Goal: Task Accomplishment & Management: Manage account settings

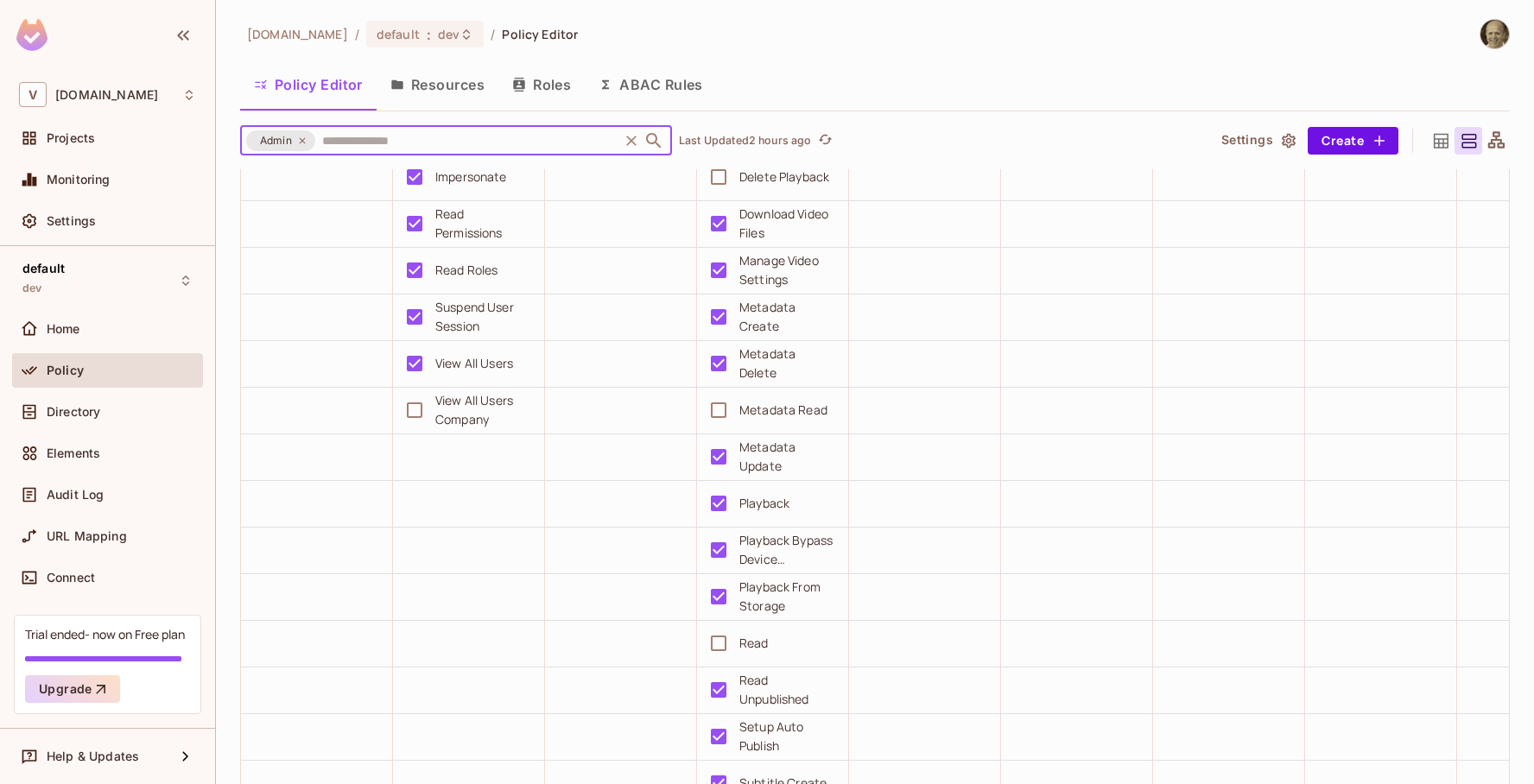
scroll to position [438, 0]
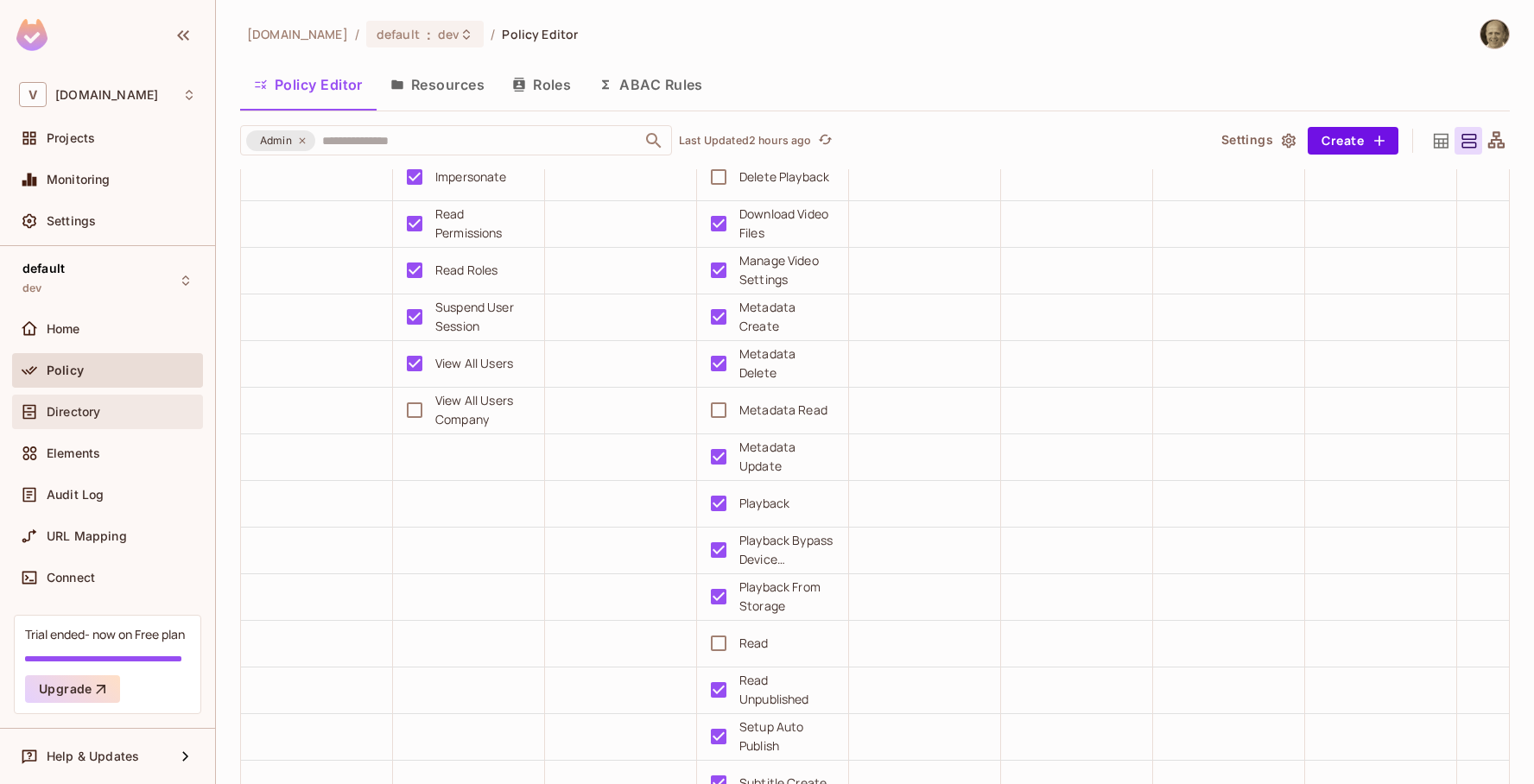
click at [78, 419] on div "Directory" at bounding box center [107, 412] width 177 height 21
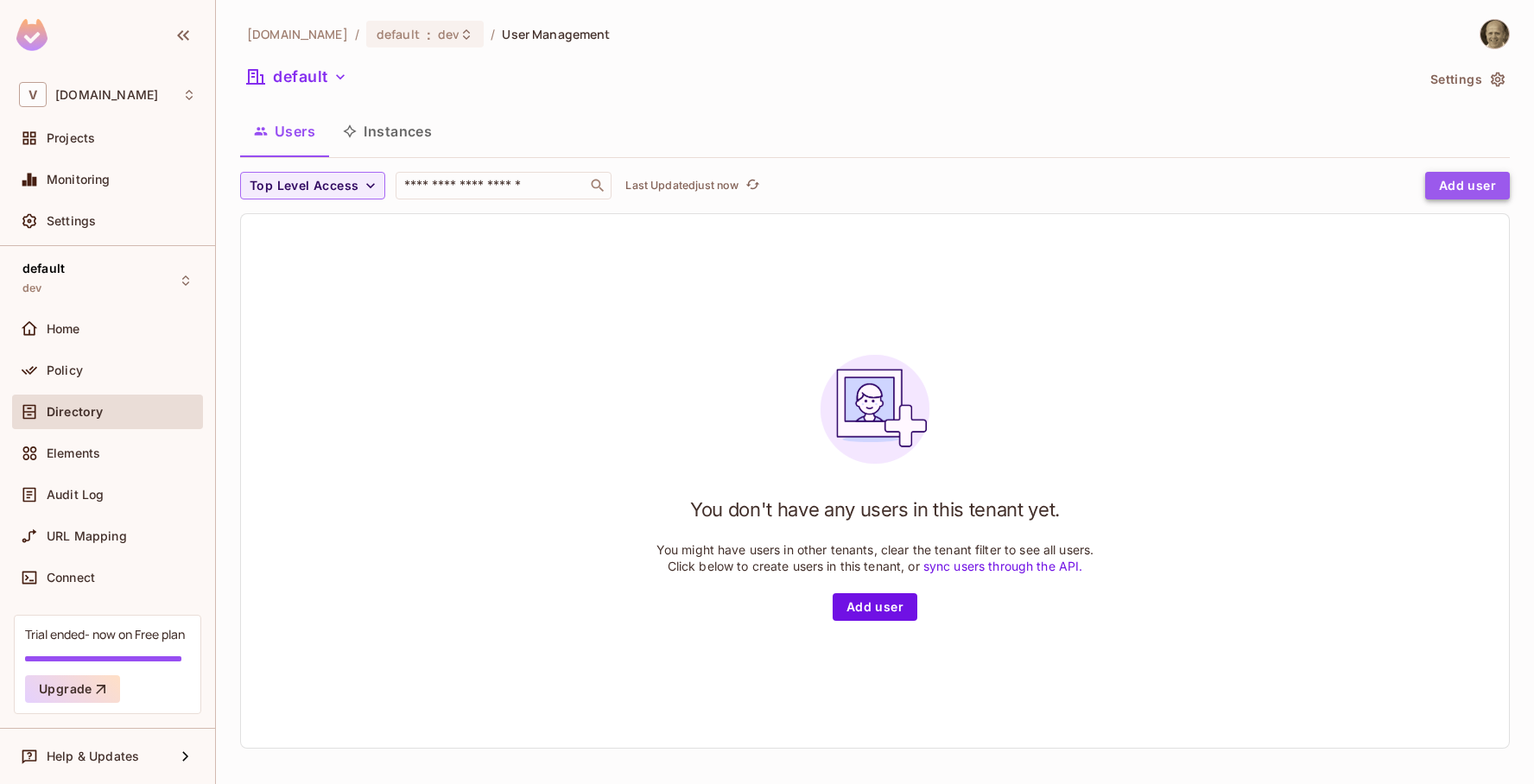
click at [1476, 185] on button "Add user" at bounding box center [1467, 185] width 84 height 27
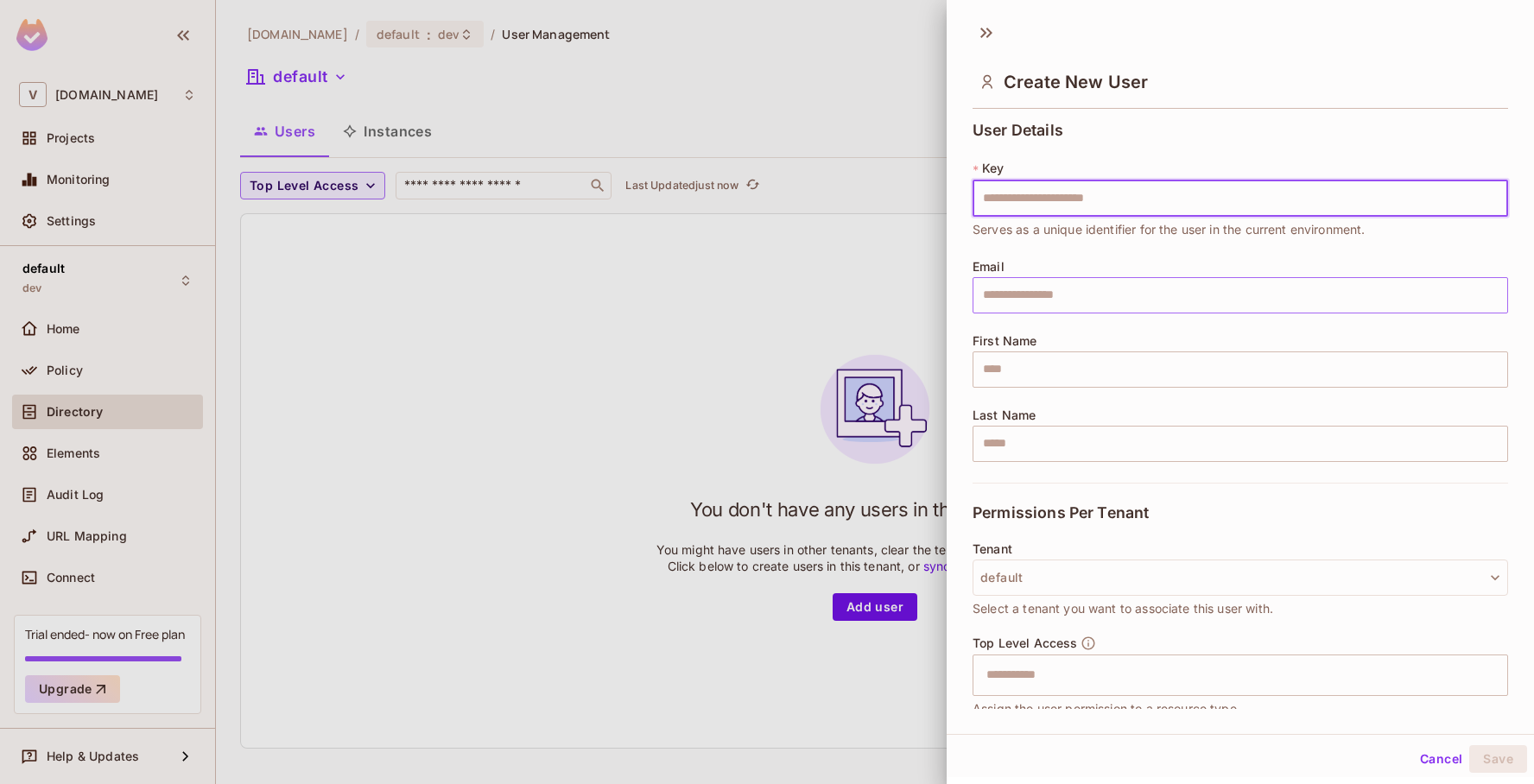
click at [1092, 295] on input "text" at bounding box center [1240, 295] width 535 height 36
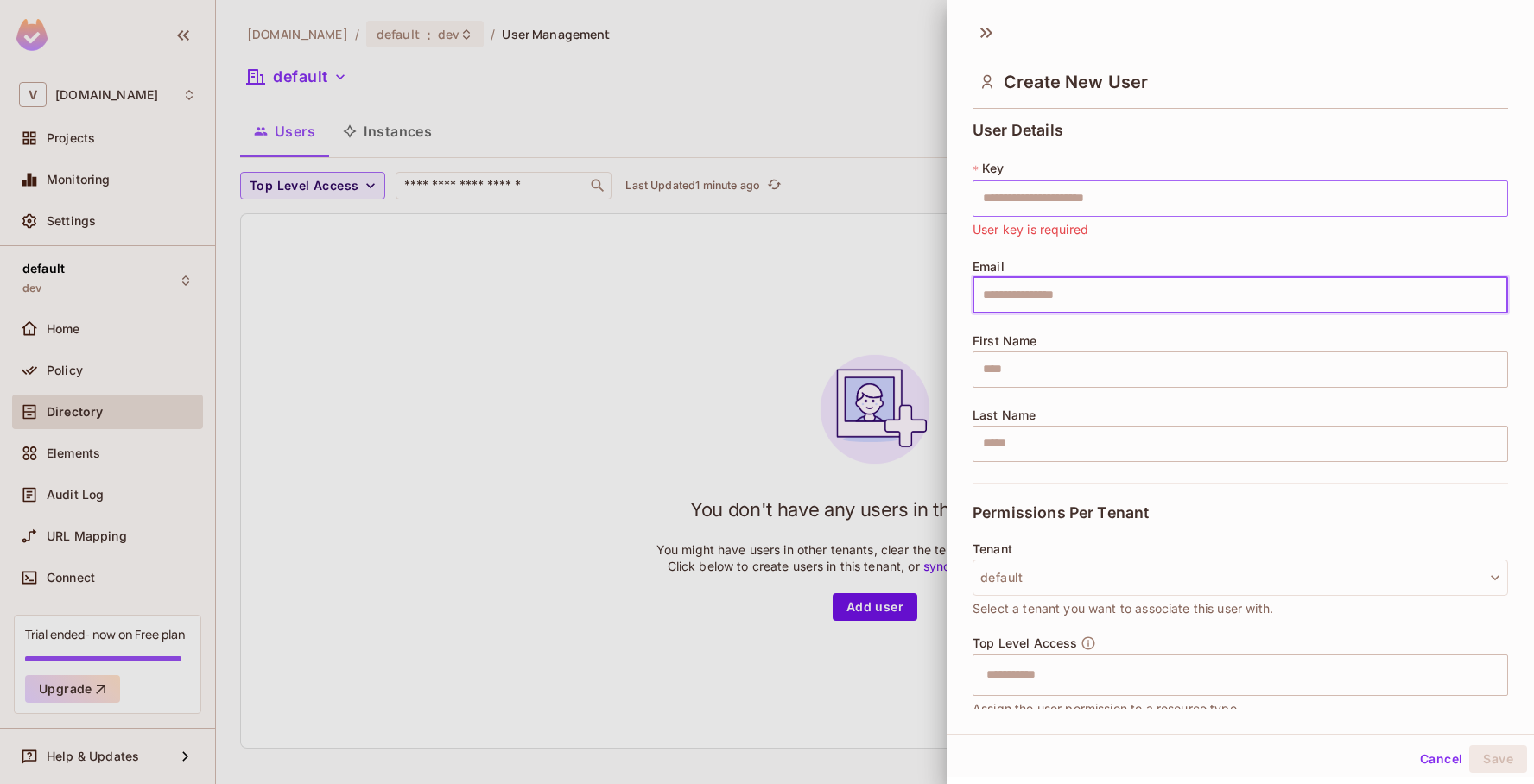
click at [1101, 194] on input "text" at bounding box center [1240, 198] width 535 height 36
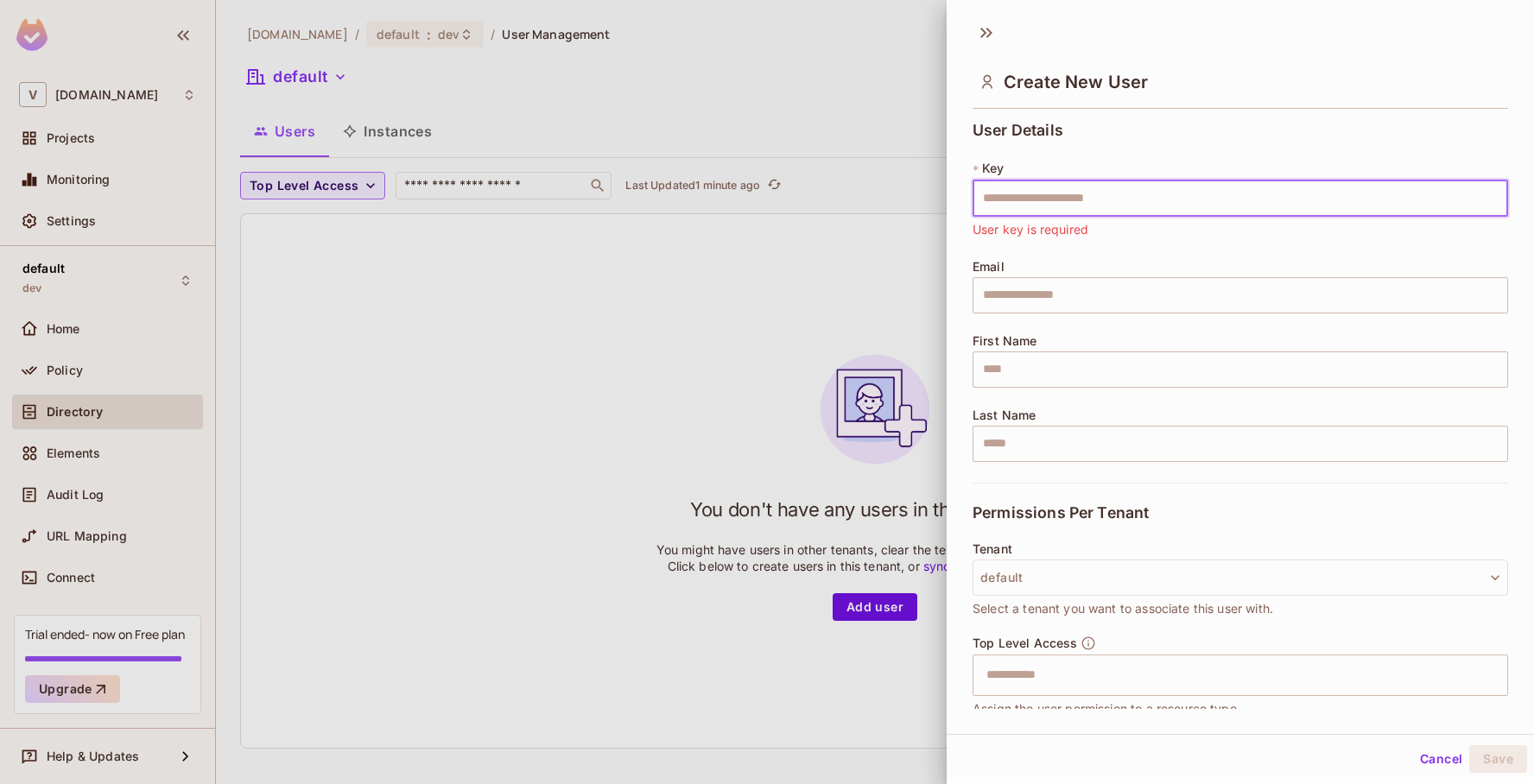
paste input "**********"
type input "**********"
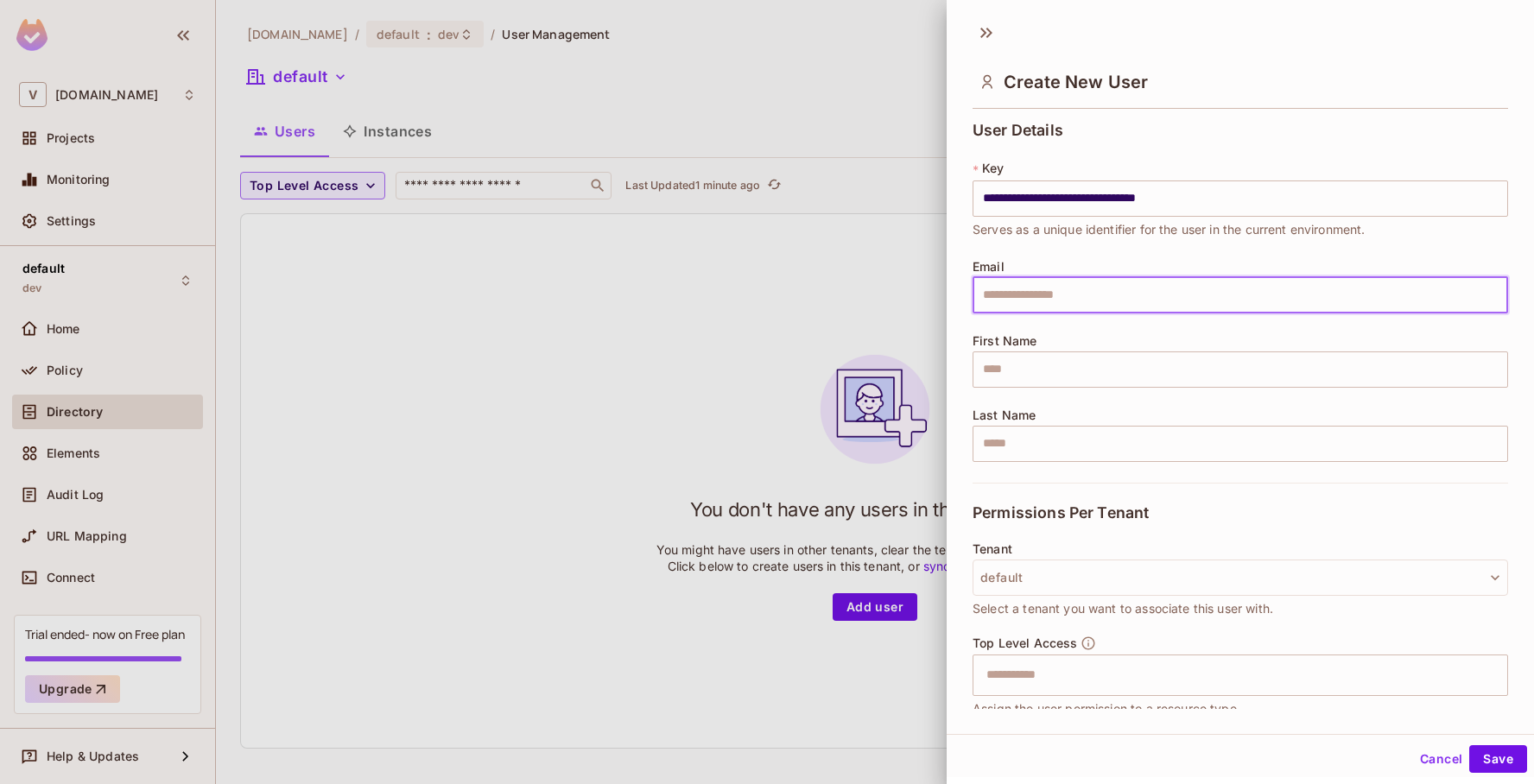
click at [1149, 310] on input "text" at bounding box center [1240, 295] width 535 height 36
type input "**********"
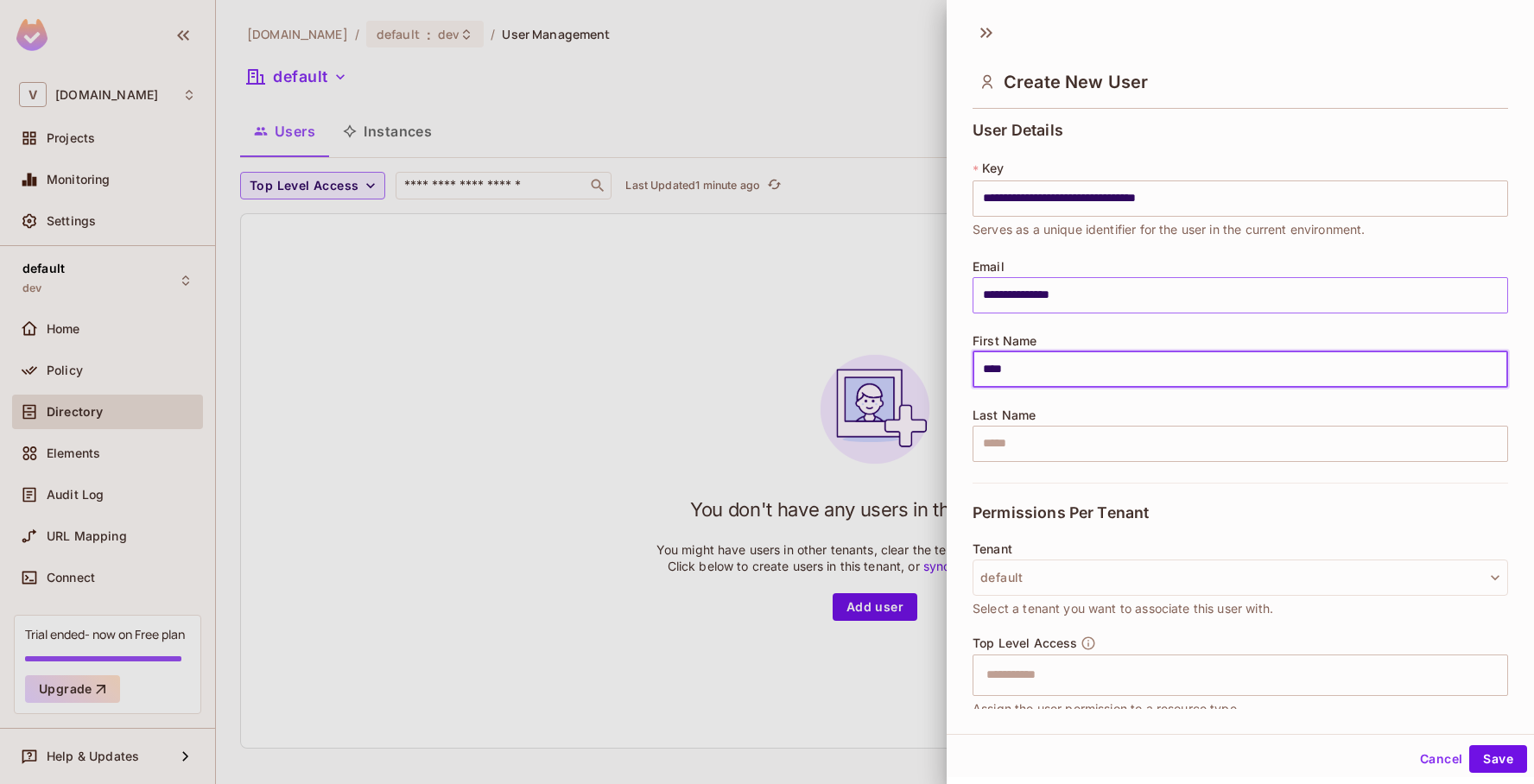
type input "****"
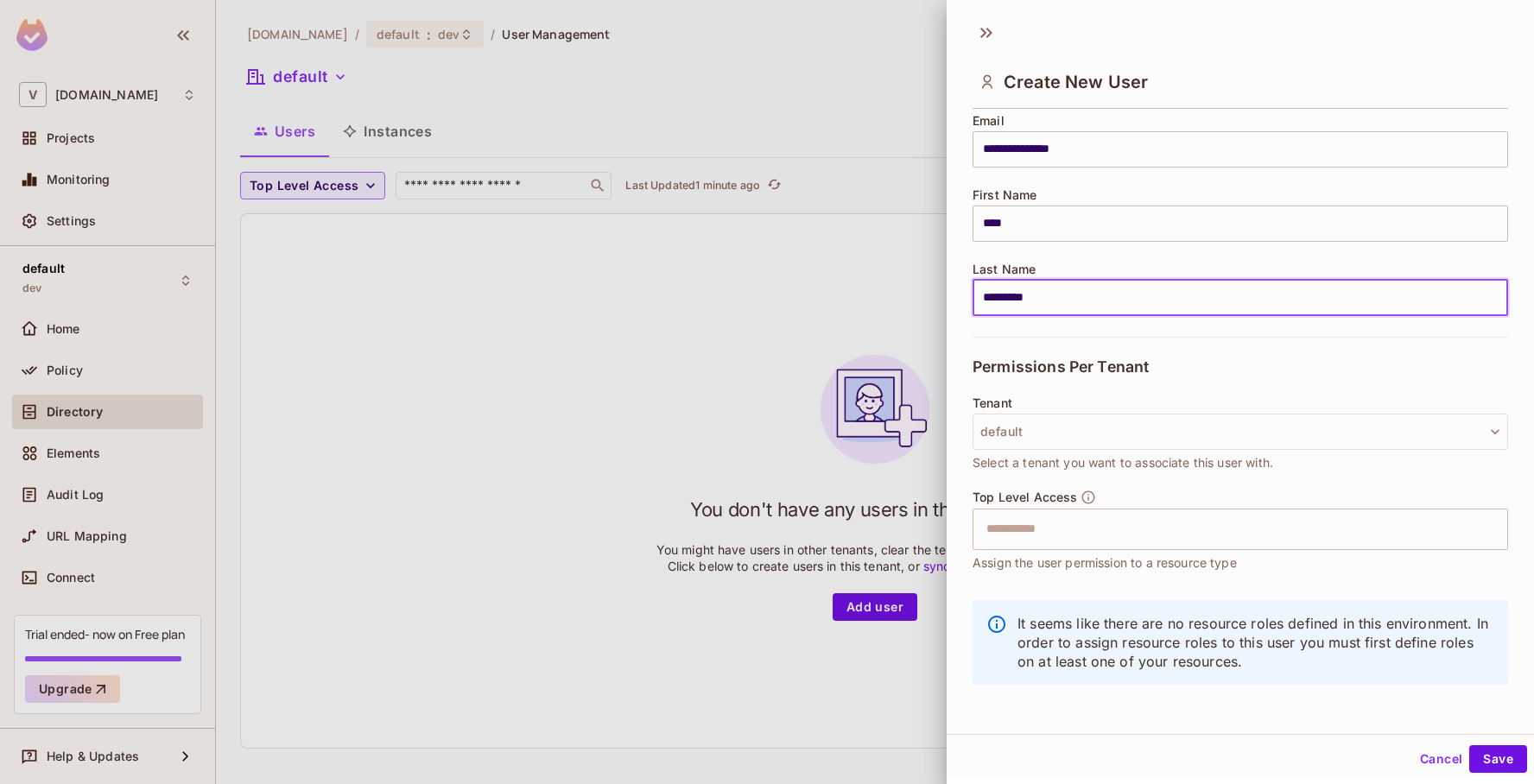
scroll to position [149, 0]
click at [1250, 517] on input "text" at bounding box center [1225, 525] width 498 height 34
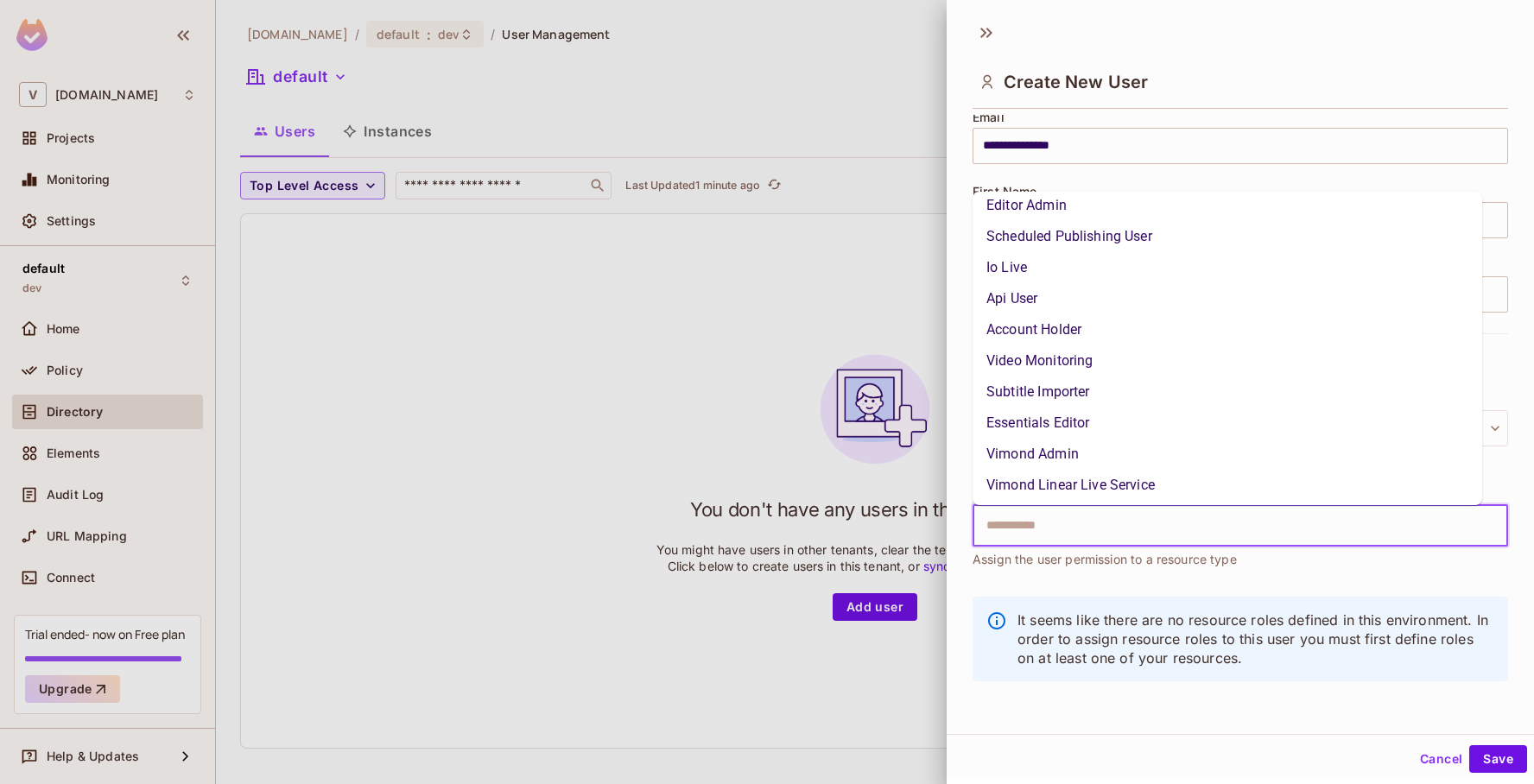
scroll to position [307, 0]
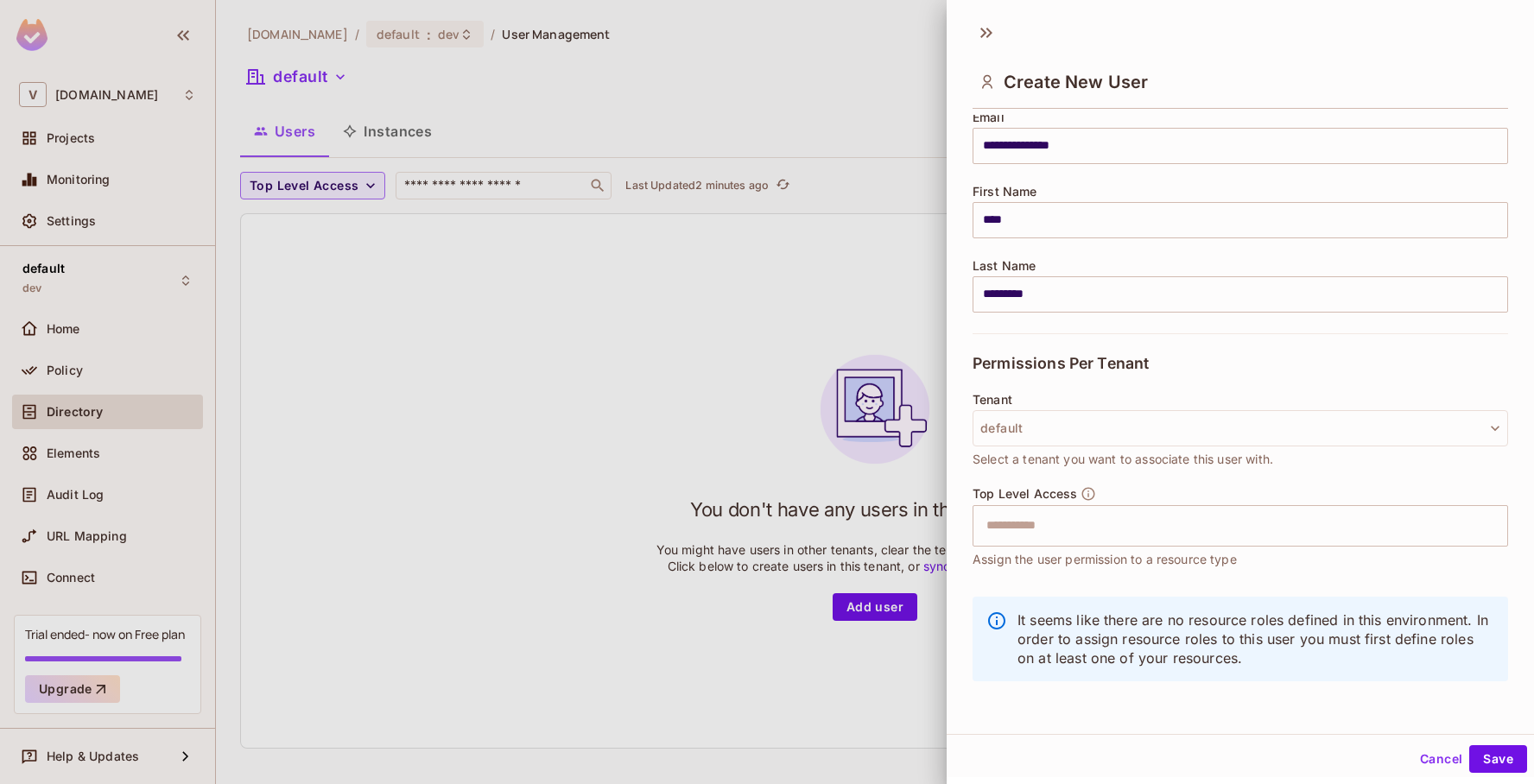
click at [1415, 707] on div "It seems like there are no resource roles defined in this environment. In order…" at bounding box center [1240, 647] width 535 height 122
click at [1436, 436] on button "default" at bounding box center [1240, 428] width 535 height 36
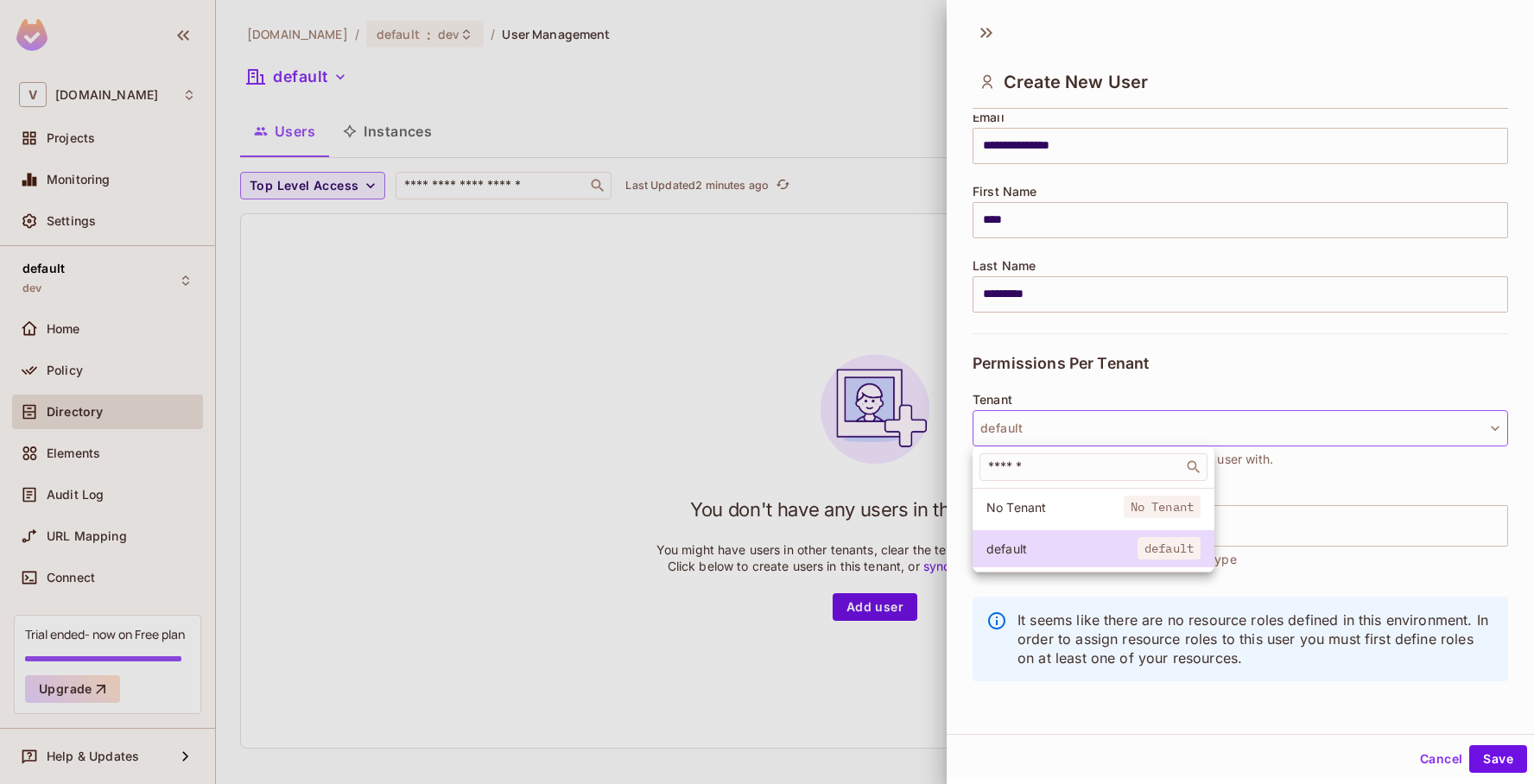
click at [1492, 570] on div at bounding box center [767, 392] width 1534 height 784
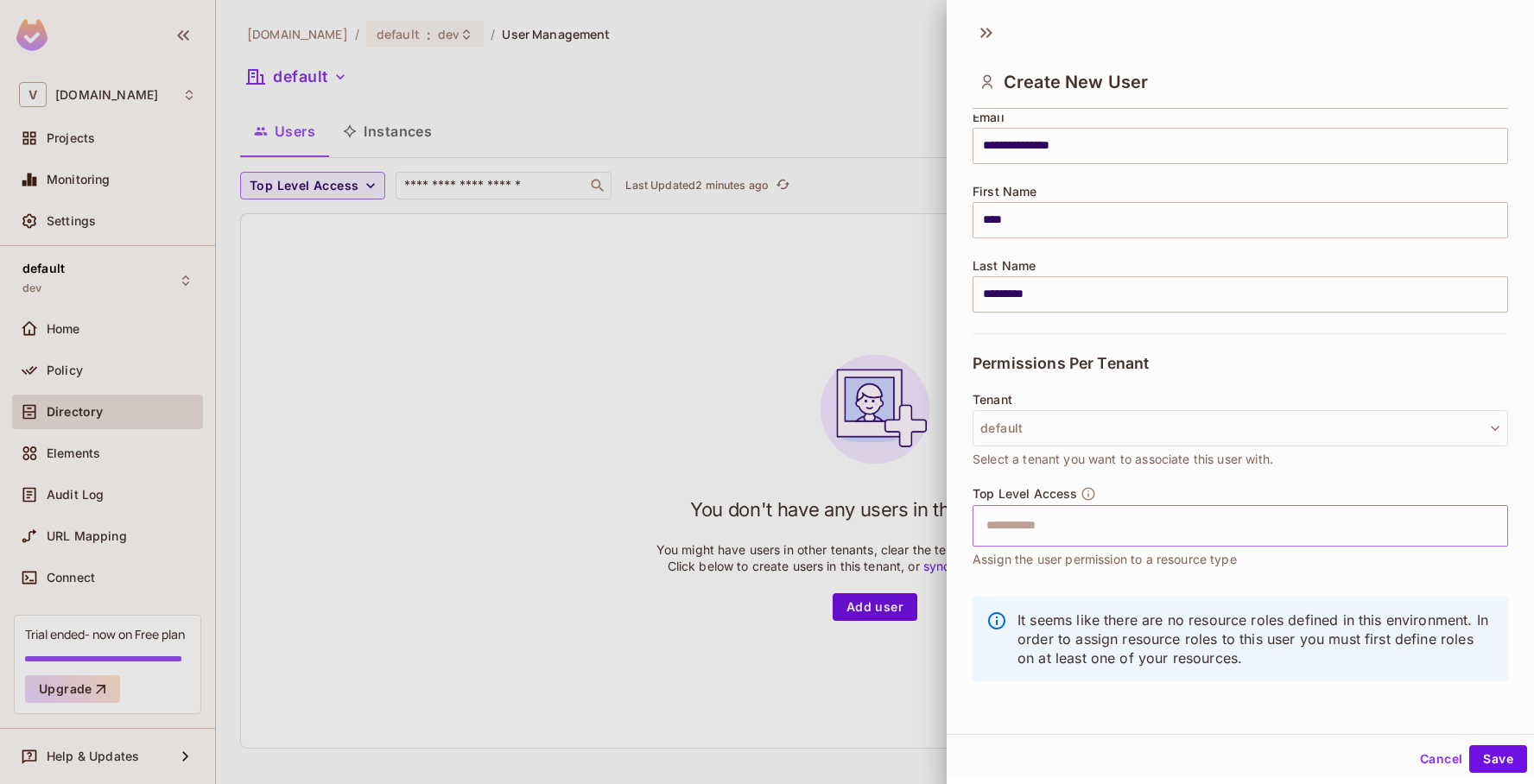
scroll to position [3, 0]
click at [1000, 294] on input "*********" at bounding box center [1240, 291] width 535 height 36
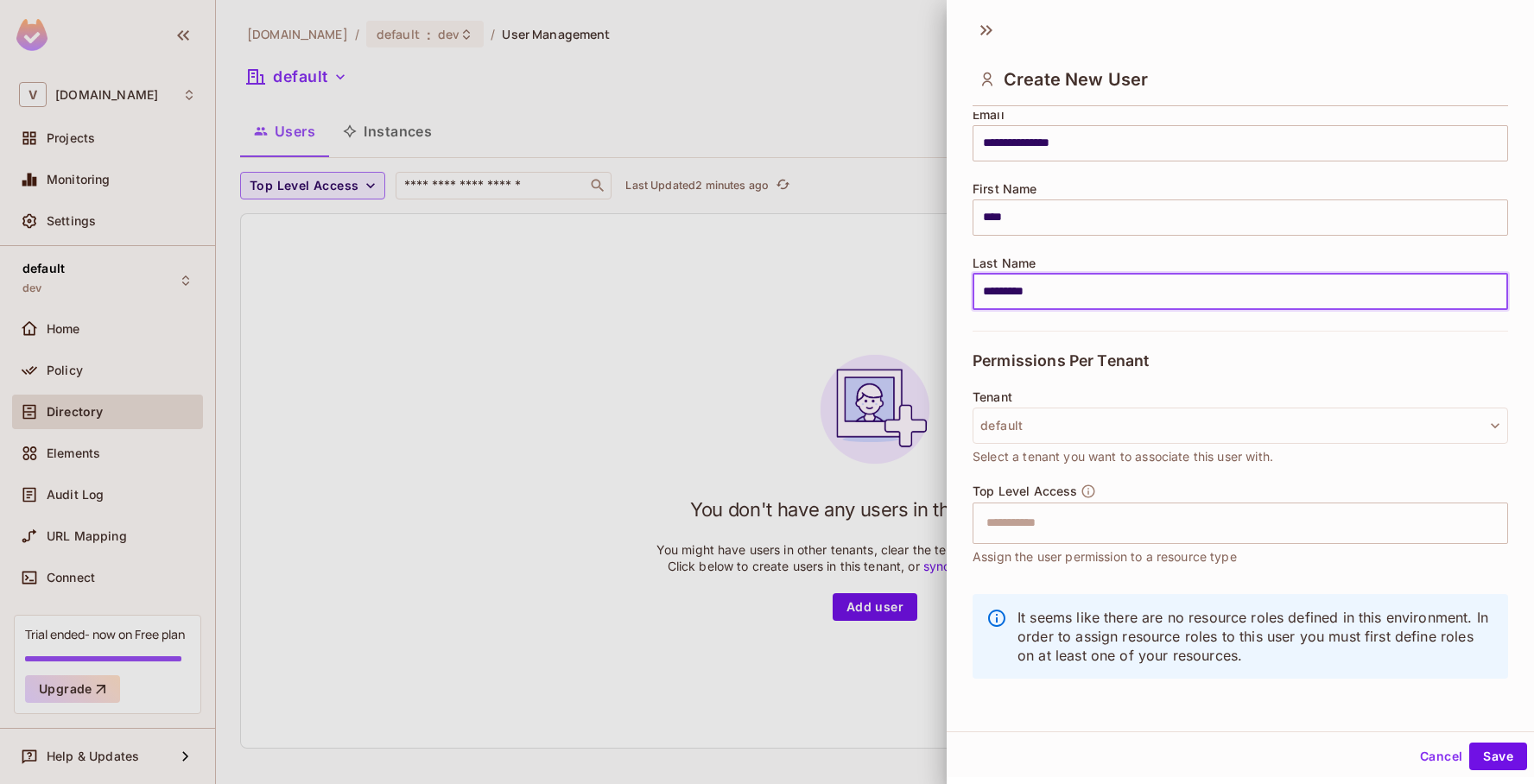
type input "*********"
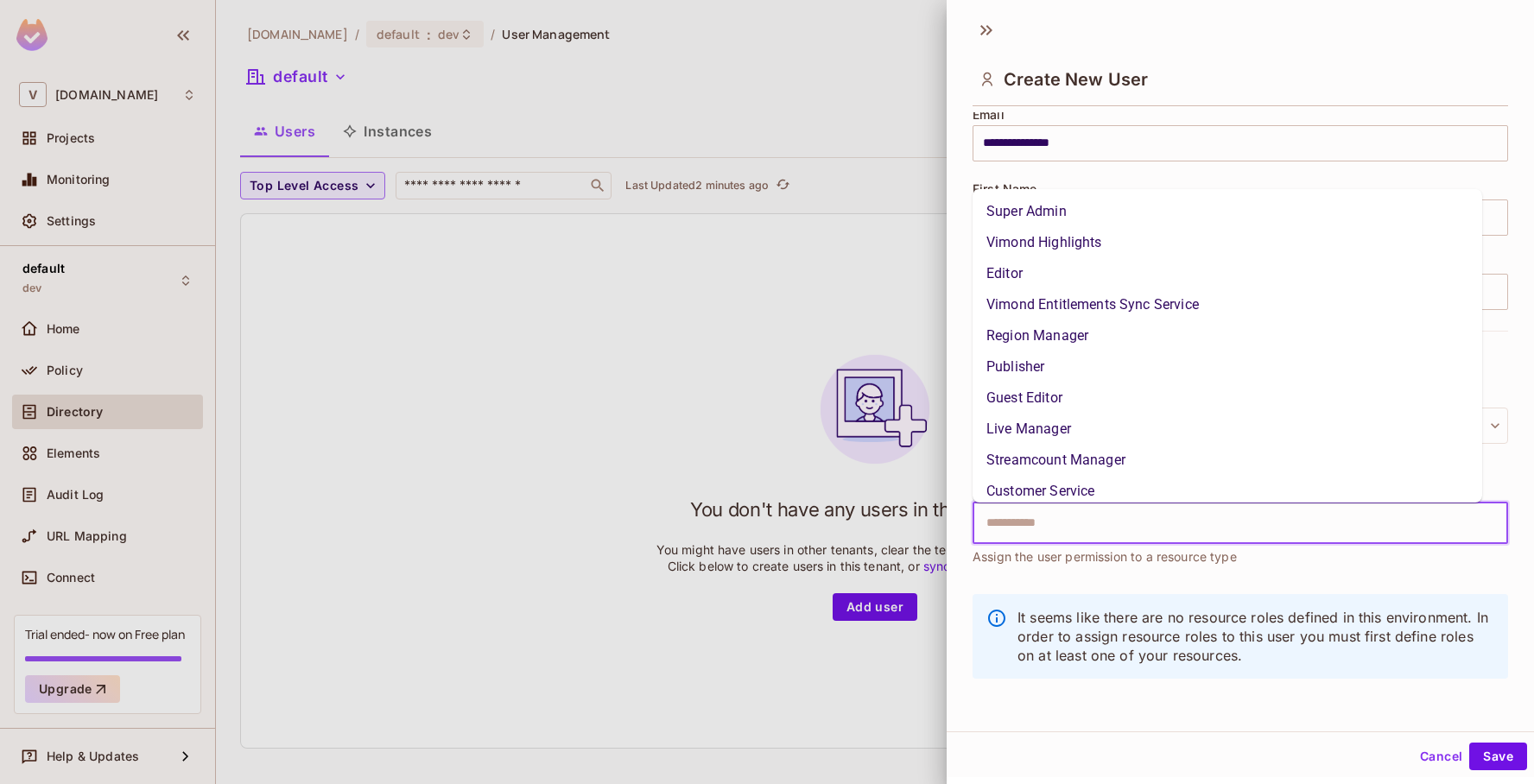
click at [1161, 523] on input "text" at bounding box center [1225, 522] width 498 height 34
paste input "******"
type input "******"
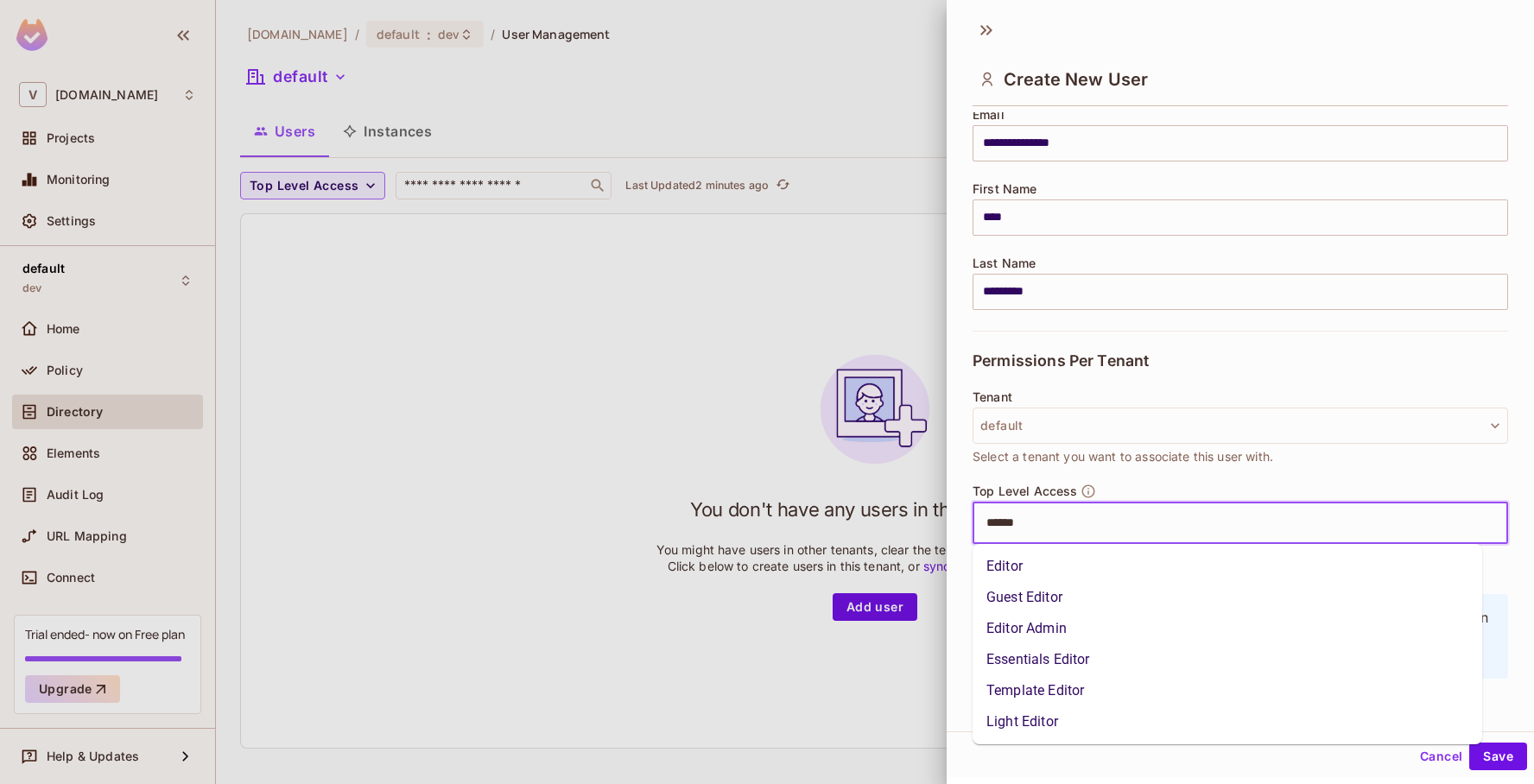
click at [1063, 569] on li "Editor" at bounding box center [1227, 566] width 510 height 31
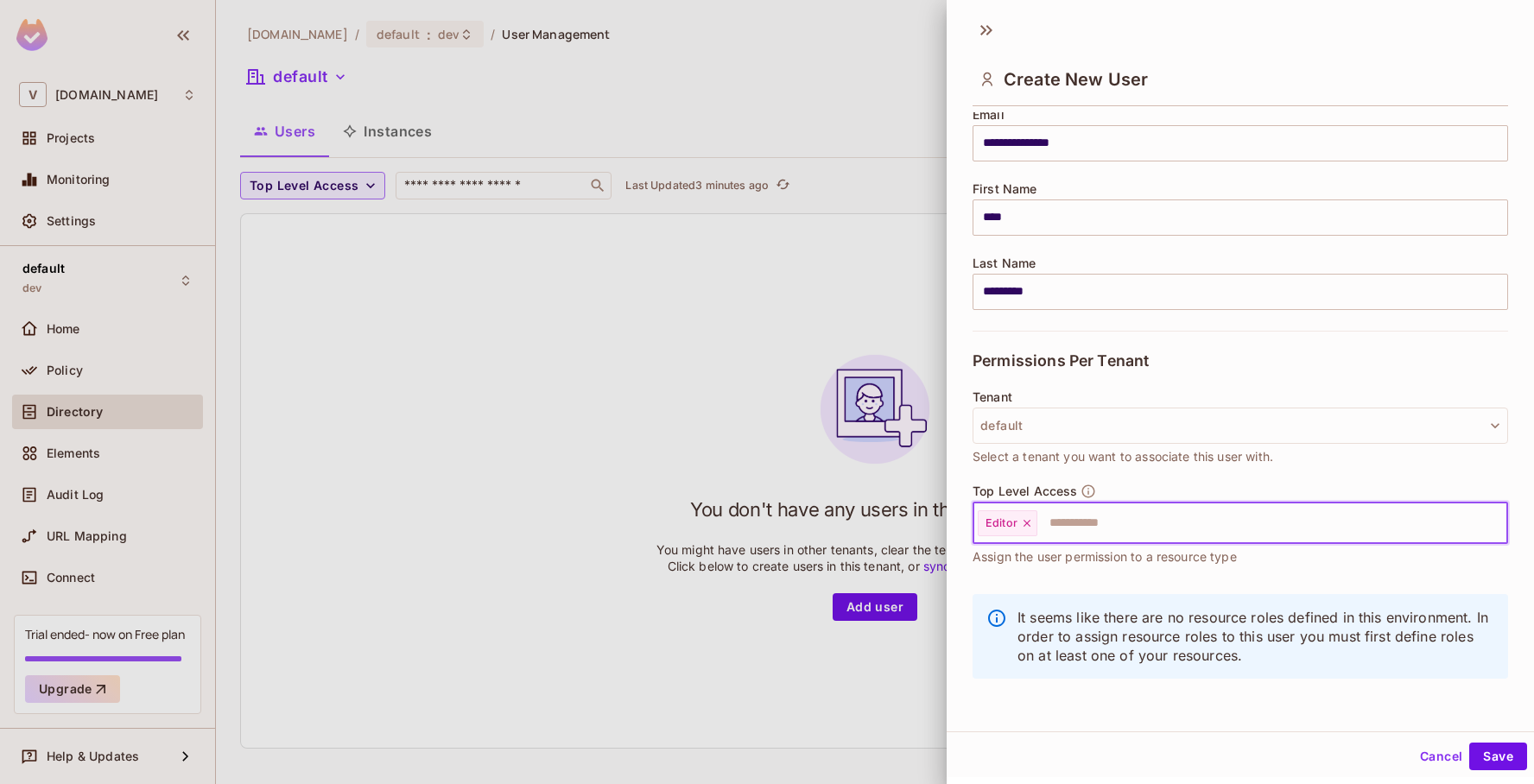
paste input "**********"
type input "********"
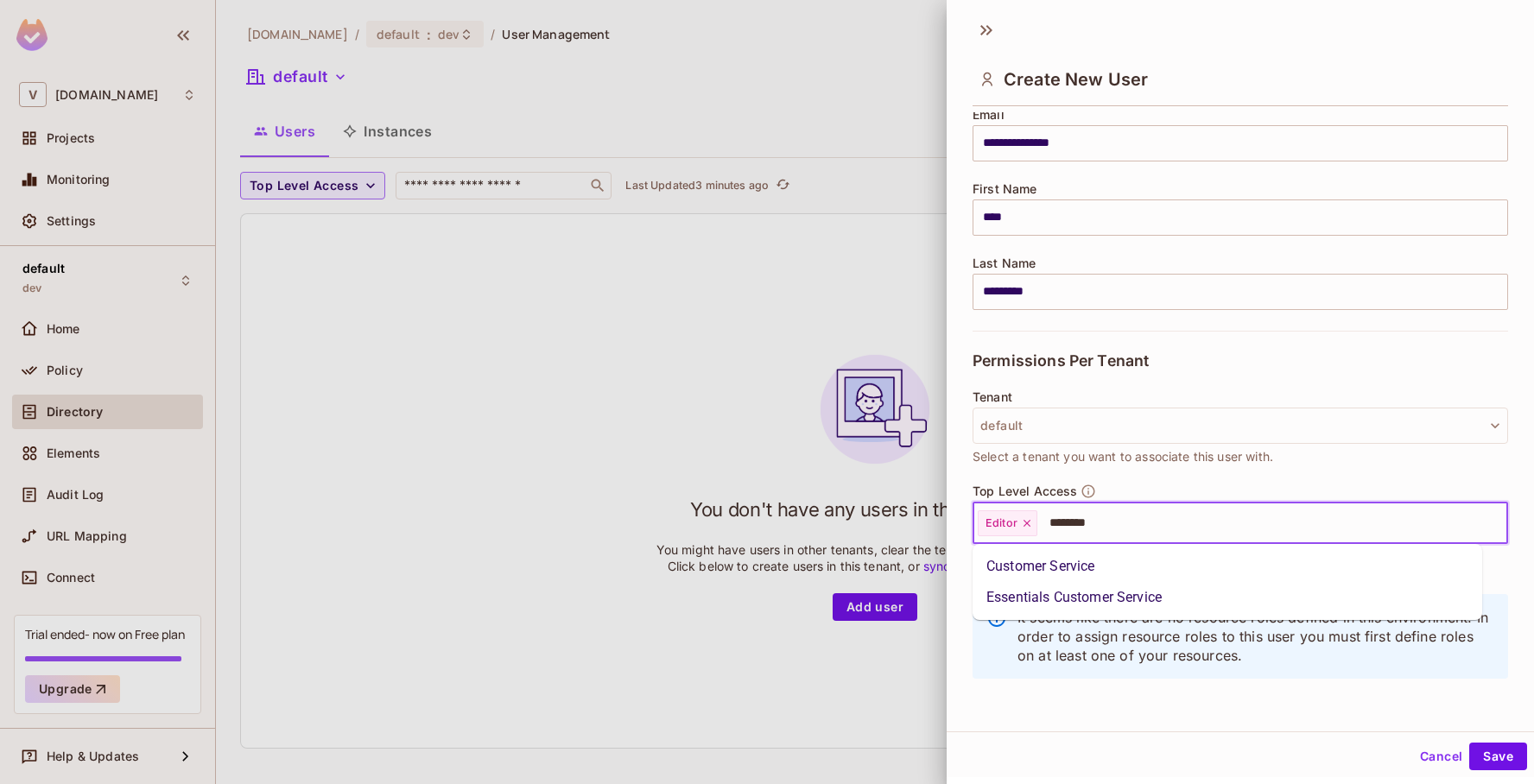
click at [1108, 562] on li "Customer Service" at bounding box center [1227, 566] width 510 height 31
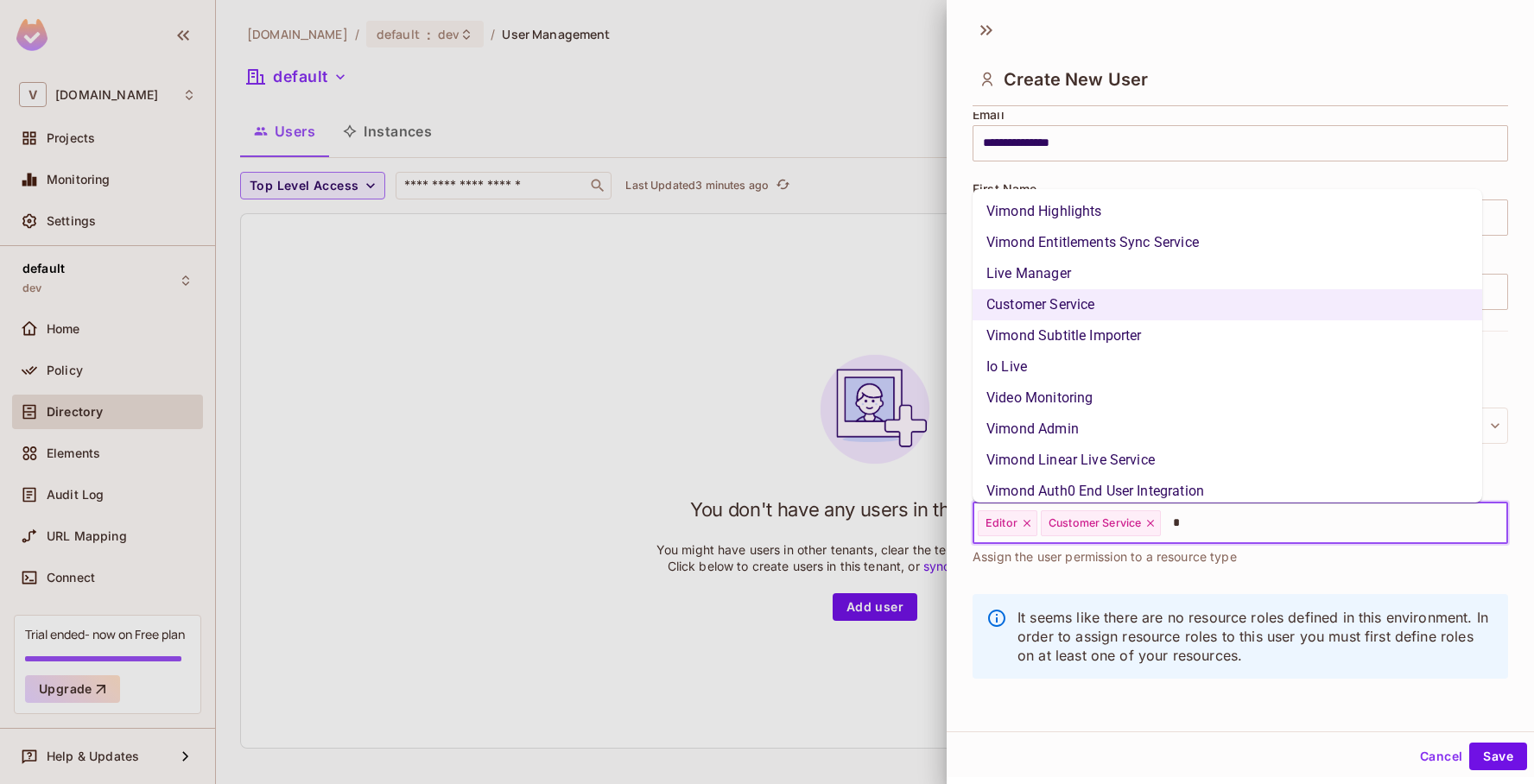
type input "**"
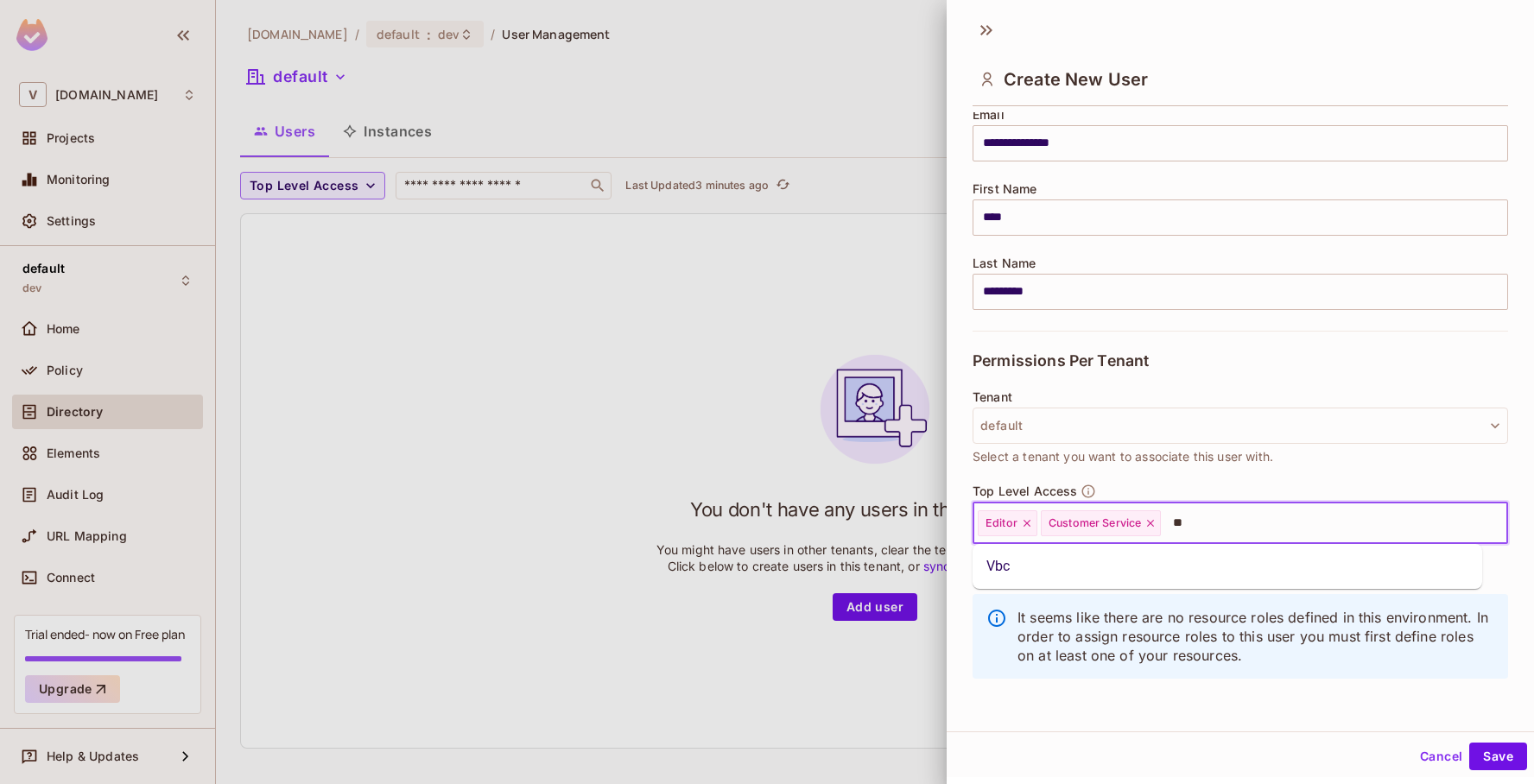
click at [1008, 566] on li "Vbc" at bounding box center [1227, 566] width 510 height 31
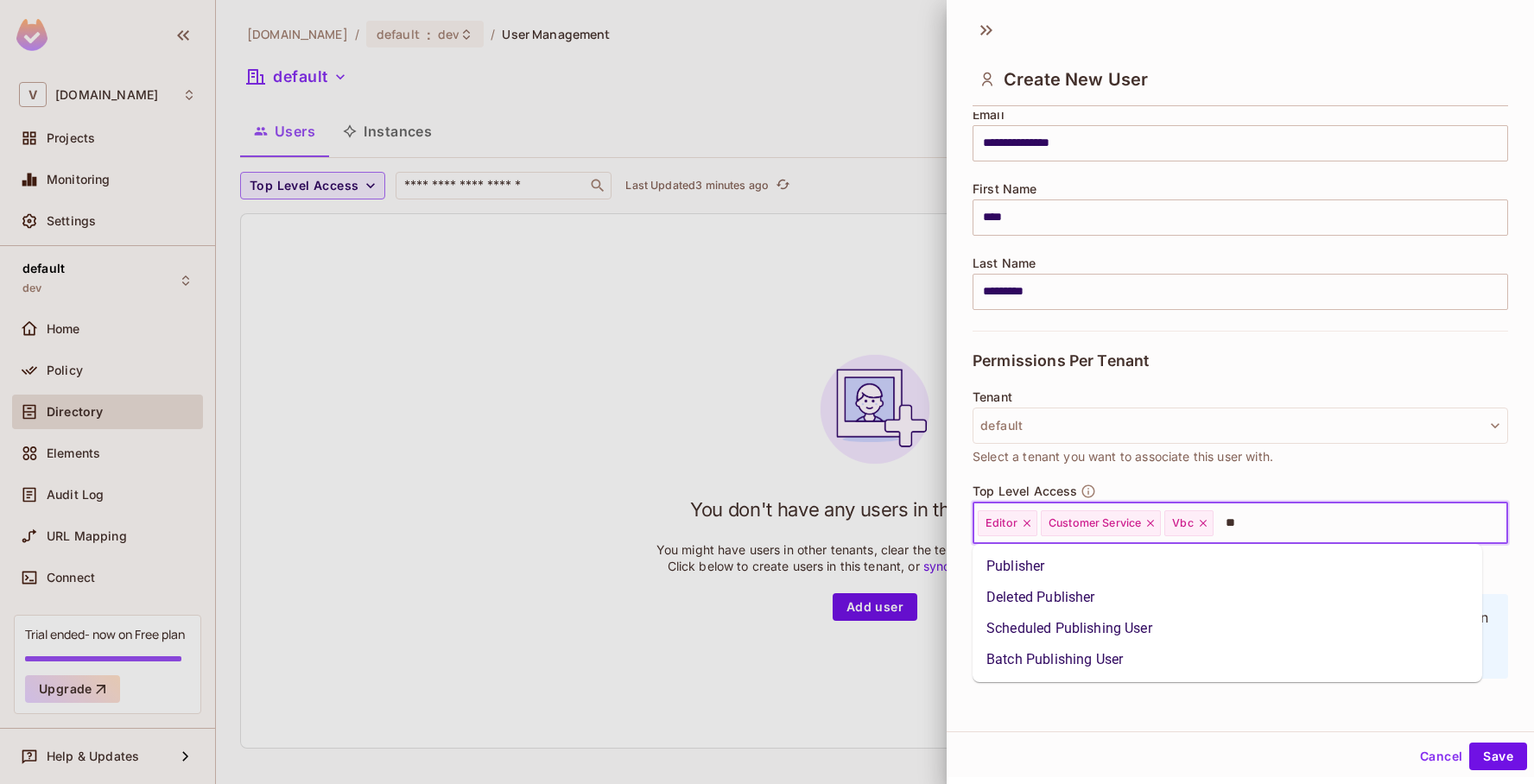
type input "***"
click at [1023, 570] on li "Publisher" at bounding box center [1227, 566] width 510 height 31
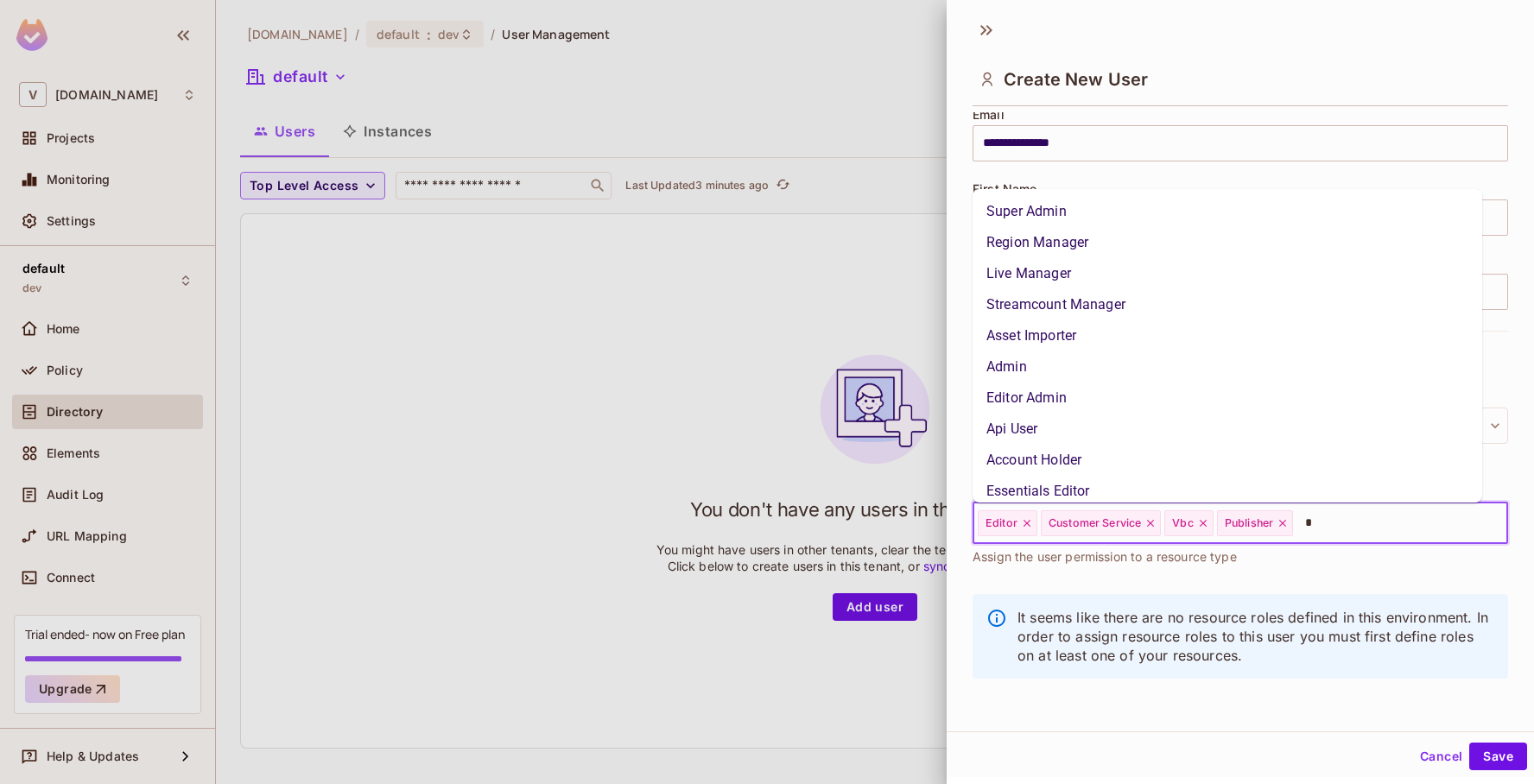
type input "**"
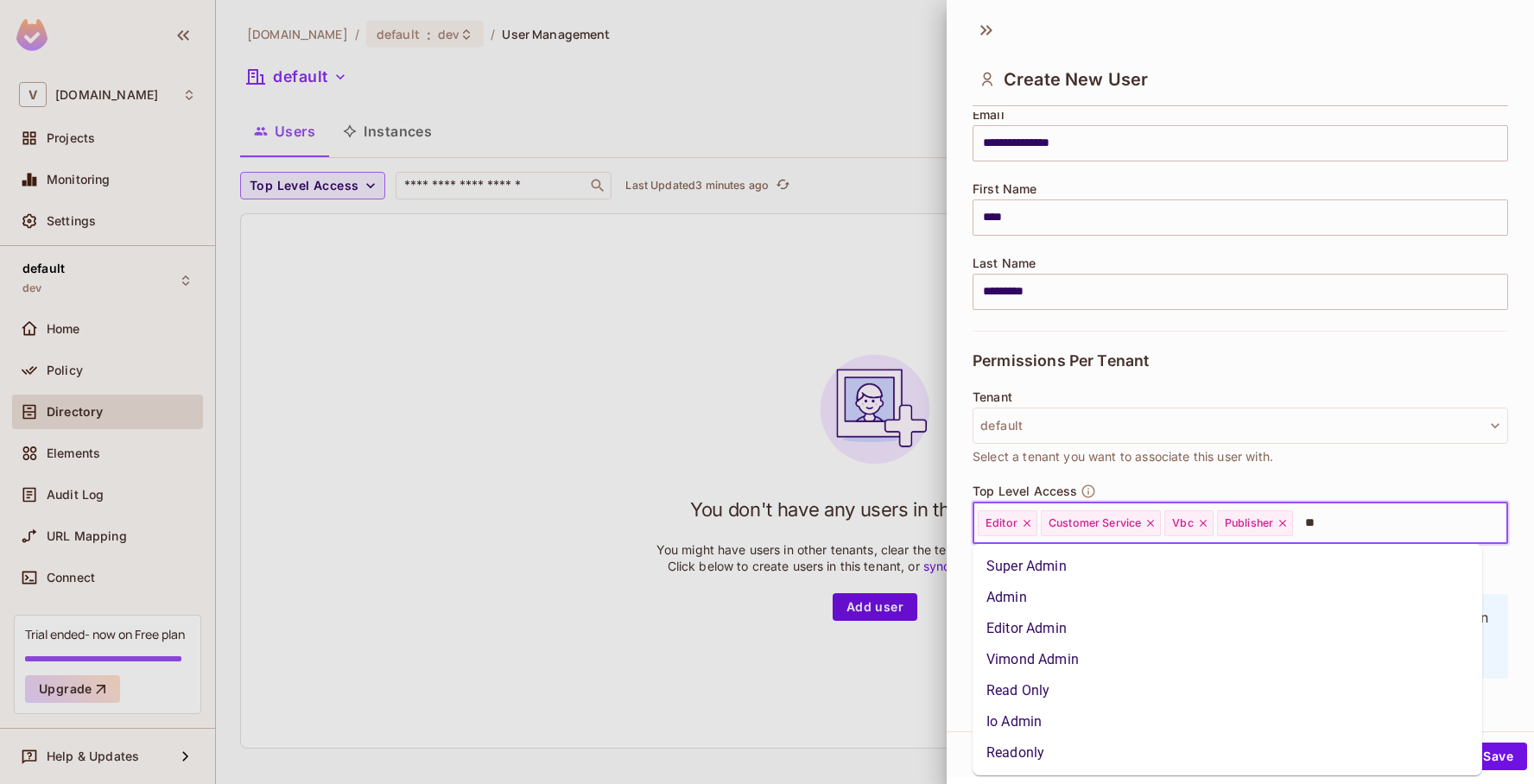
click at [1028, 587] on li "Admin" at bounding box center [1227, 598] width 510 height 31
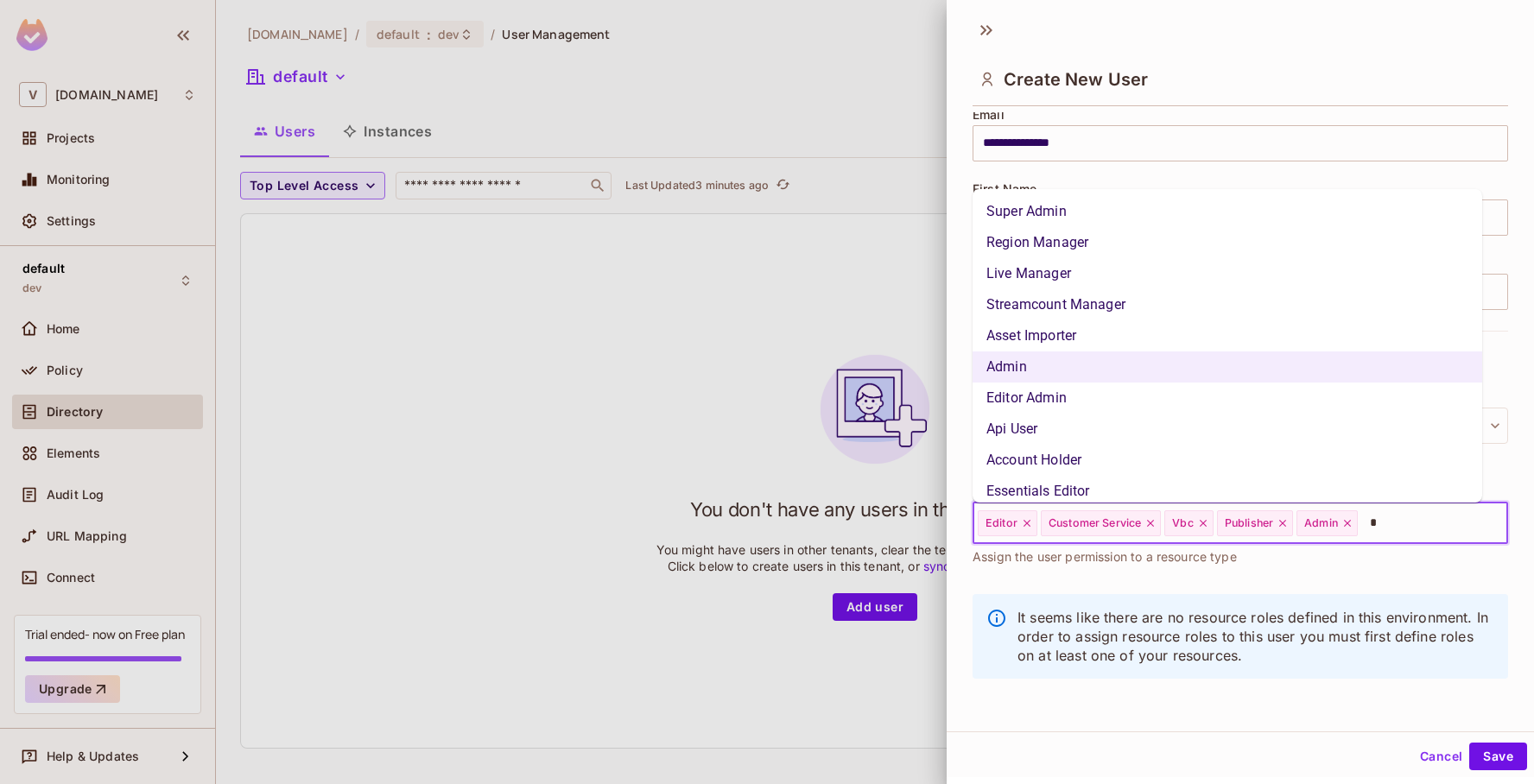
type input "**"
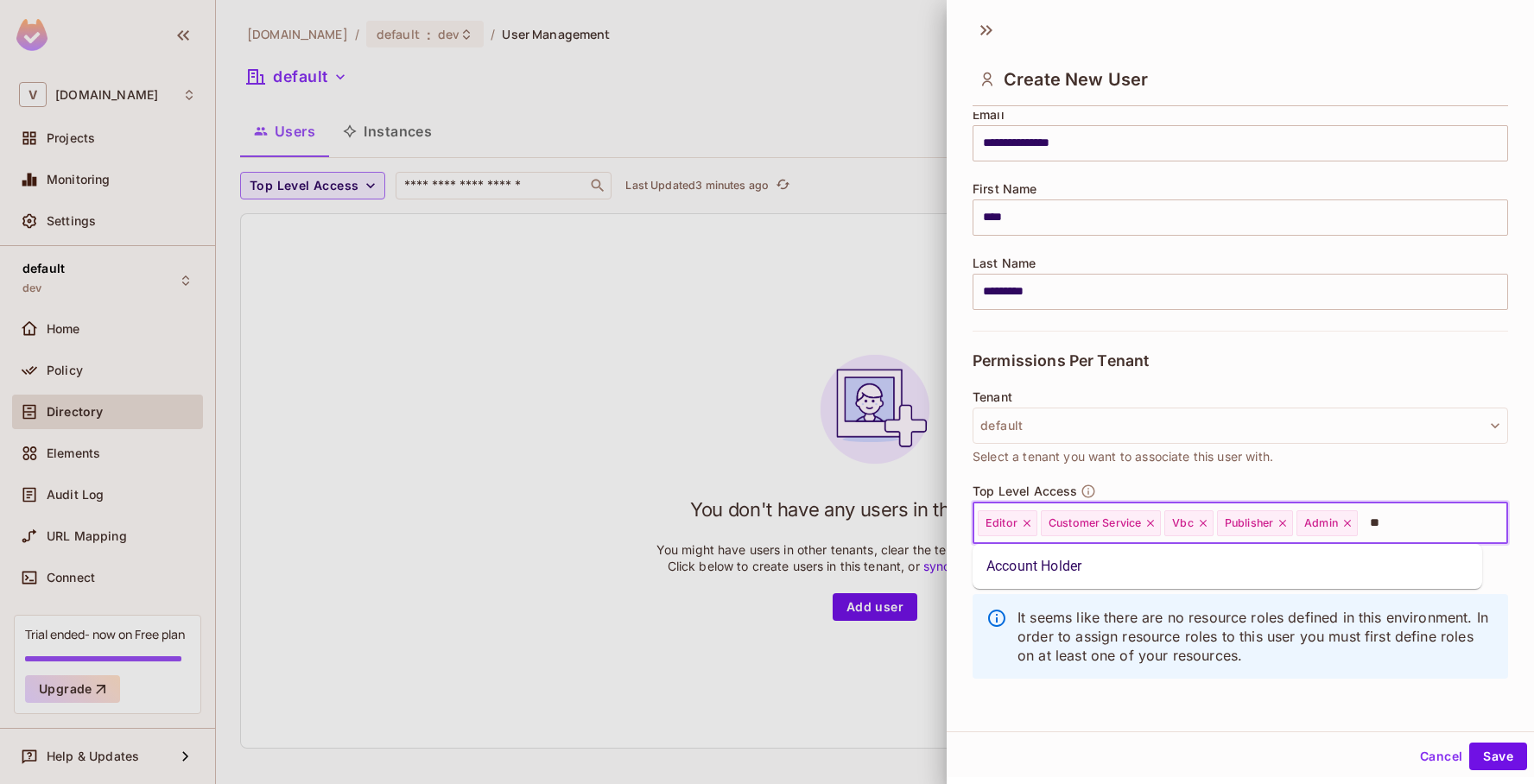
click at [1117, 569] on li "Account Holder" at bounding box center [1227, 566] width 510 height 31
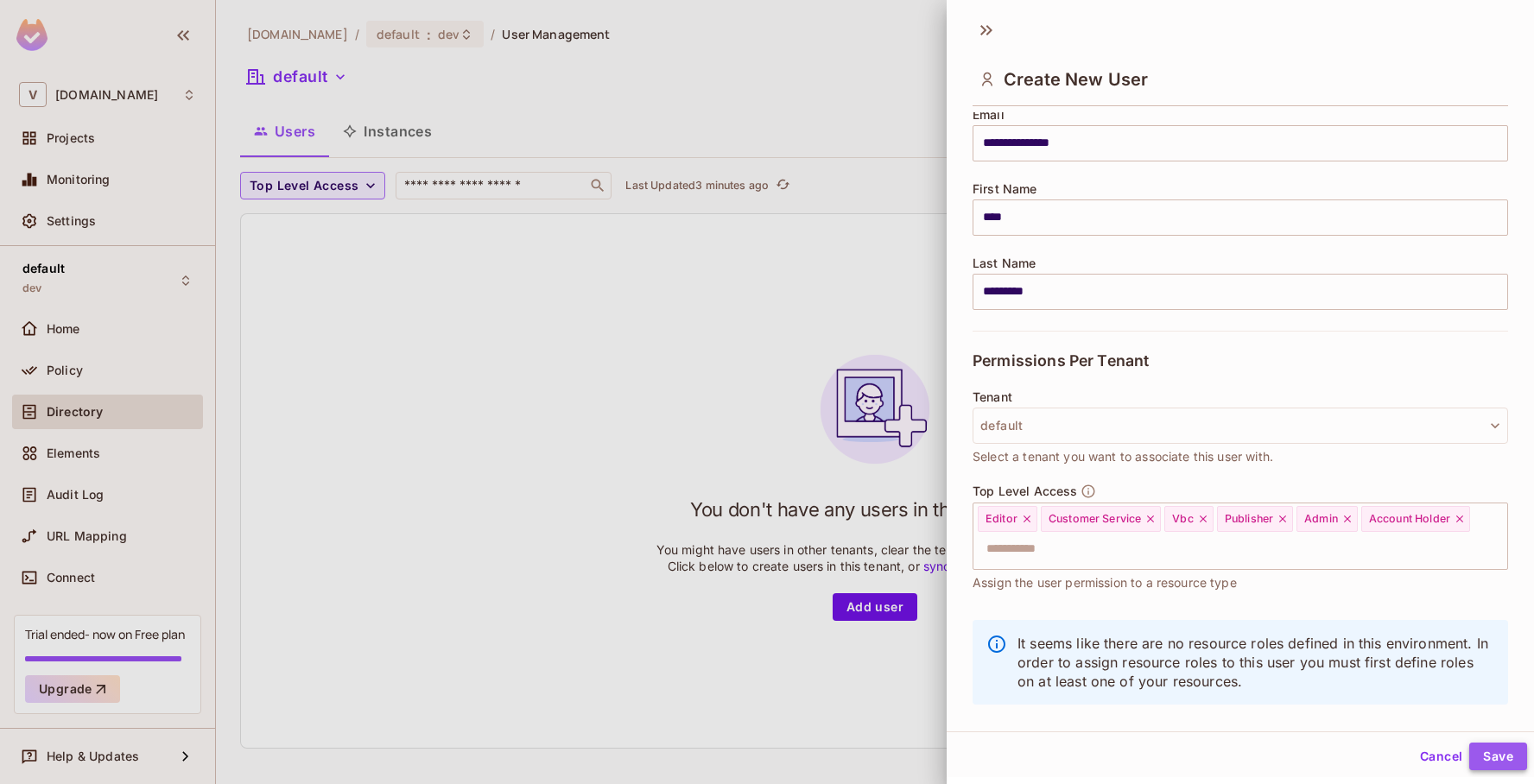
click at [1482, 760] on button "Save" at bounding box center [1498, 757] width 58 height 27
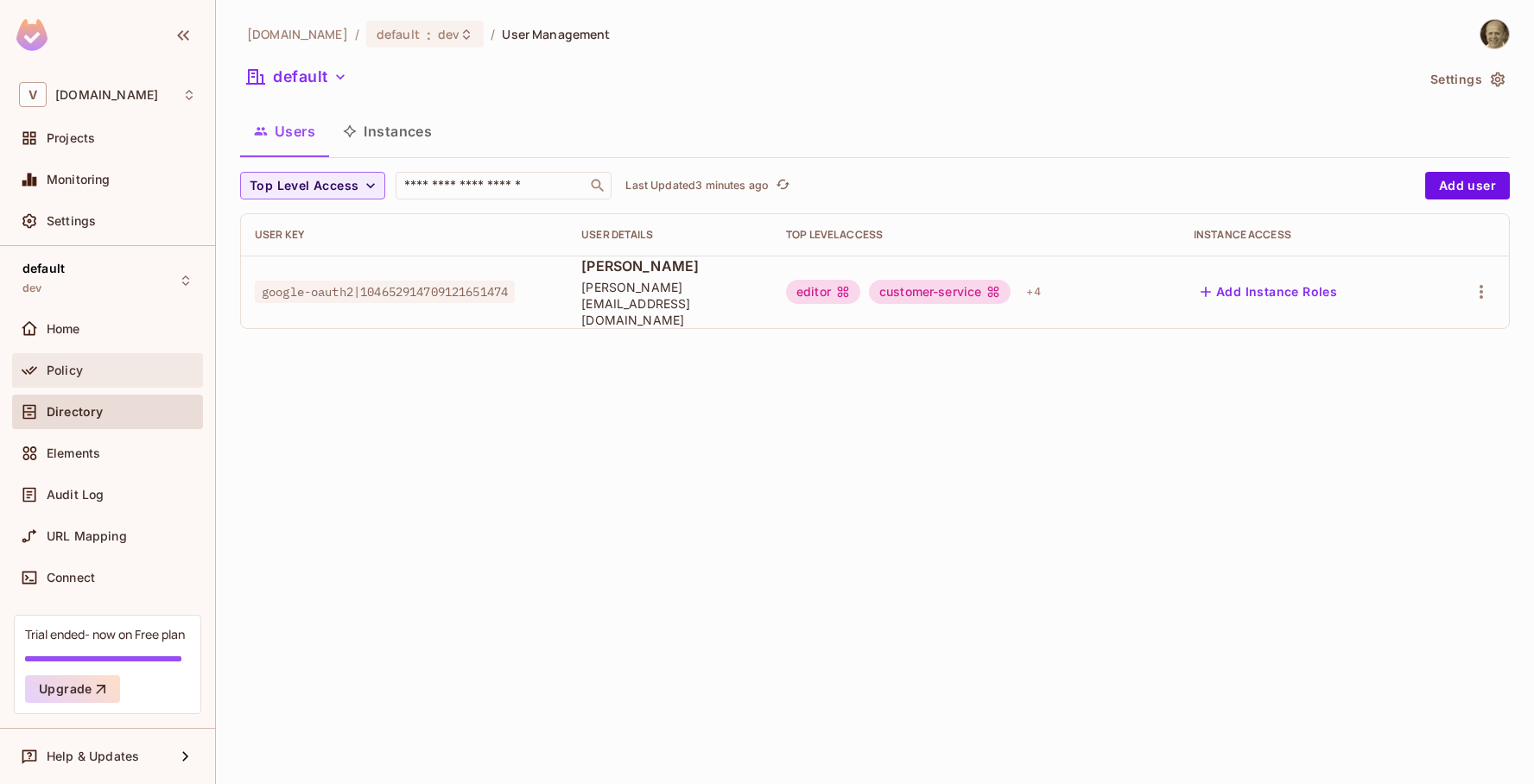
click at [72, 373] on span "Policy" at bounding box center [65, 370] width 36 height 14
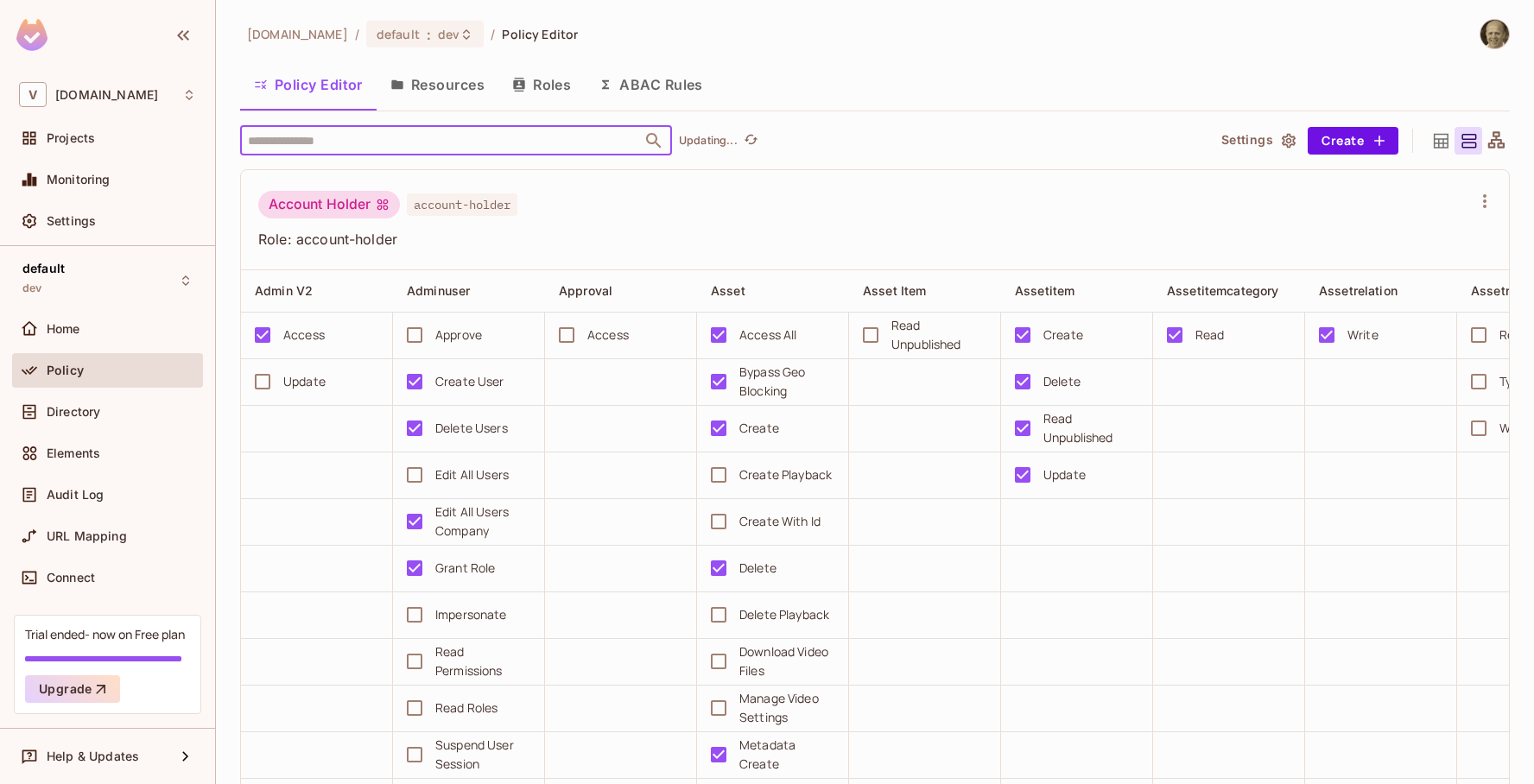
click at [383, 143] on input "text" at bounding box center [440, 140] width 395 height 30
type input "*"
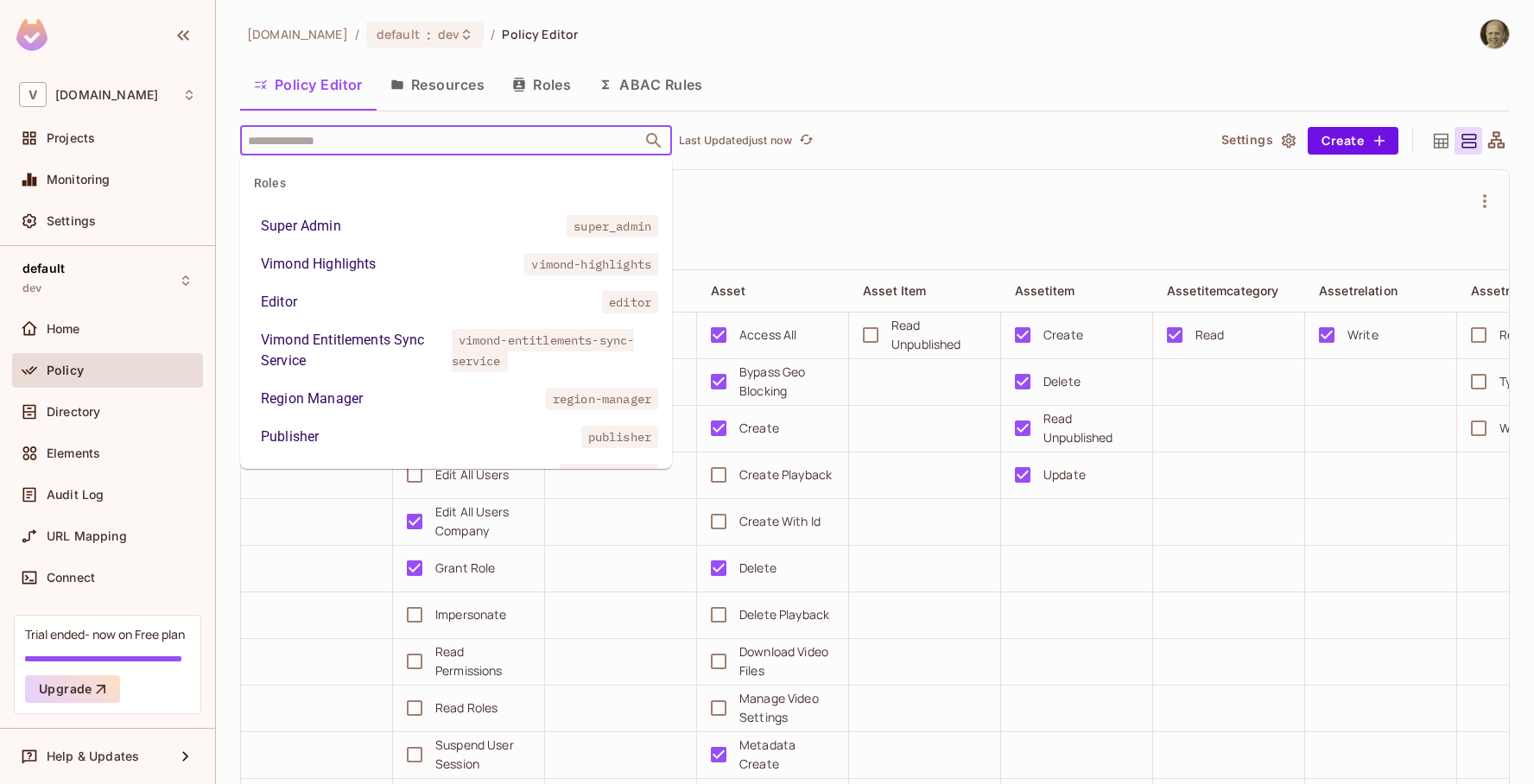
click at [888, 91] on div "Policy Editor Resources Roles ABAC Rules" at bounding box center [874, 84] width 1269 height 43
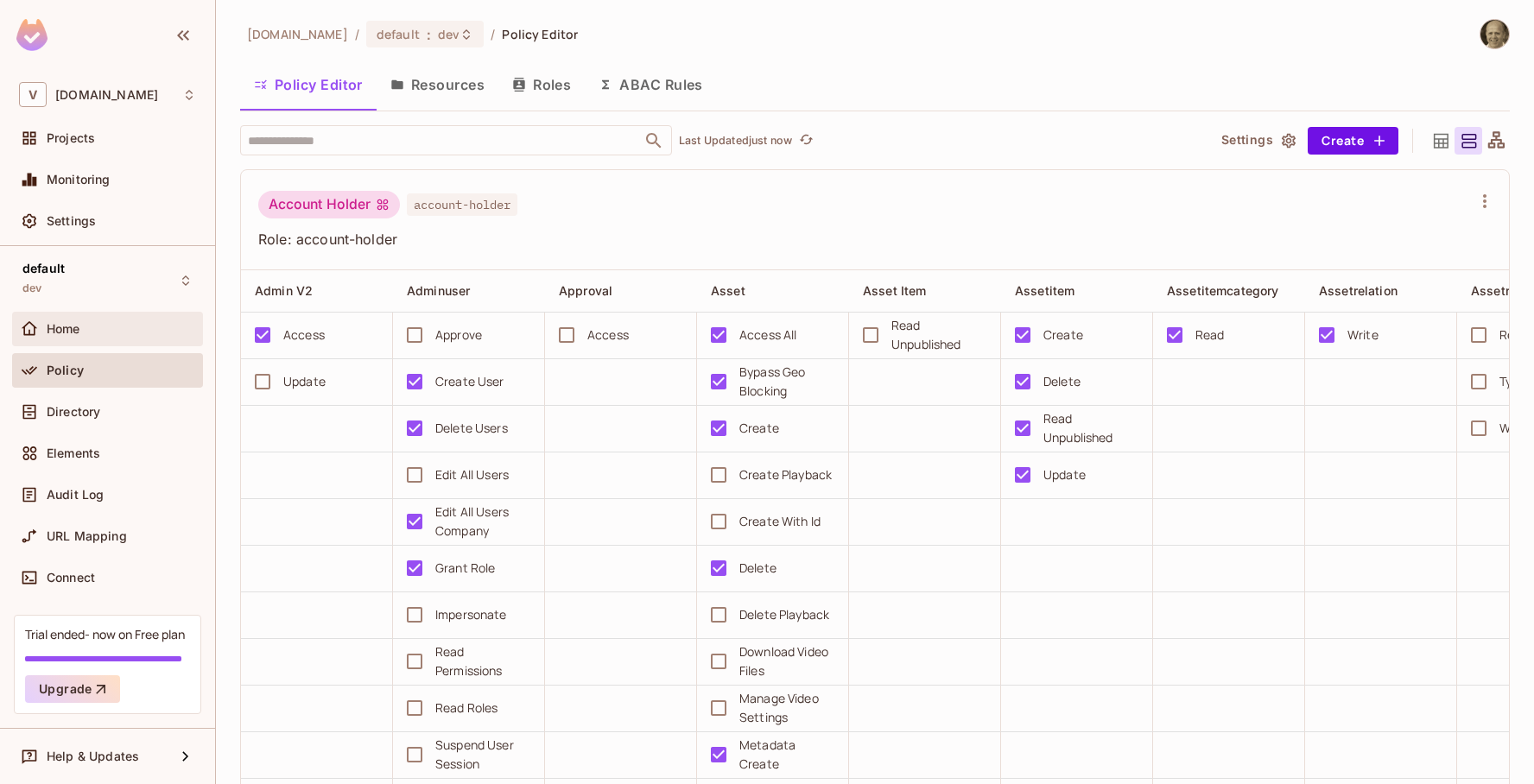
click at [83, 330] on div "Home" at bounding box center [122, 329] width 149 height 14
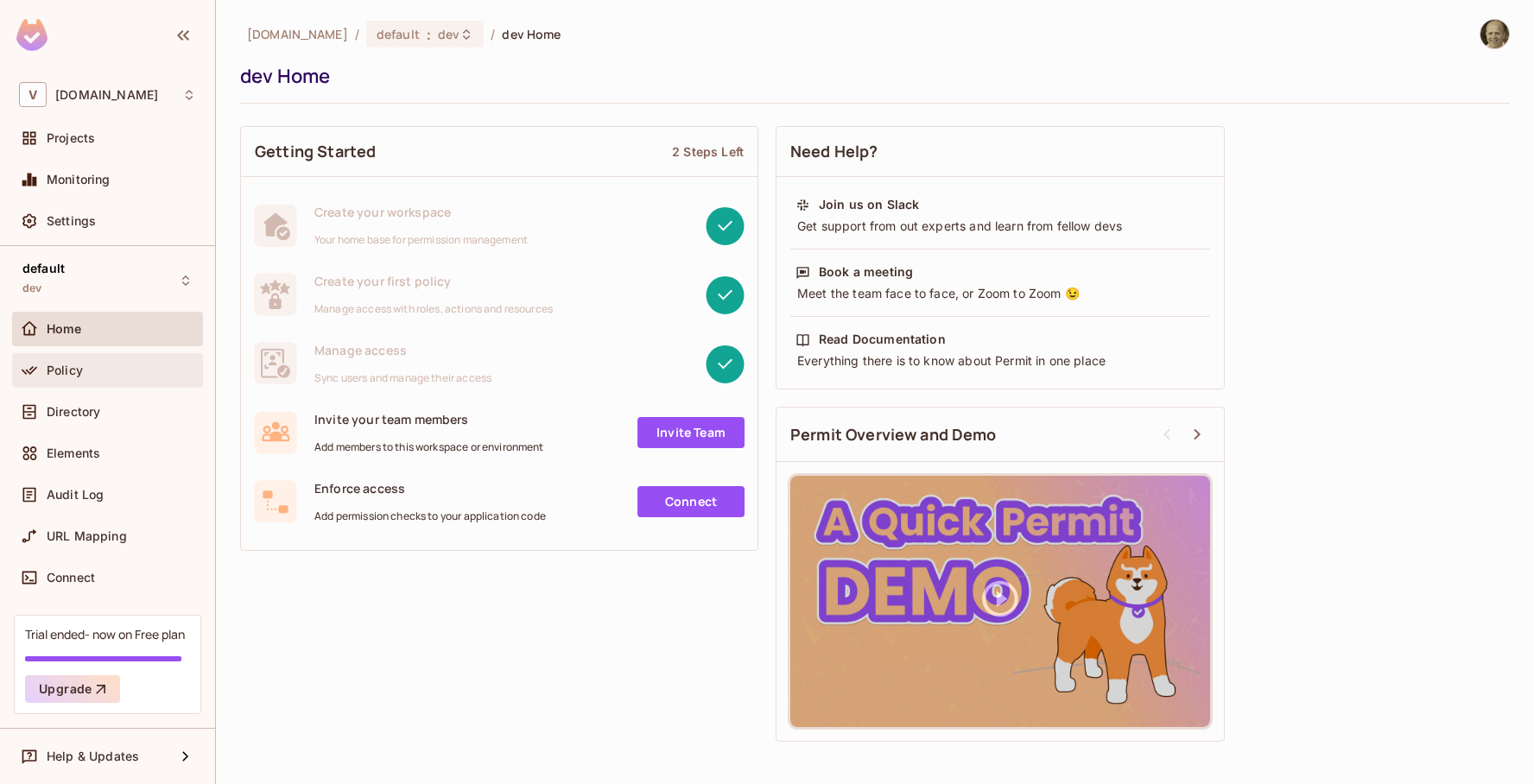
click at [55, 361] on div "Policy" at bounding box center [107, 369] width 177 height 21
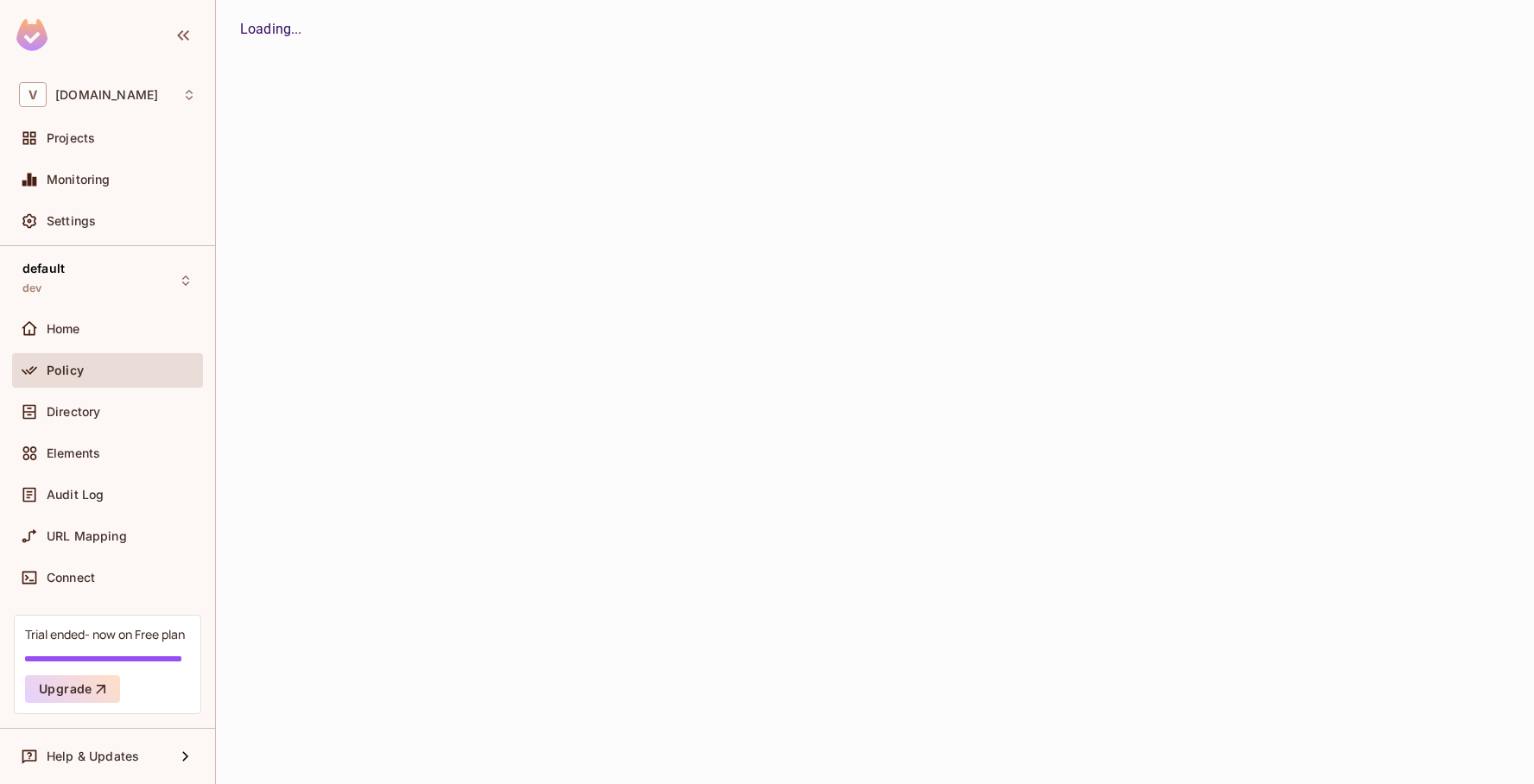
click at [60, 411] on span "Directory" at bounding box center [74, 412] width 54 height 14
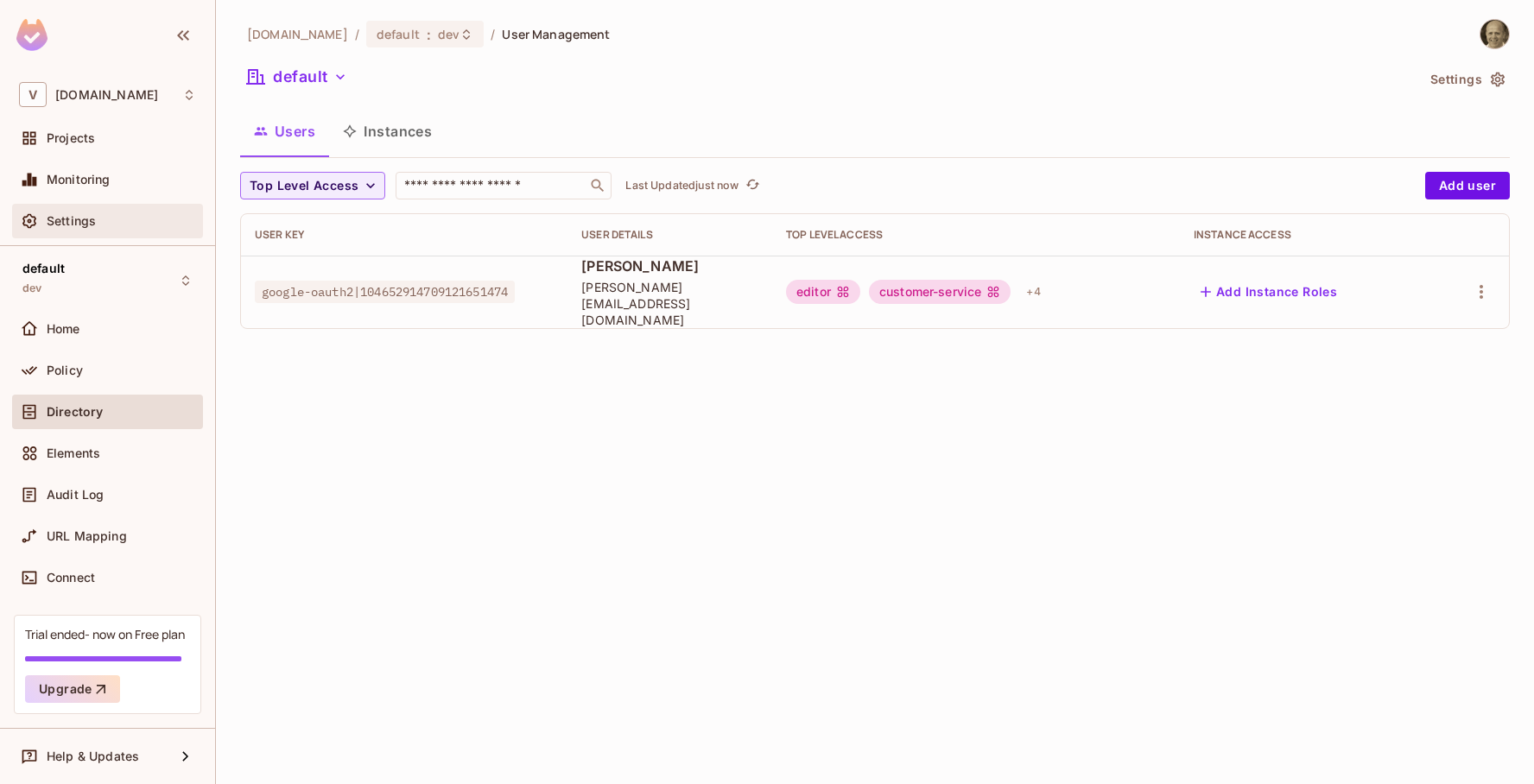
click at [72, 224] on span "Settings" at bounding box center [72, 221] width 49 height 14
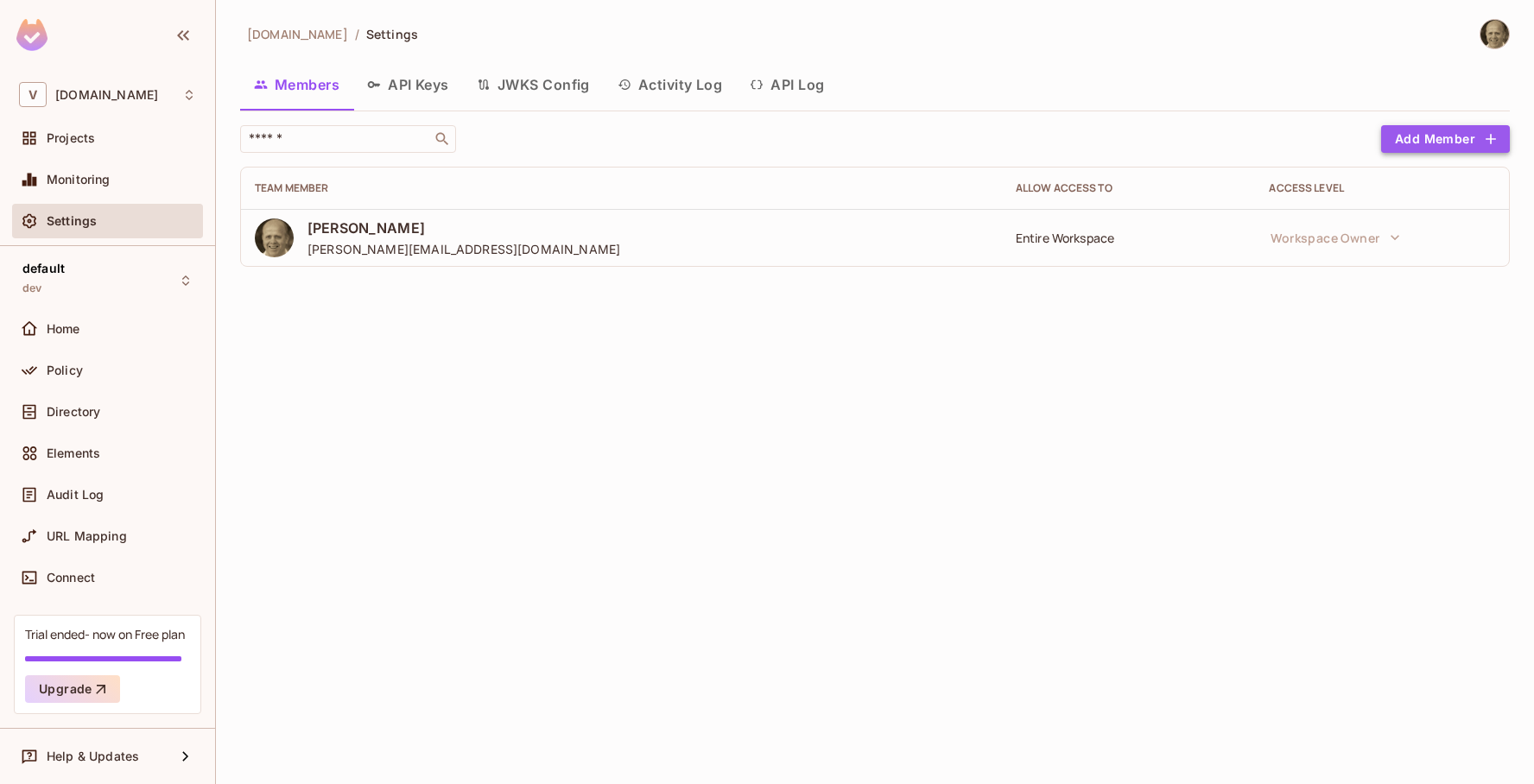
click at [1446, 145] on button "Add Member" at bounding box center [1445, 139] width 128 height 27
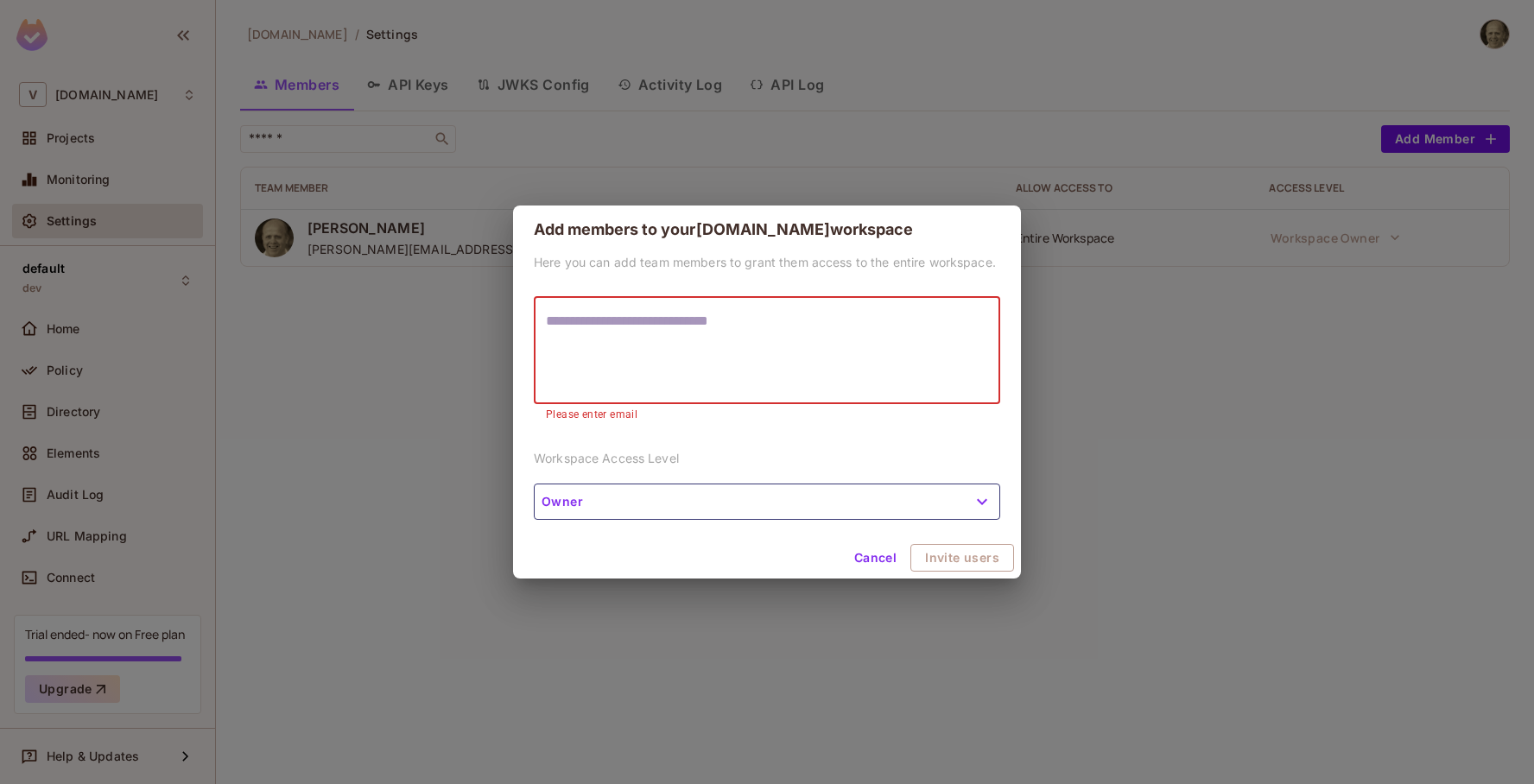
paste textarea "**********"
type textarea "**********"
click at [781, 439] on div "**********" at bounding box center [767, 395] width 508 height 283
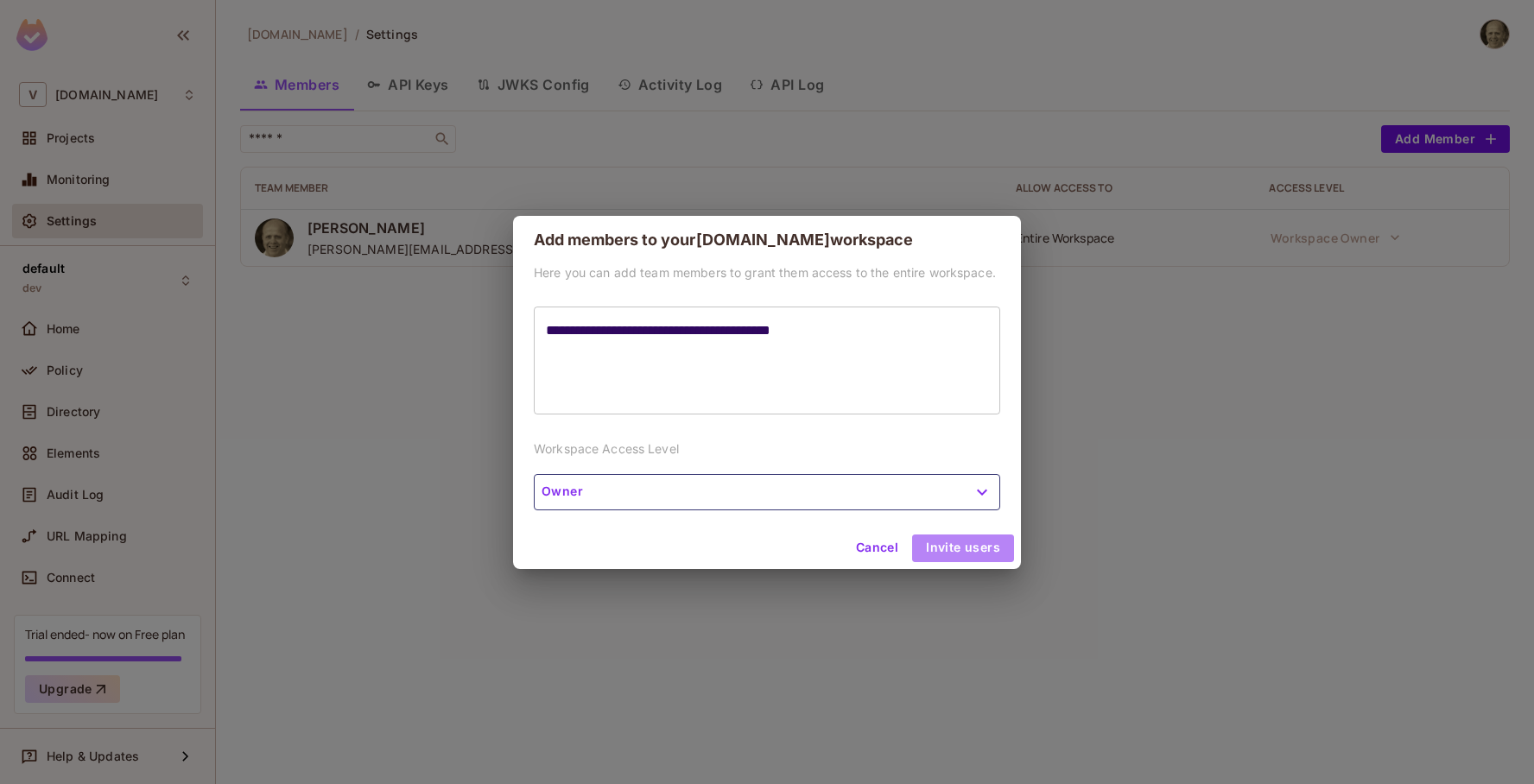
click at [980, 544] on button "Invite users" at bounding box center [963, 548] width 102 height 27
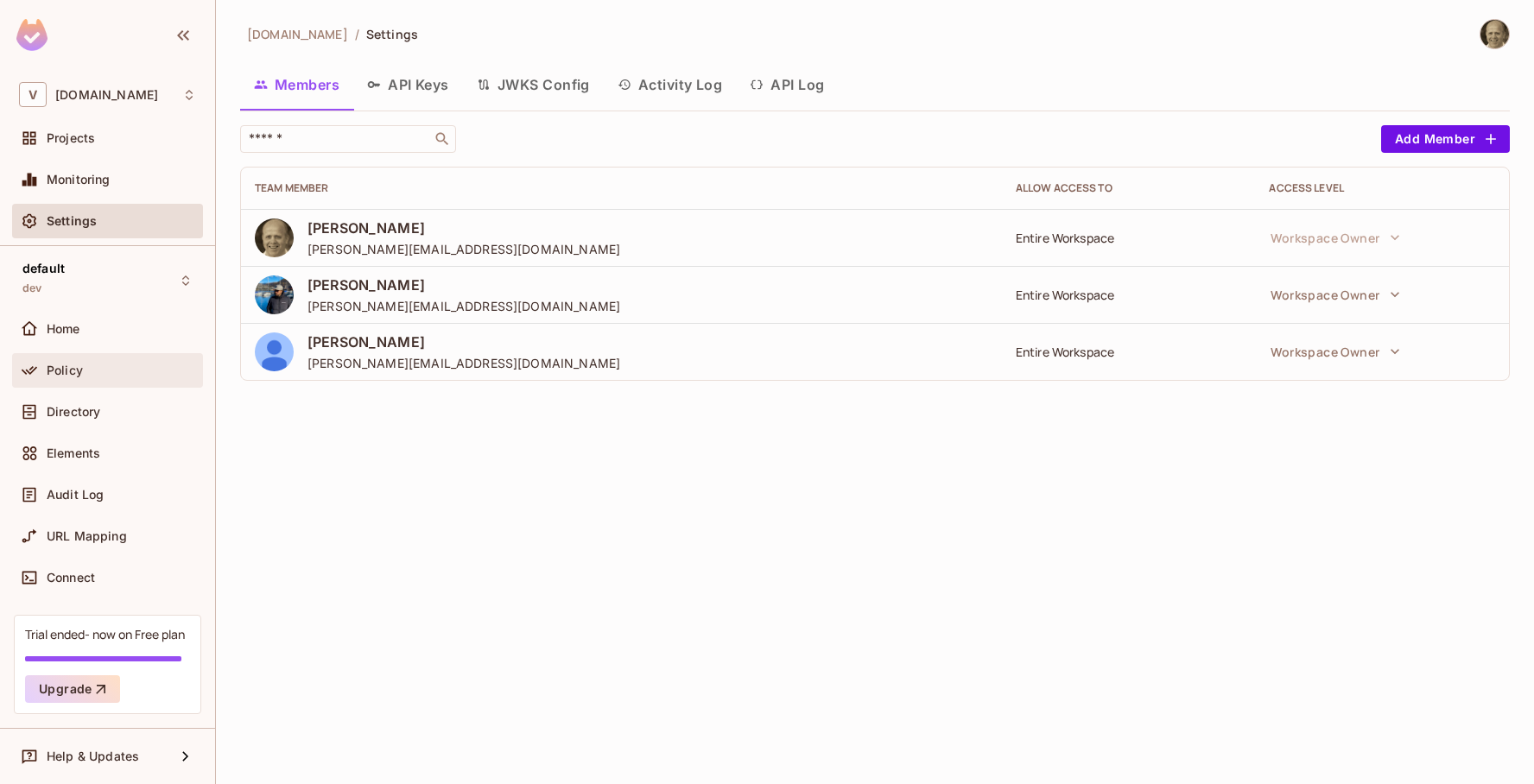
click at [61, 373] on span "Policy" at bounding box center [65, 370] width 36 height 14
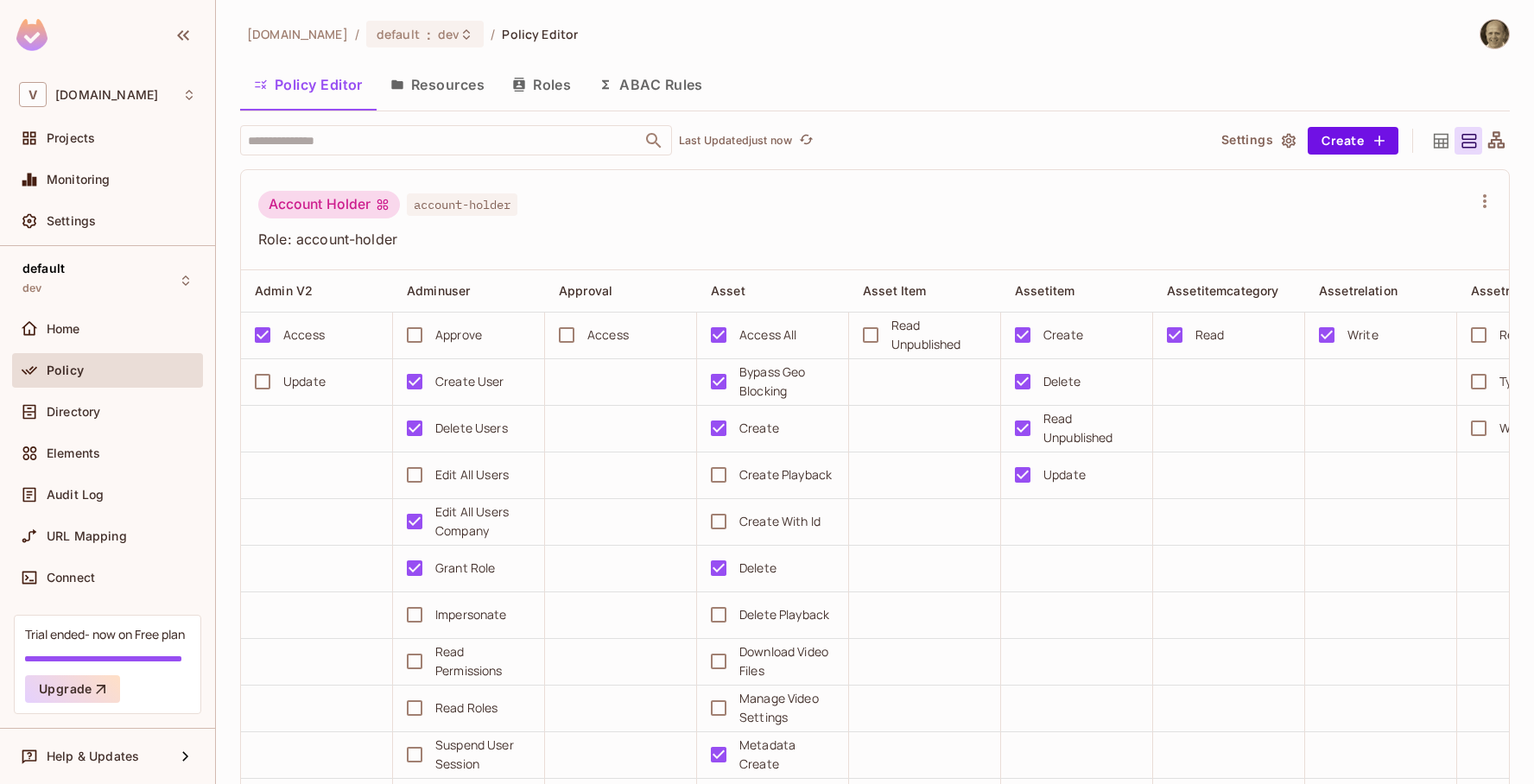
click at [444, 78] on button "Resources" at bounding box center [437, 84] width 122 height 43
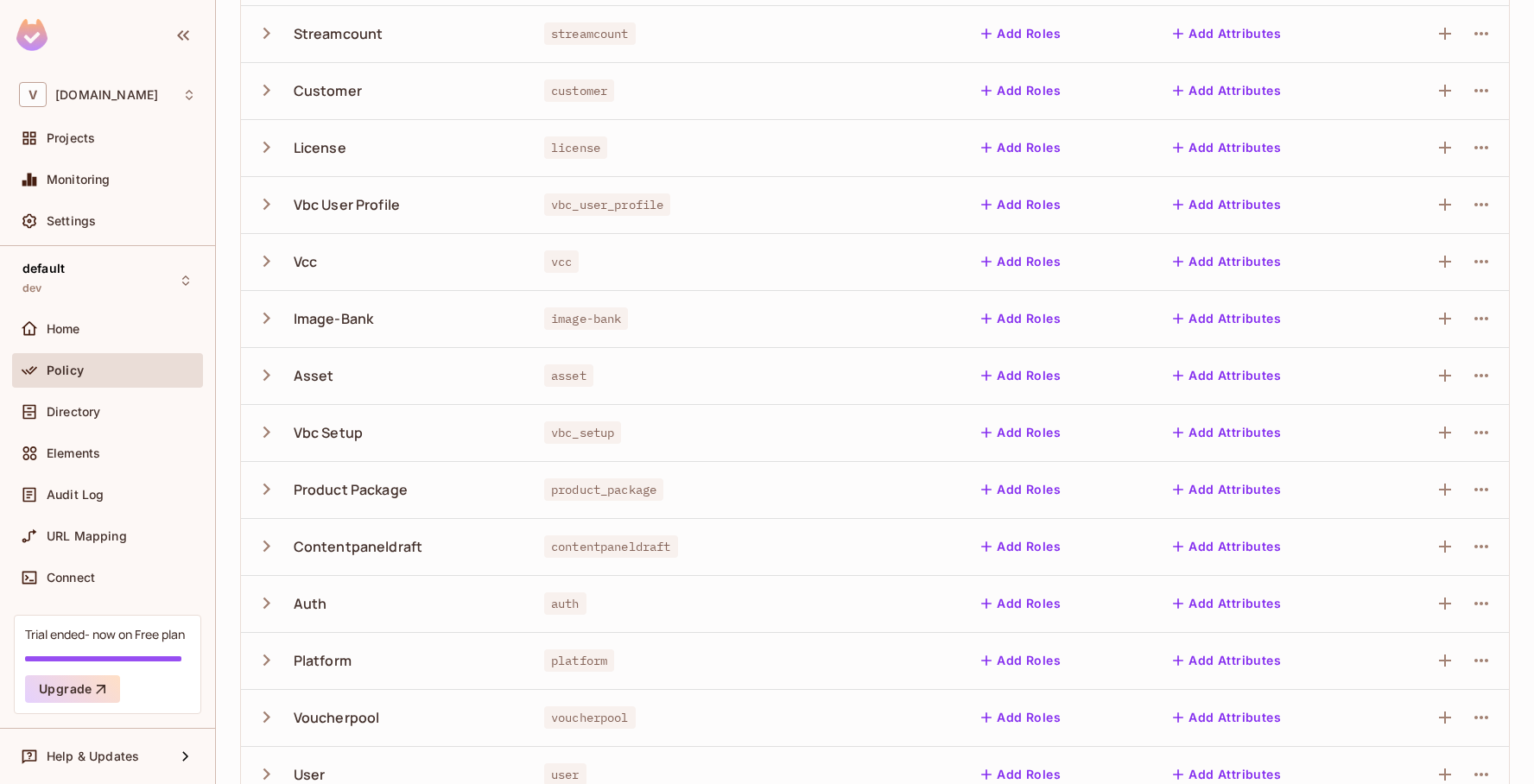
scroll to position [260, 0]
click at [264, 433] on icon "button" at bounding box center [267, 433] width 24 height 24
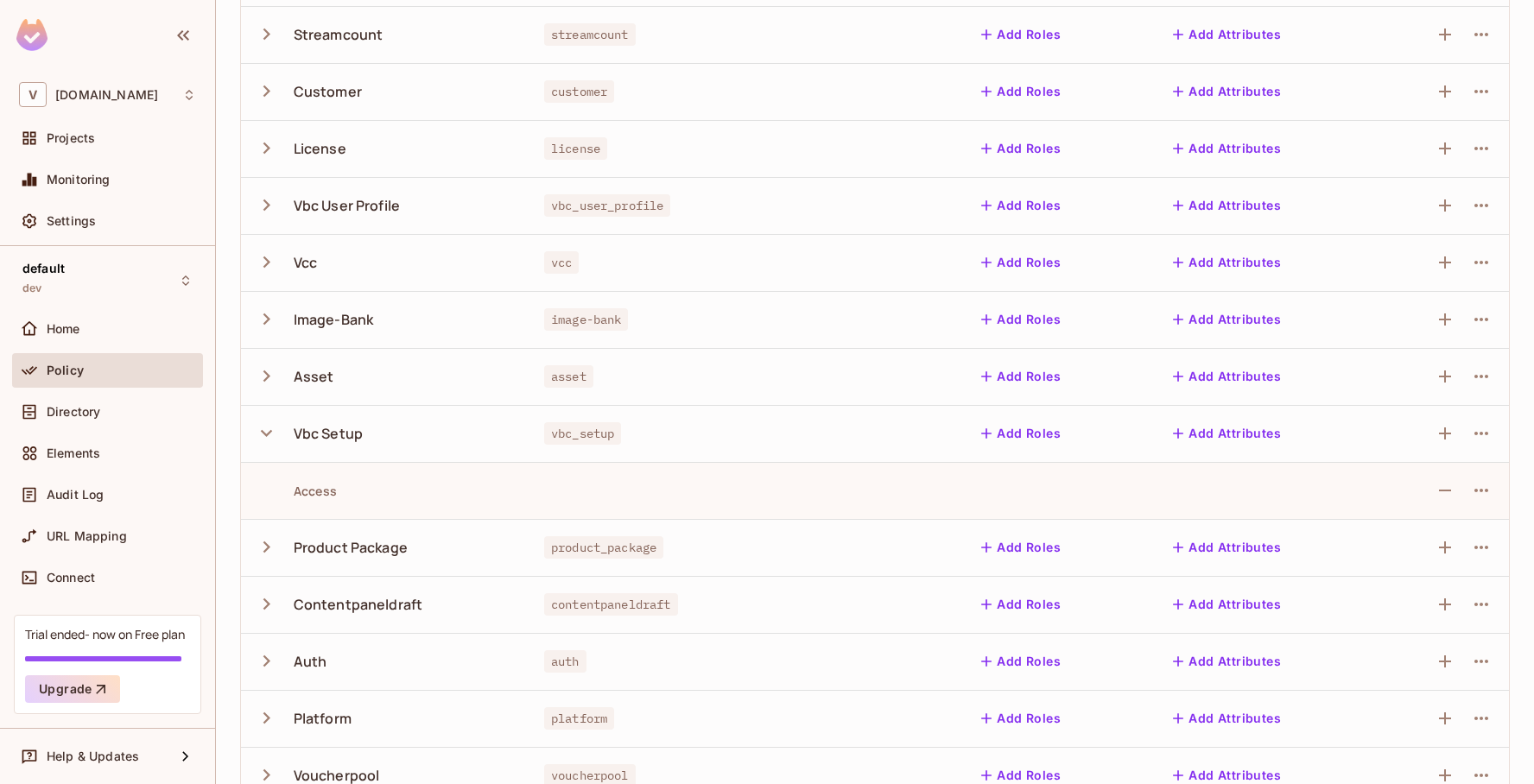
click at [269, 431] on icon "button" at bounding box center [266, 433] width 11 height 7
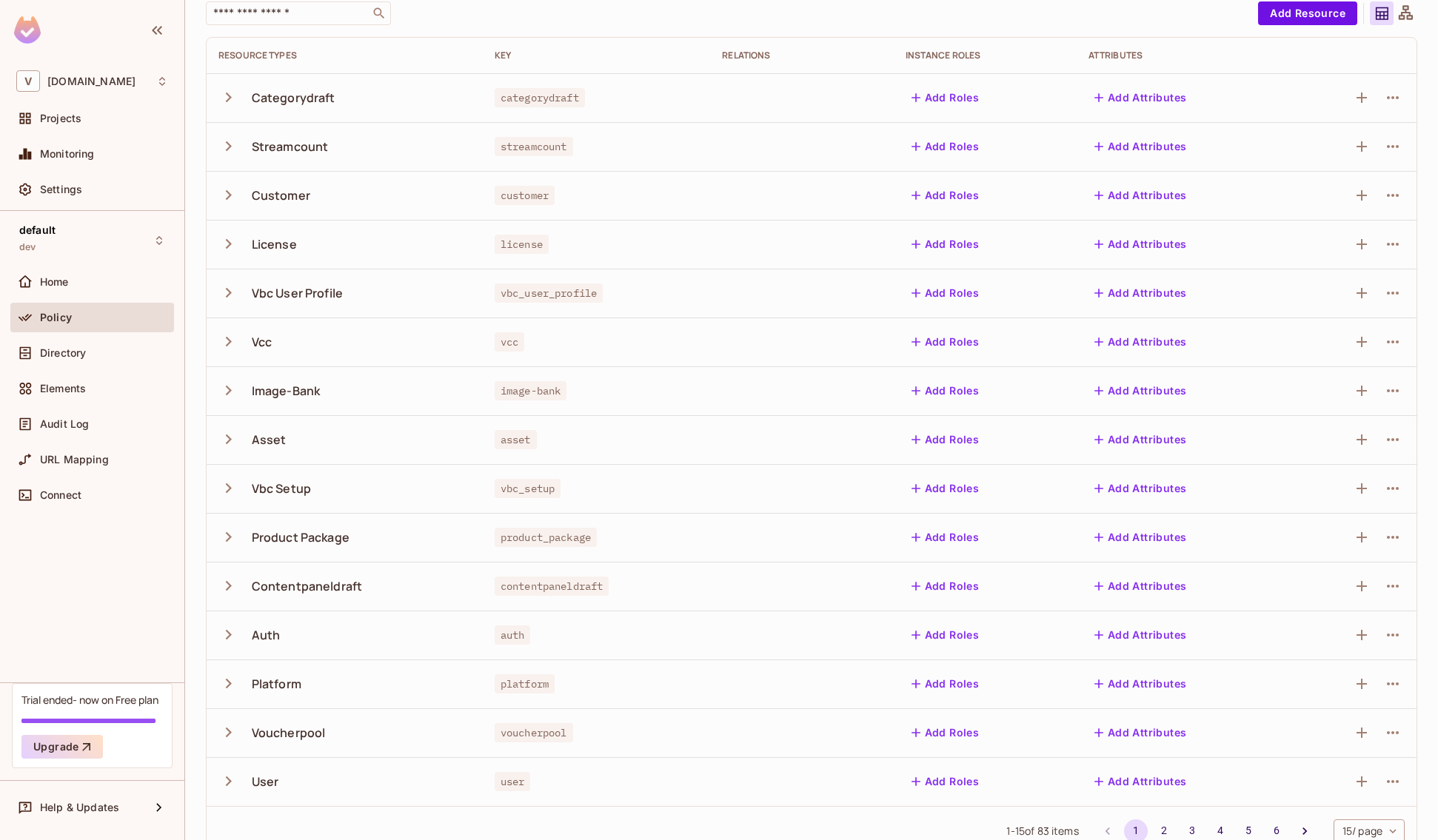
scroll to position [126, 0]
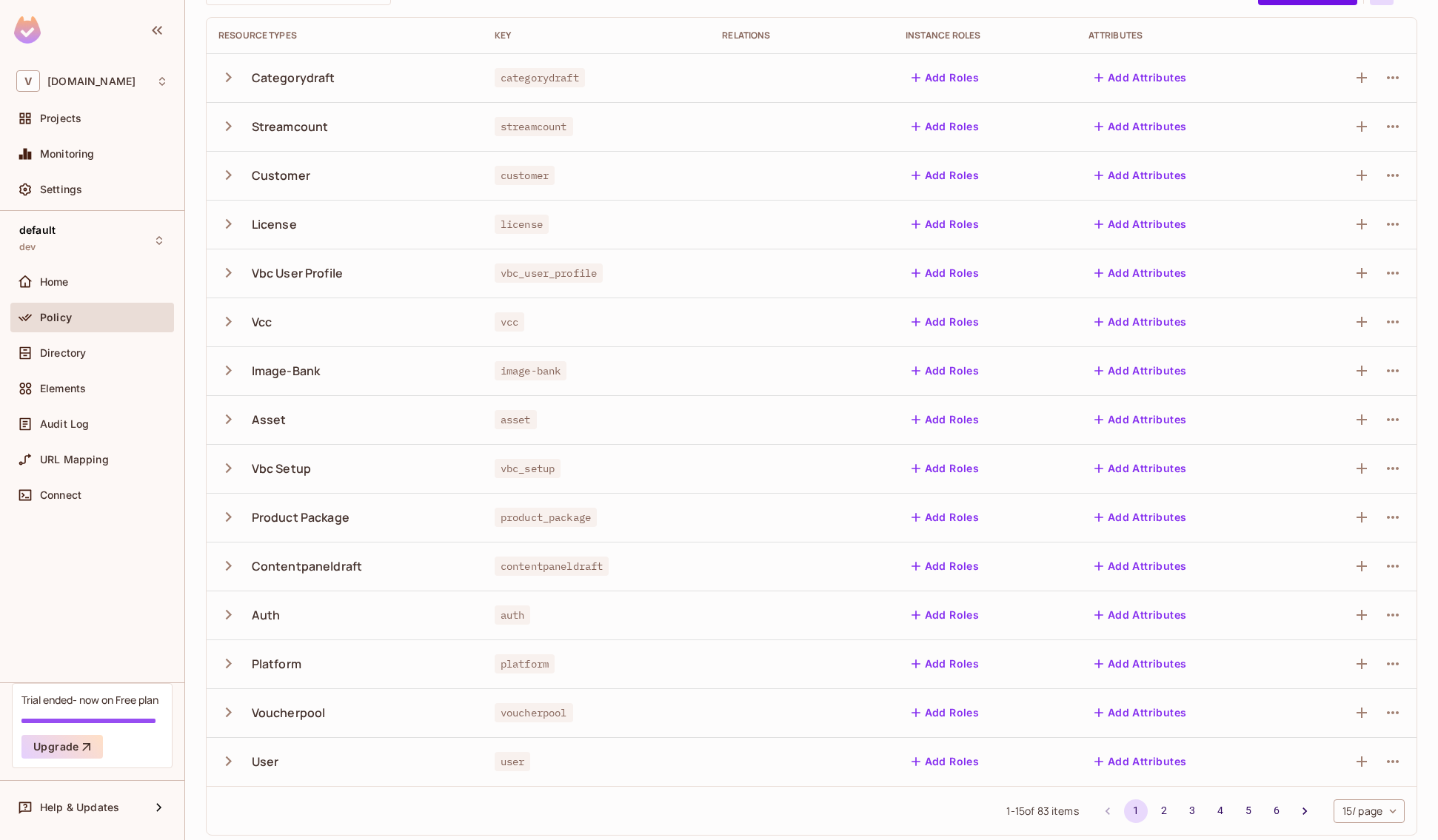
click at [225, 176] on icon "button" at bounding box center [229, 175] width 20 height 20
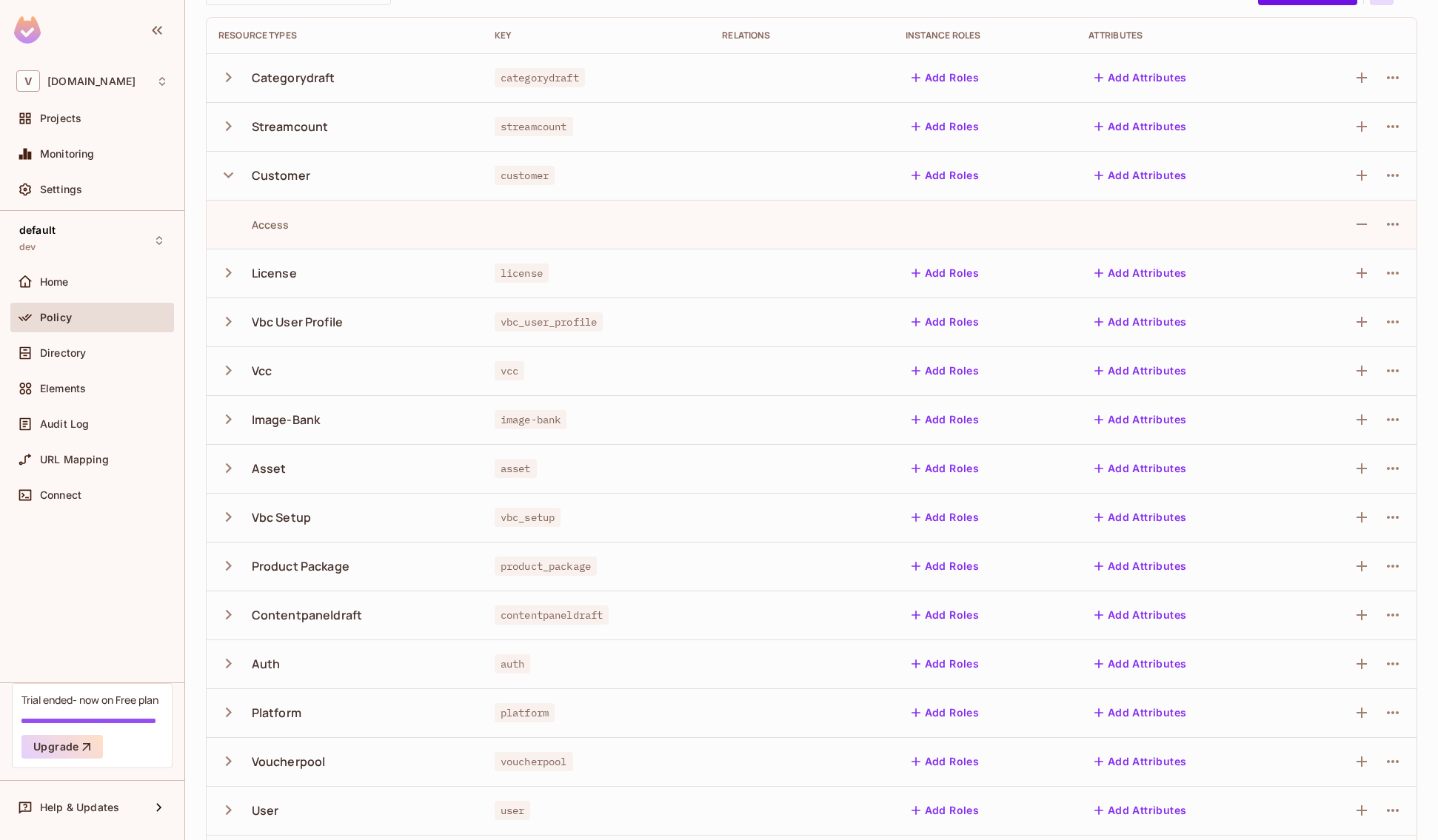
click at [229, 464] on icon "button" at bounding box center [229, 468] width 20 height 20
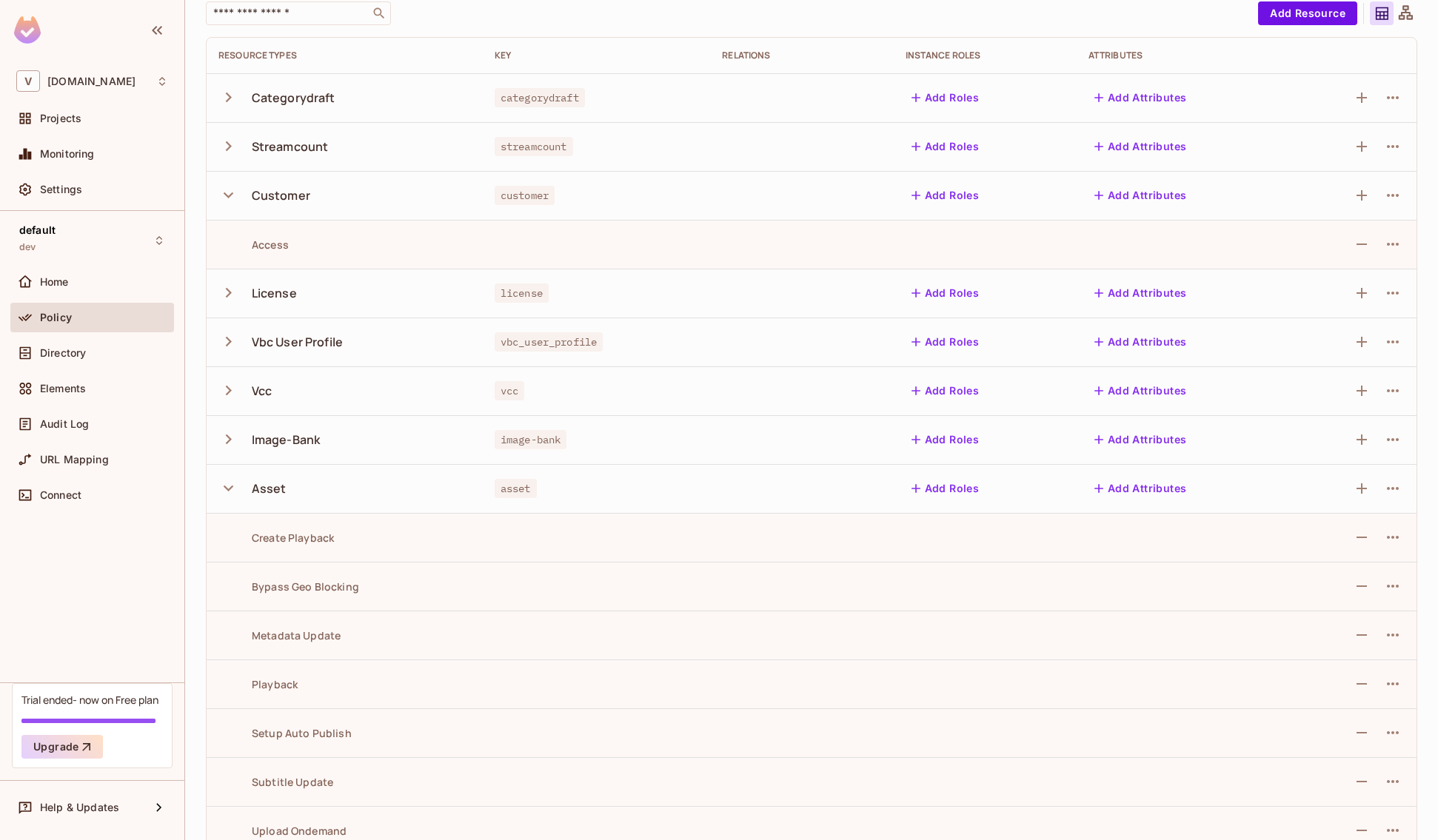
scroll to position [0, 0]
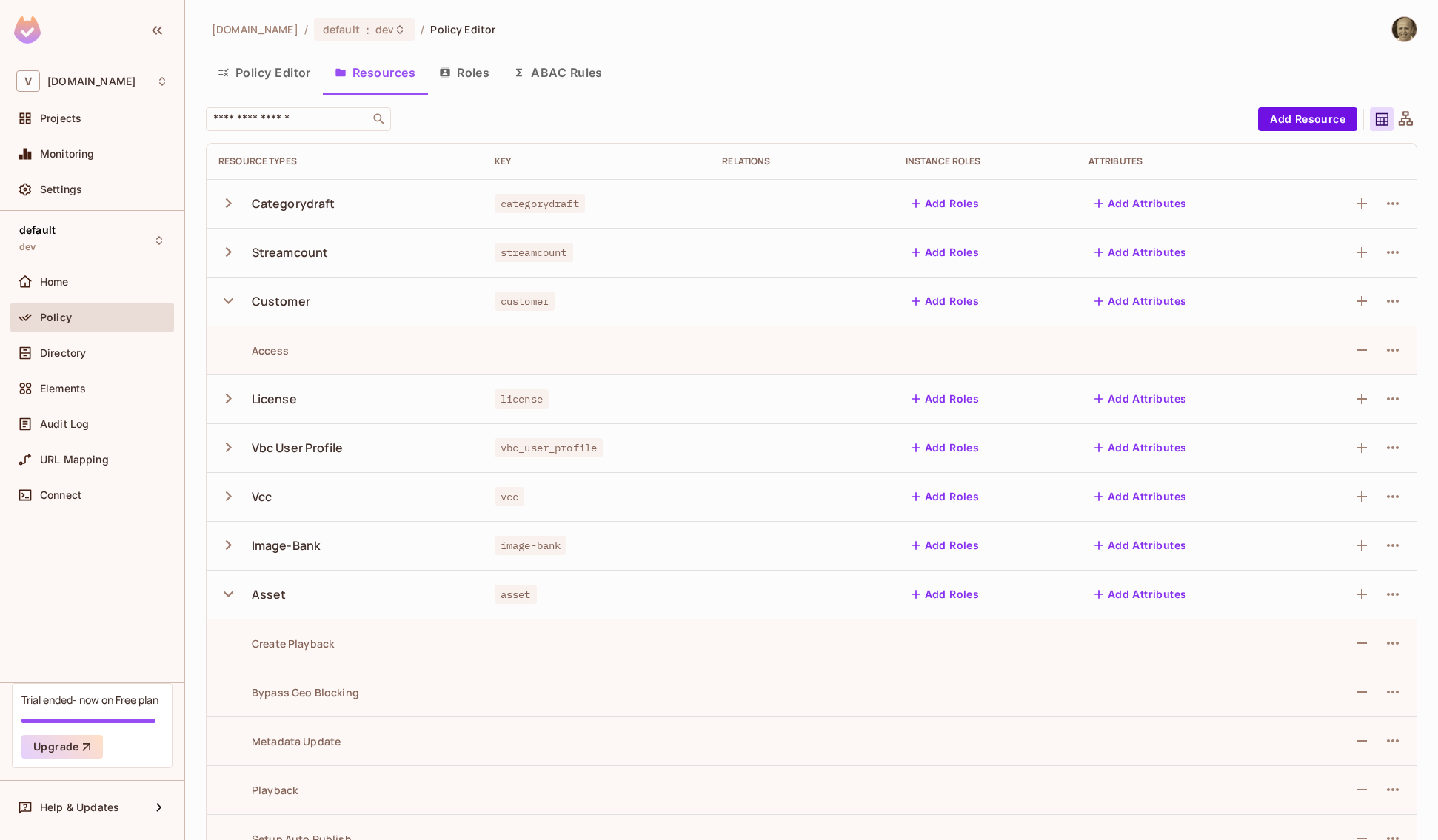
click at [469, 79] on button "Roles" at bounding box center [464, 72] width 74 height 37
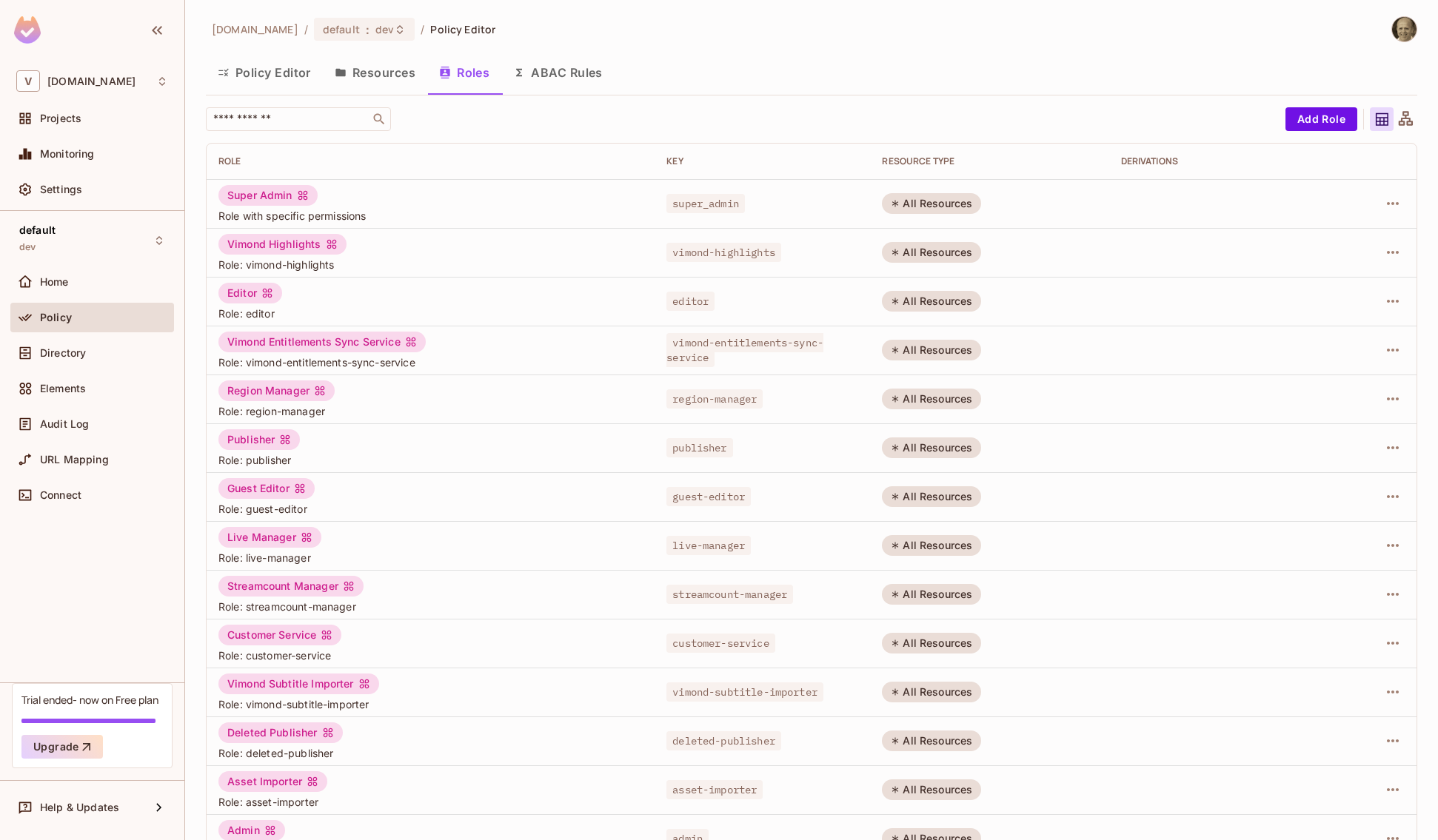
click at [283, 78] on button "Policy Editor" at bounding box center [264, 72] width 117 height 37
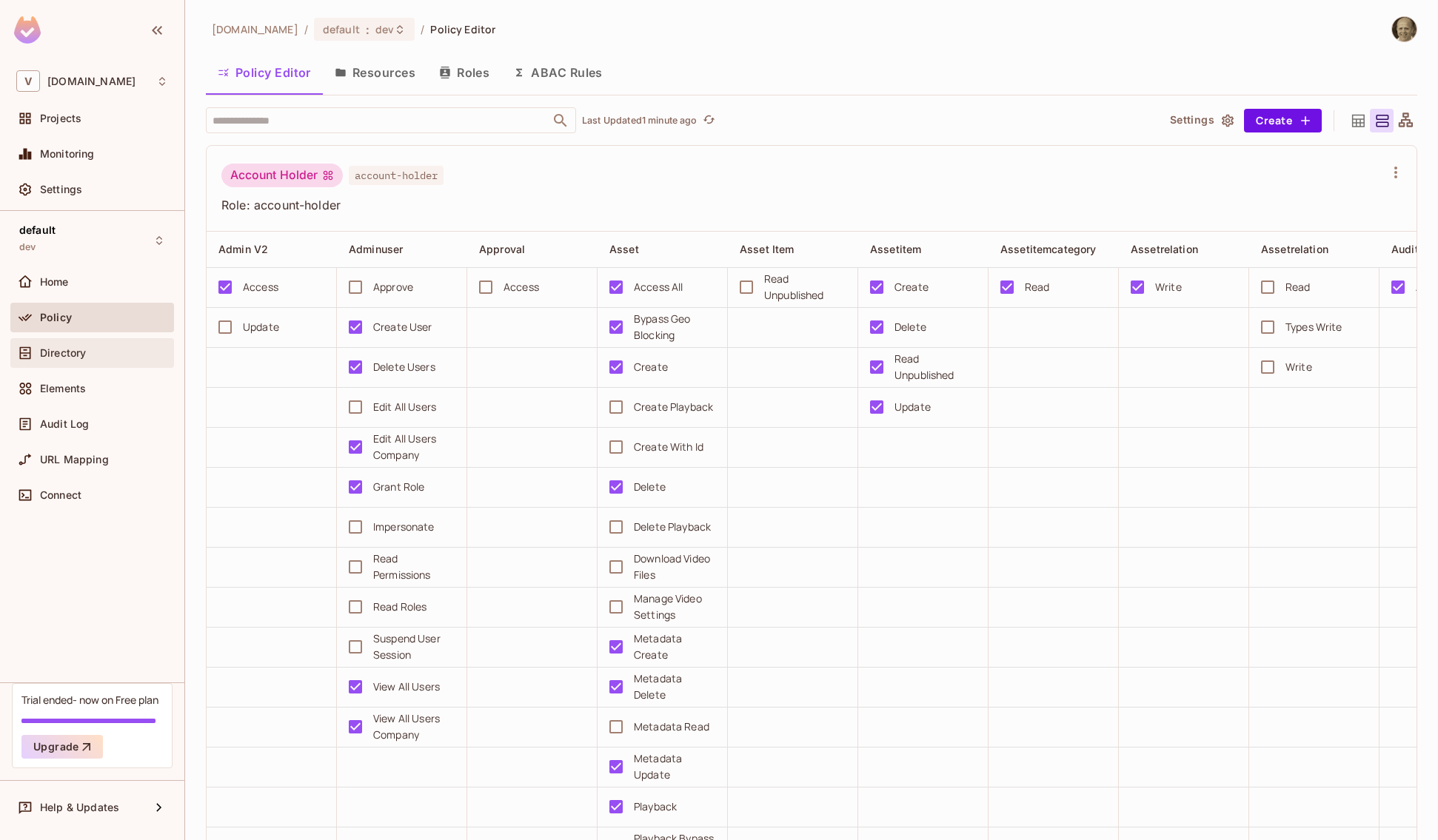
click at [68, 351] on span "Directory" at bounding box center [63, 353] width 46 height 12
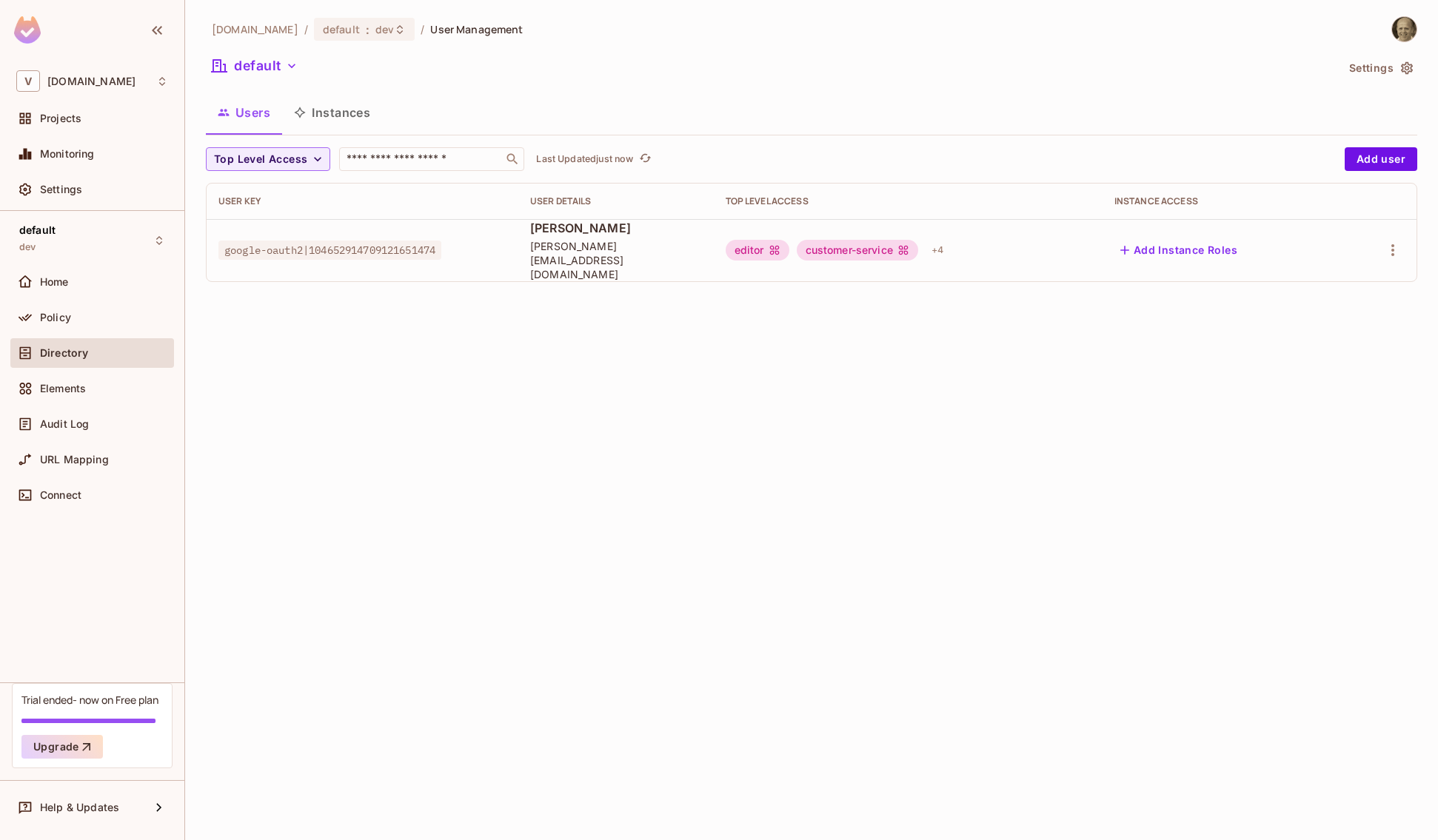
click at [356, 108] on button "Instances" at bounding box center [332, 113] width 100 height 37
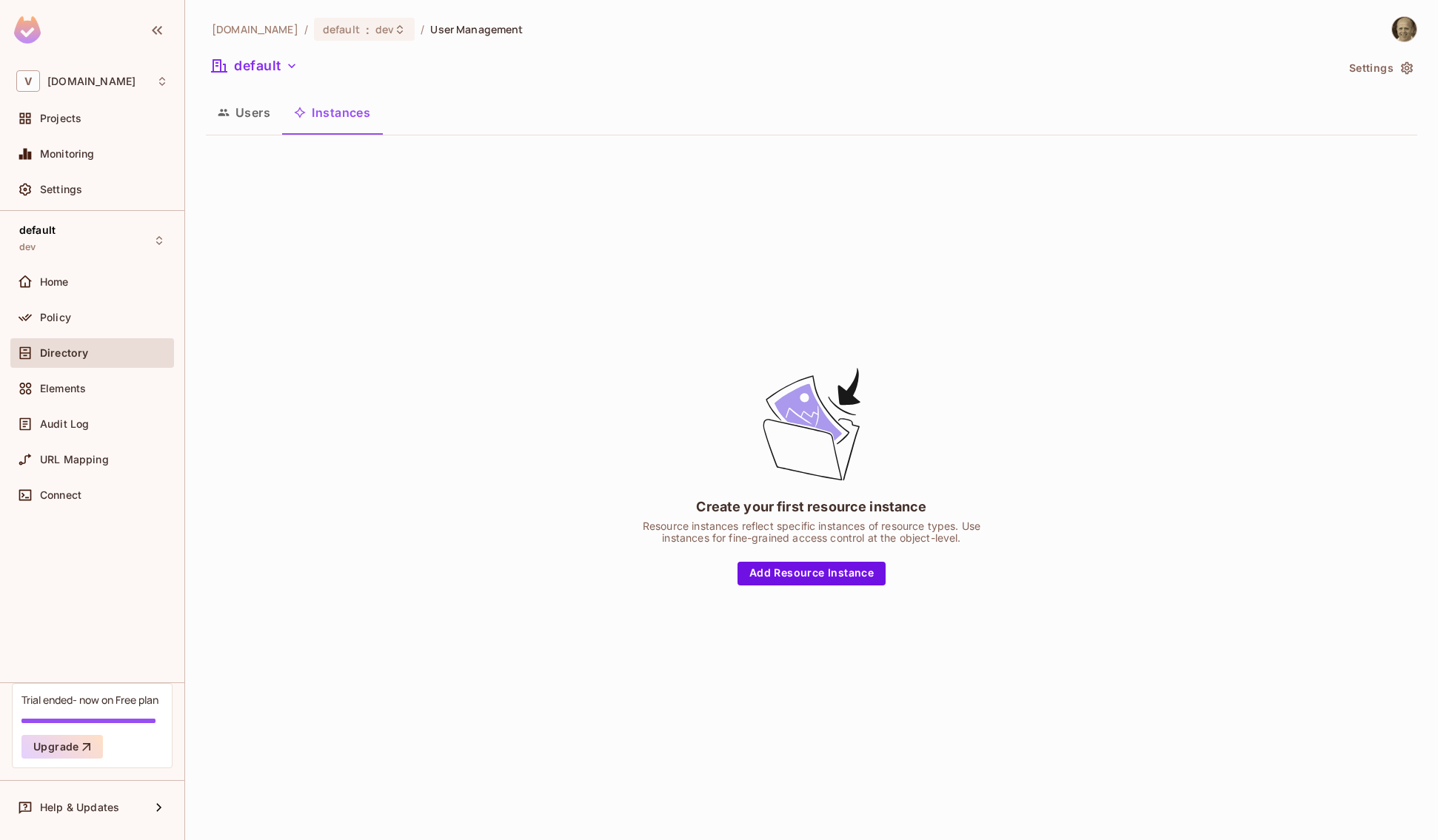
click at [240, 108] on button "Users" at bounding box center [244, 113] width 76 height 37
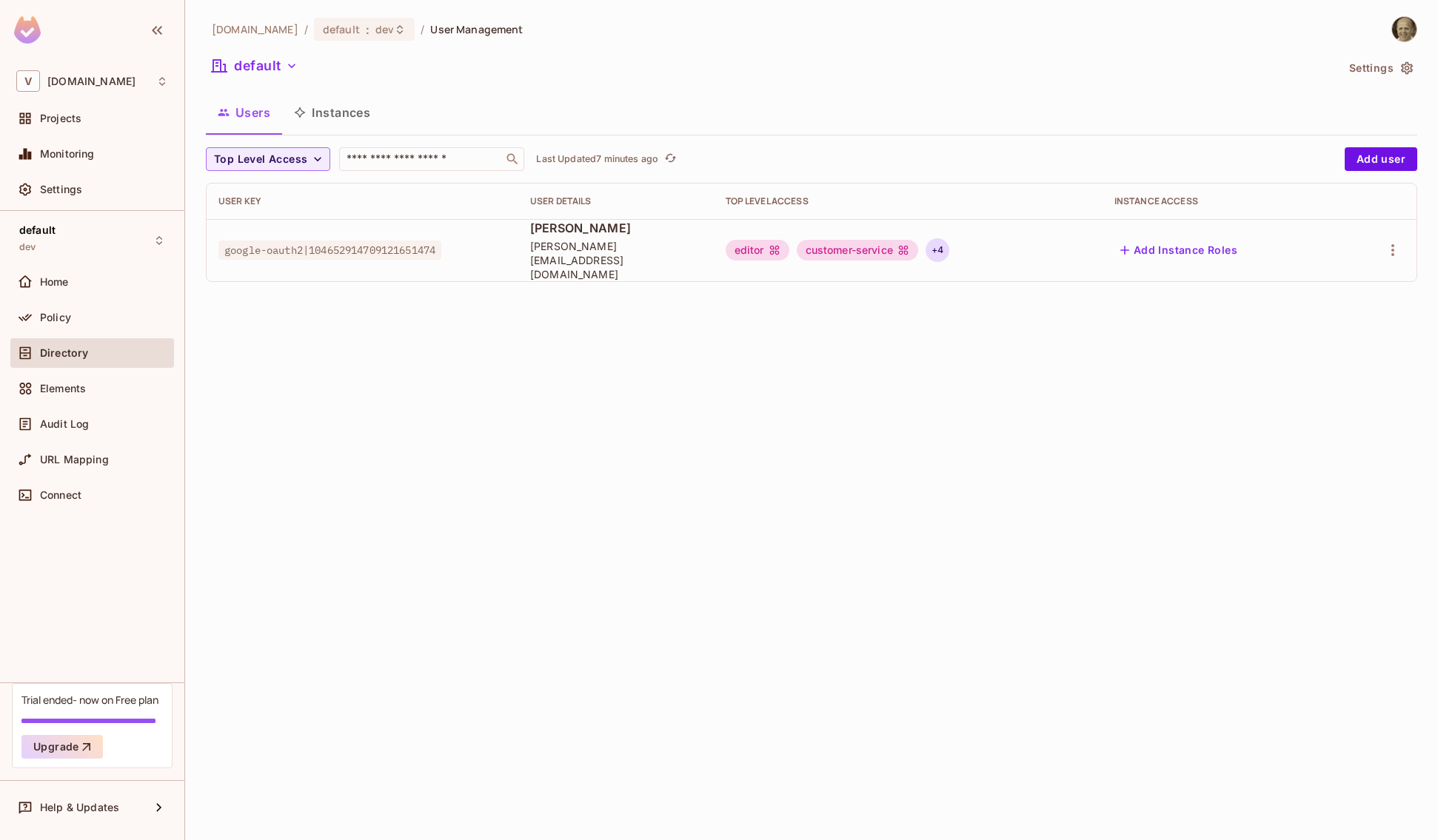
click at [937, 245] on div "+ 4" at bounding box center [937, 250] width 24 height 24
click at [751, 489] on div at bounding box center [719, 420] width 1438 height 840
click at [365, 27] on span ":" at bounding box center [367, 29] width 5 height 12
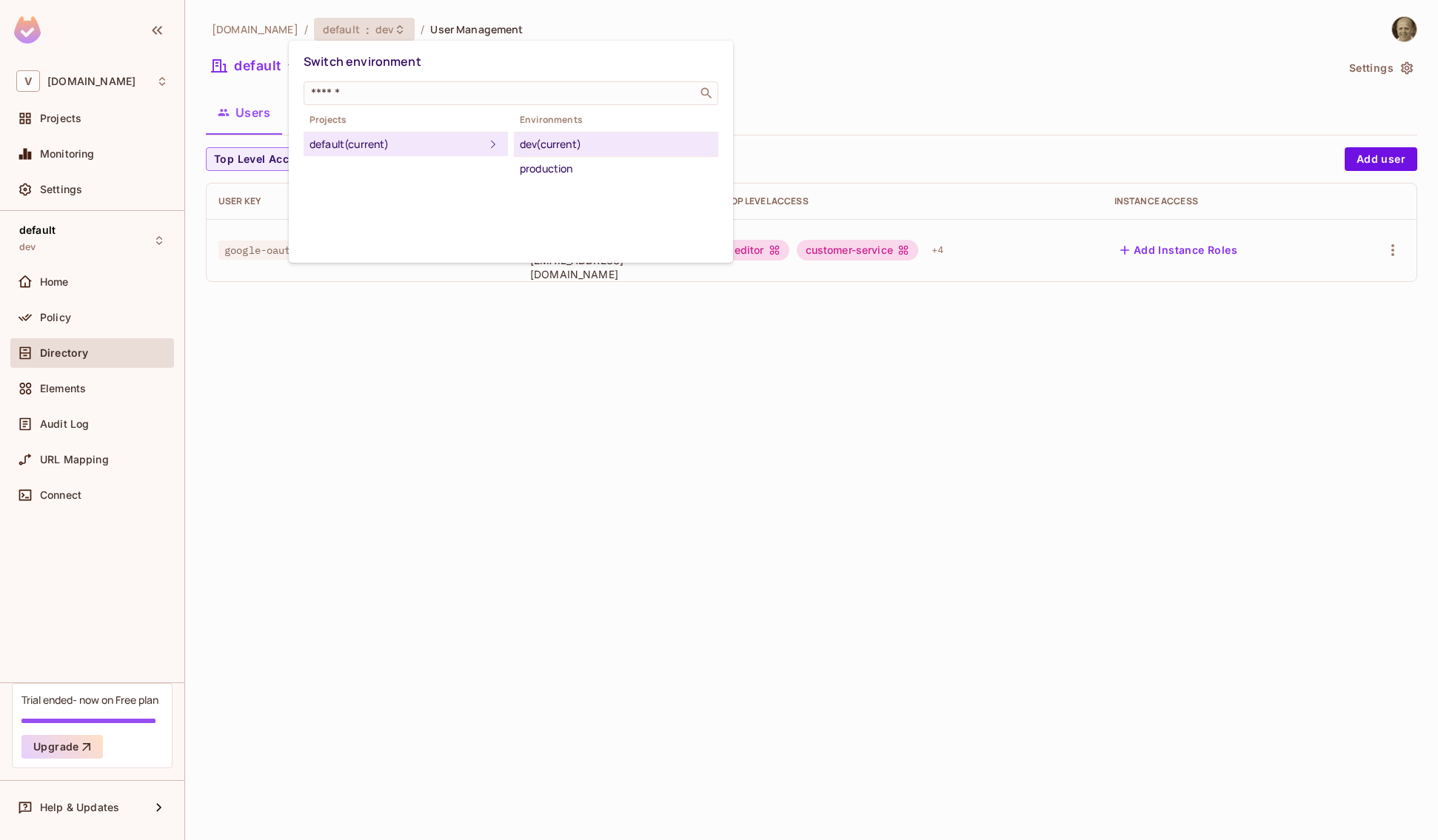
click at [985, 91] on div at bounding box center [719, 420] width 1438 height 840
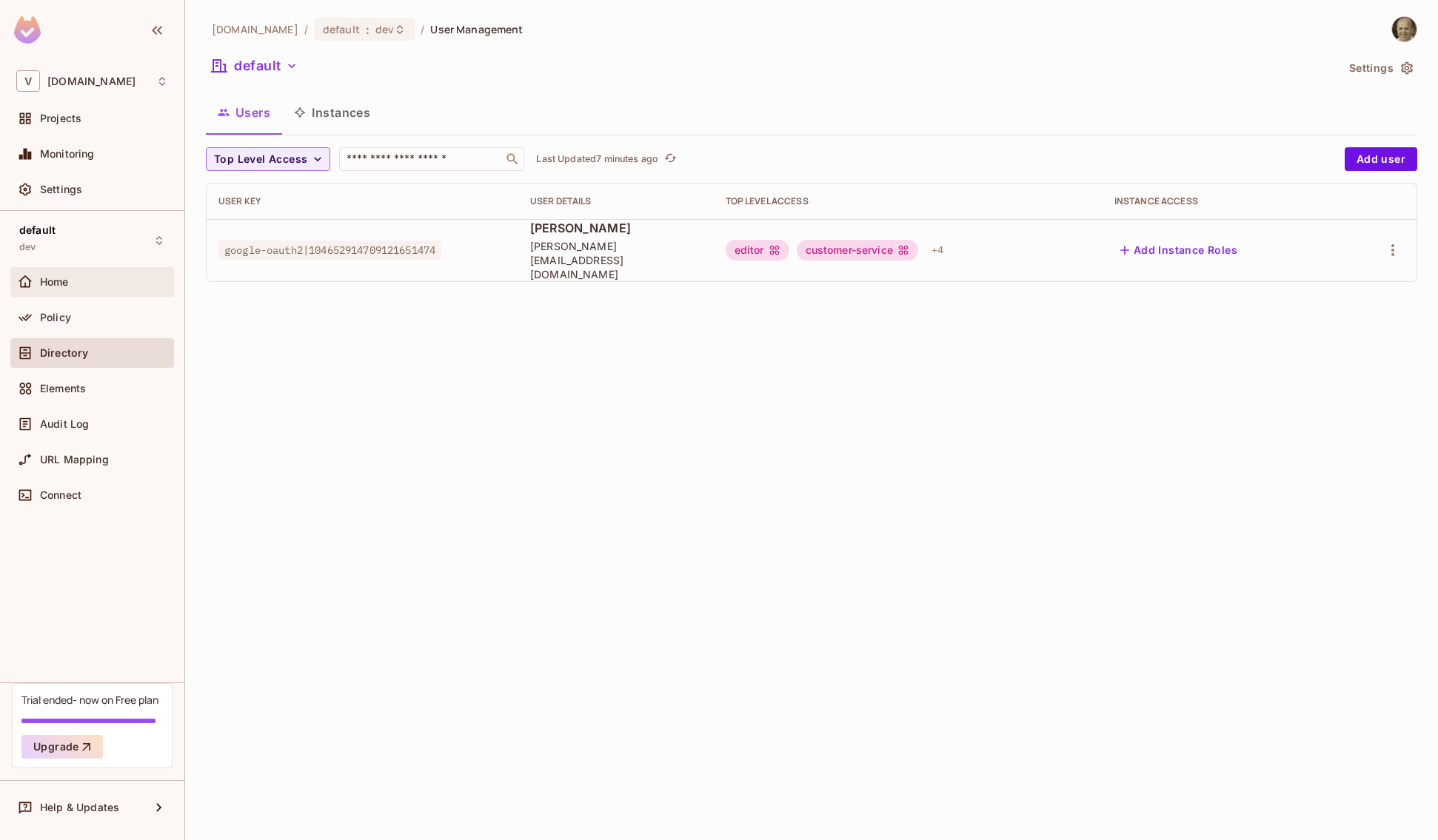
click at [62, 283] on span "Home" at bounding box center [55, 282] width 29 height 12
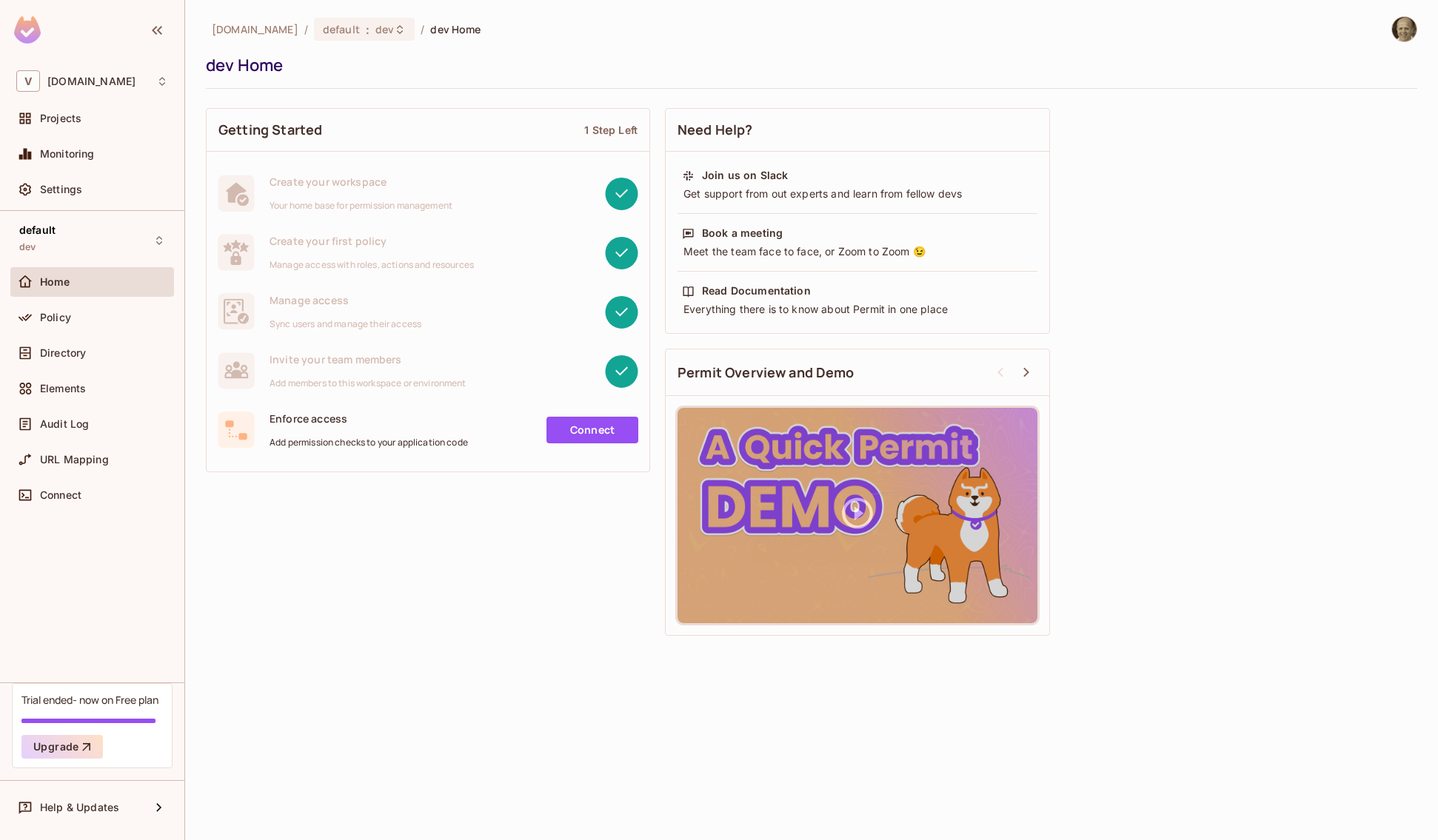
click at [593, 431] on link "Connect" at bounding box center [592, 430] width 92 height 27
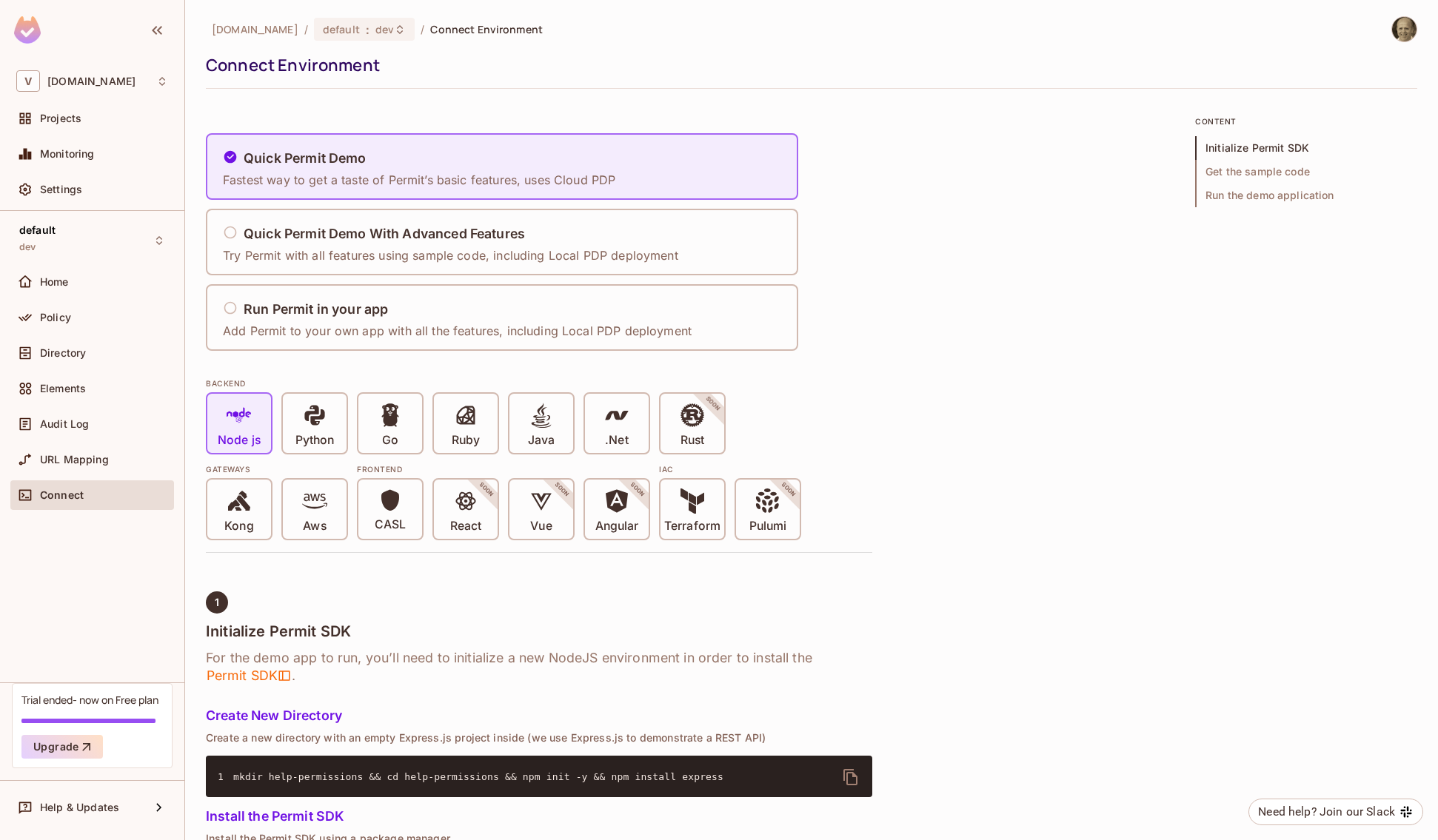
scroll to position [16, 0]
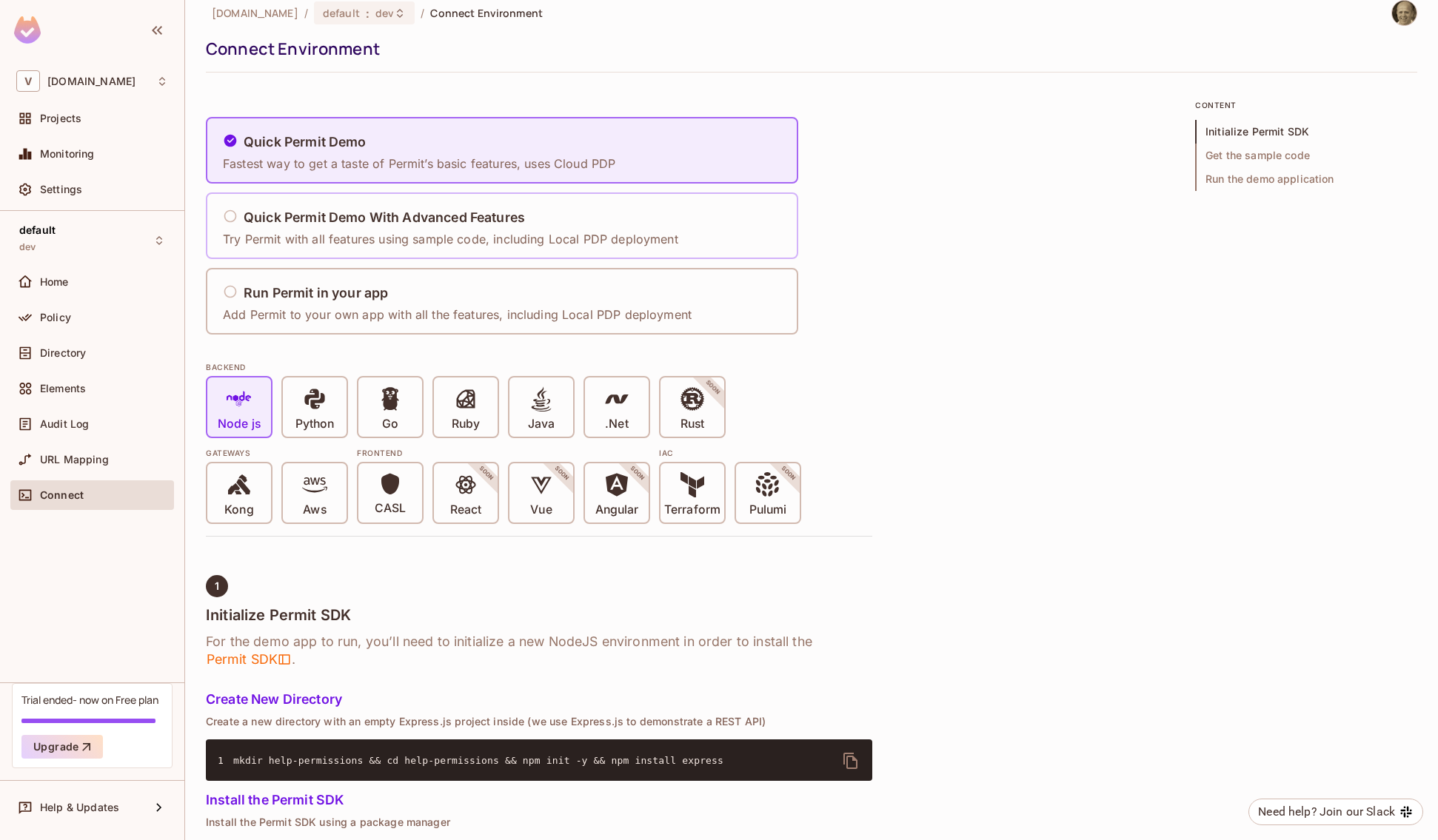
click at [400, 231] on p "Try Permit with all features using sample code, including Local PDP deployment" at bounding box center [450, 239] width 456 height 16
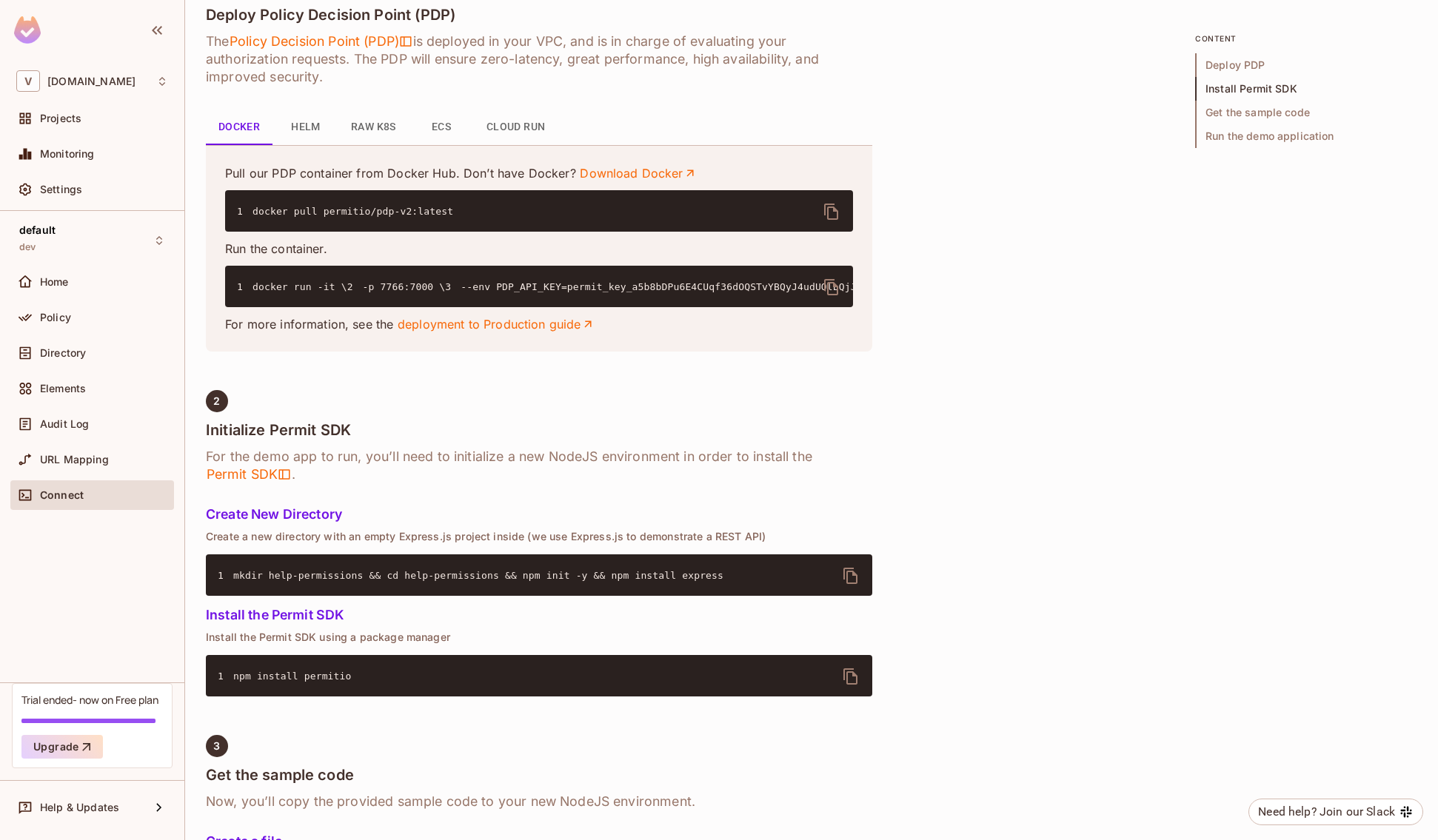
scroll to position [601, 0]
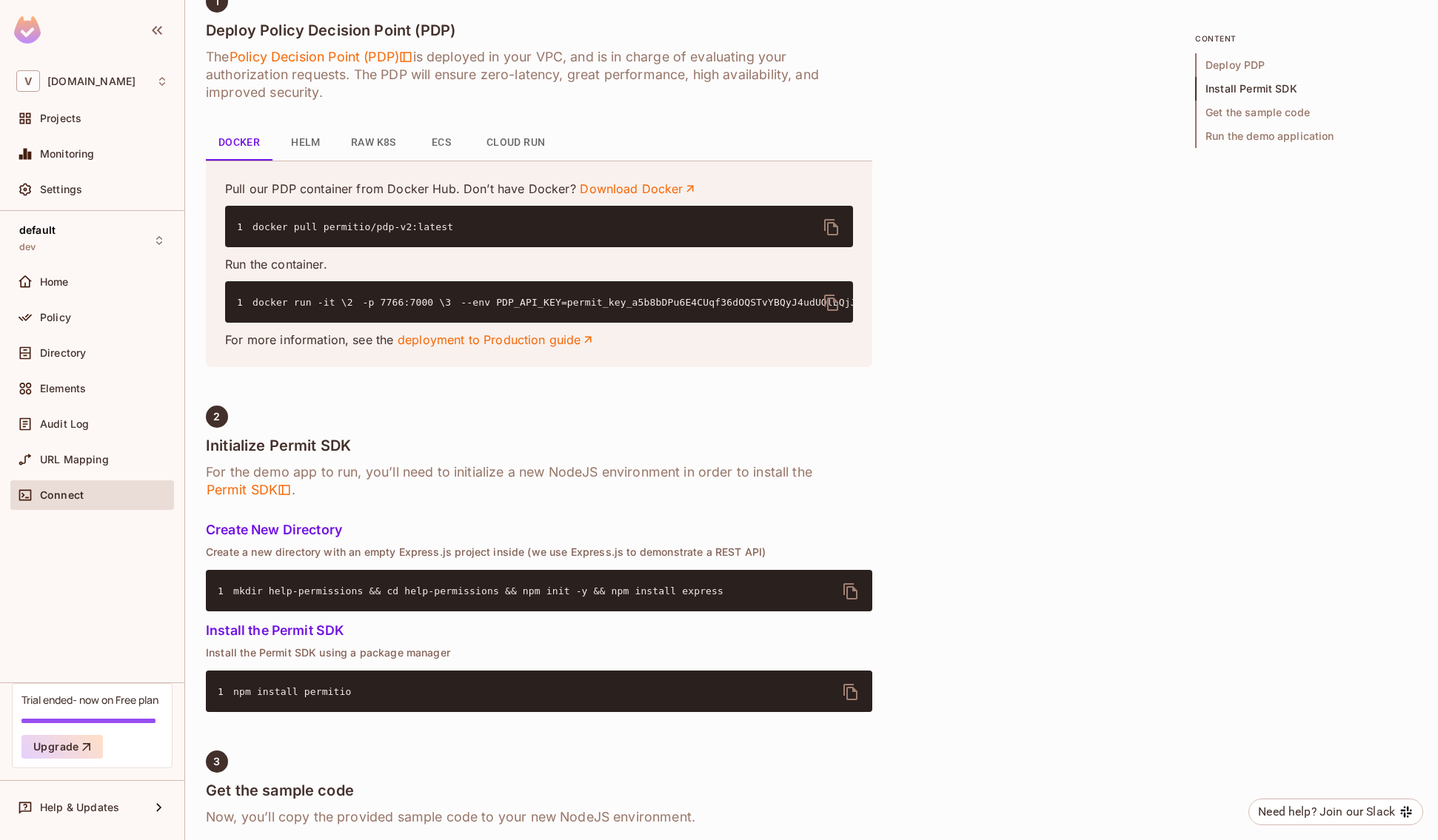
click at [839, 231] on icon "delete" at bounding box center [831, 227] width 18 height 18
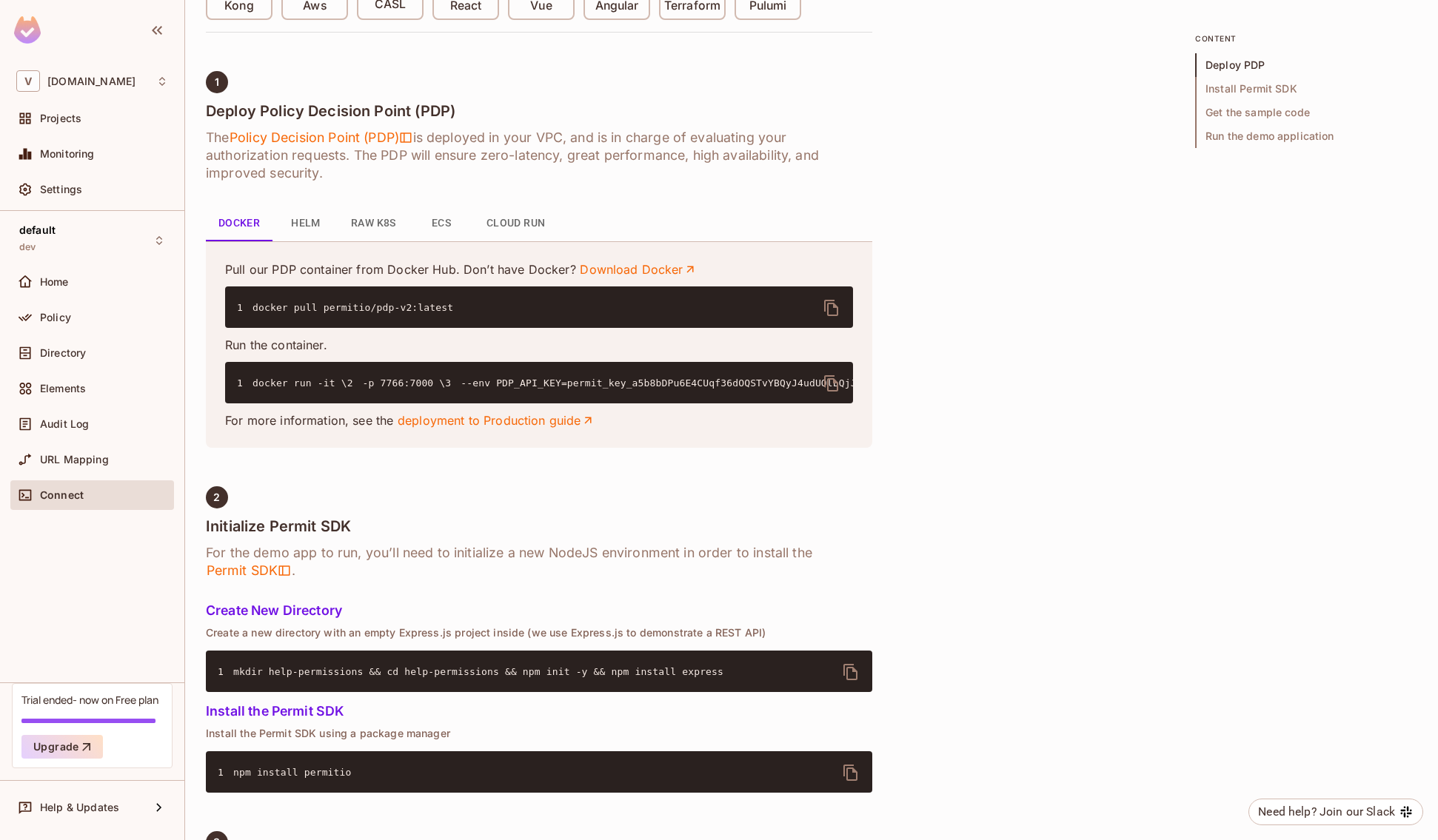
scroll to position [477, 0]
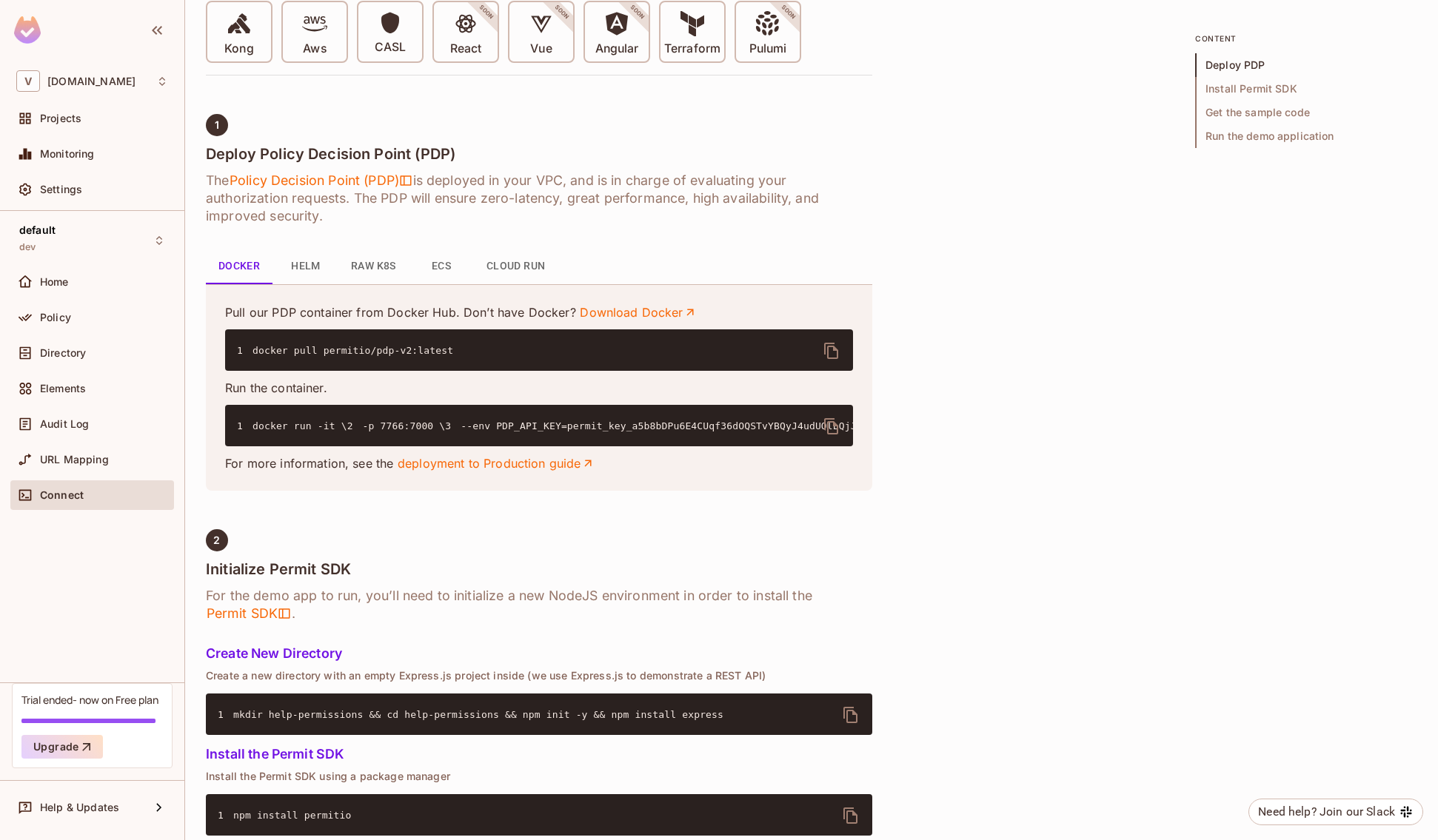
click at [835, 354] on icon "delete" at bounding box center [831, 350] width 18 height 18
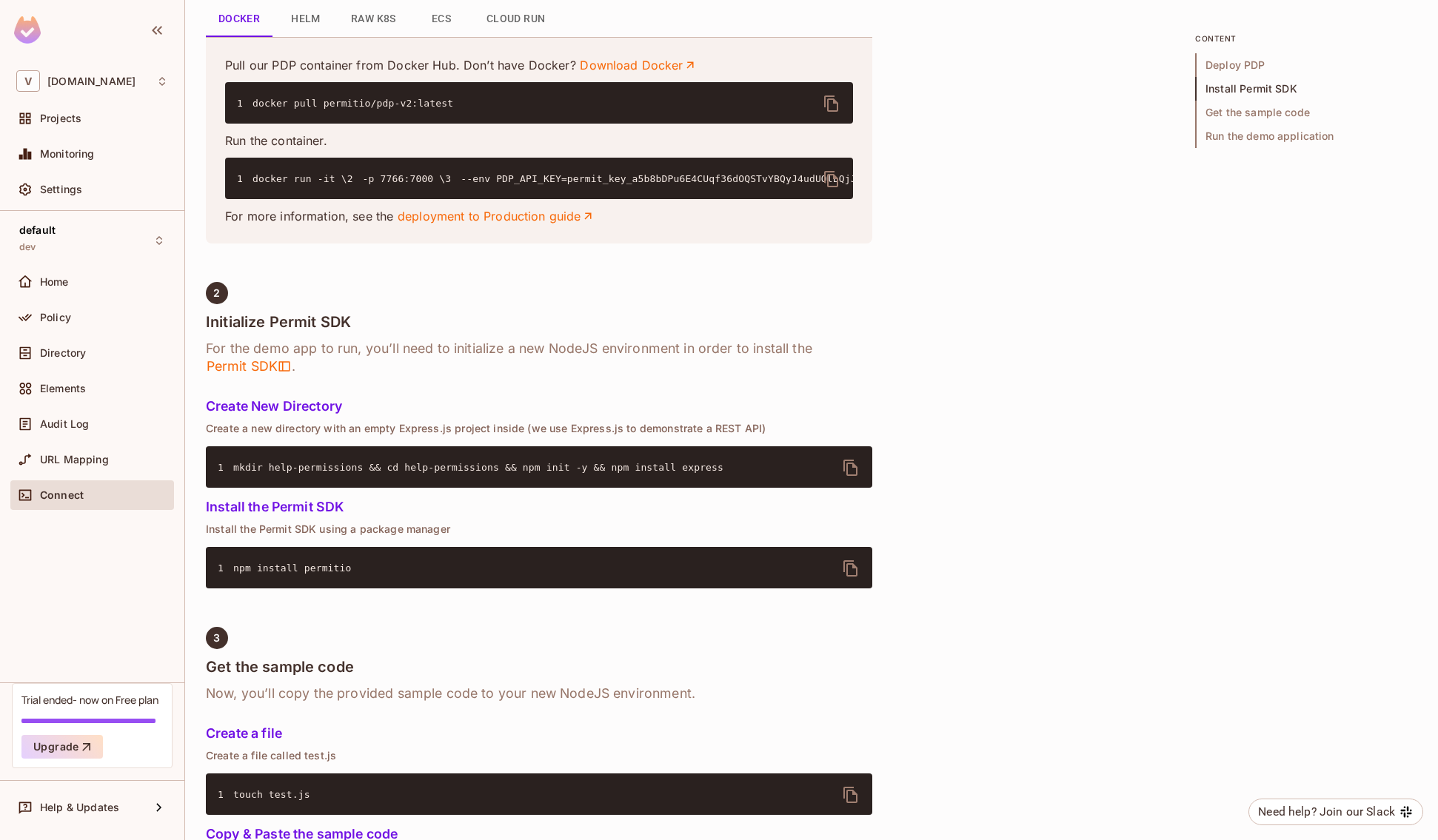
scroll to position [638, 0]
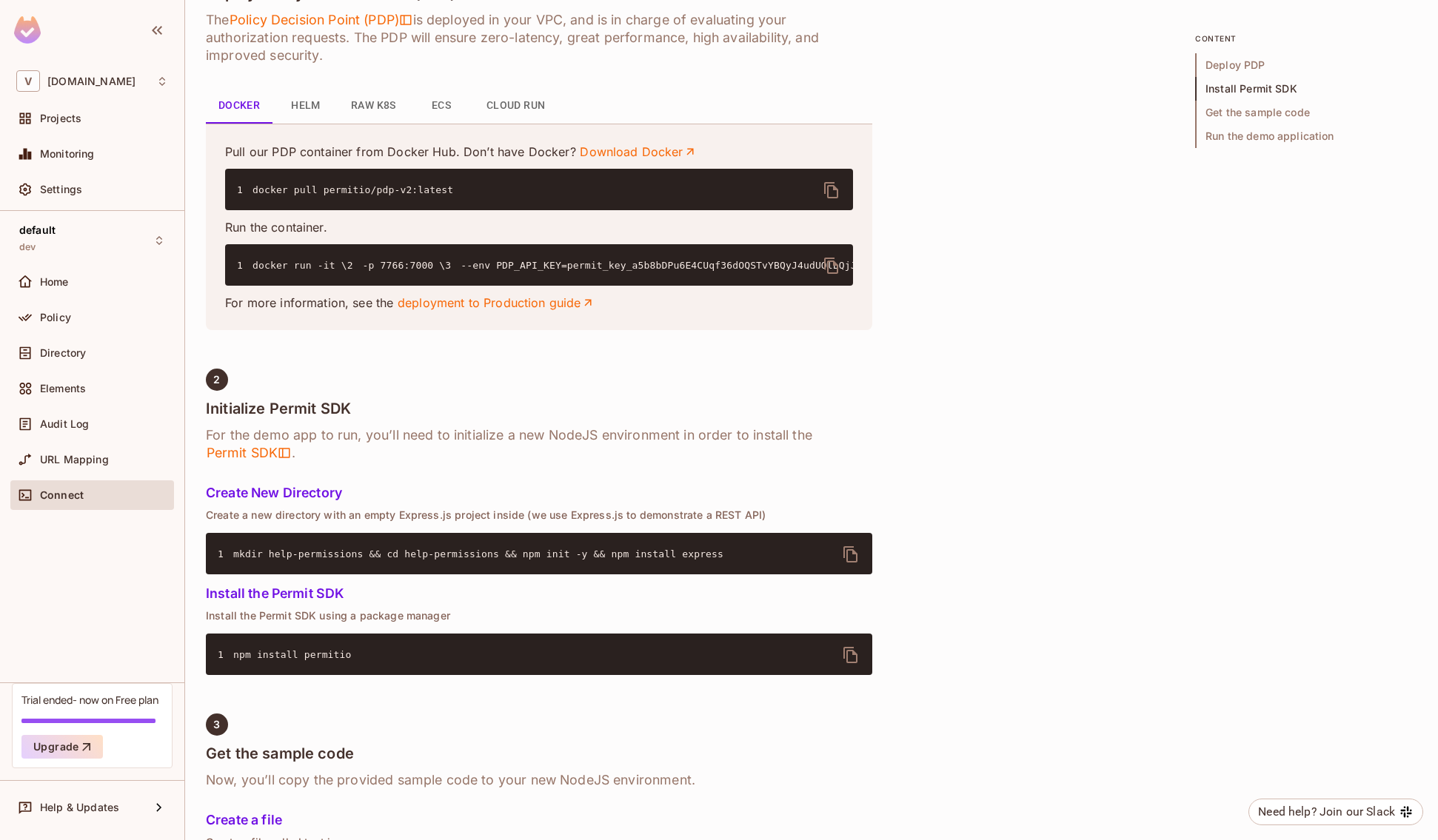
click at [835, 263] on icon "delete" at bounding box center [831, 265] width 14 height 16
click at [854, 564] on icon "delete" at bounding box center [851, 554] width 18 height 18
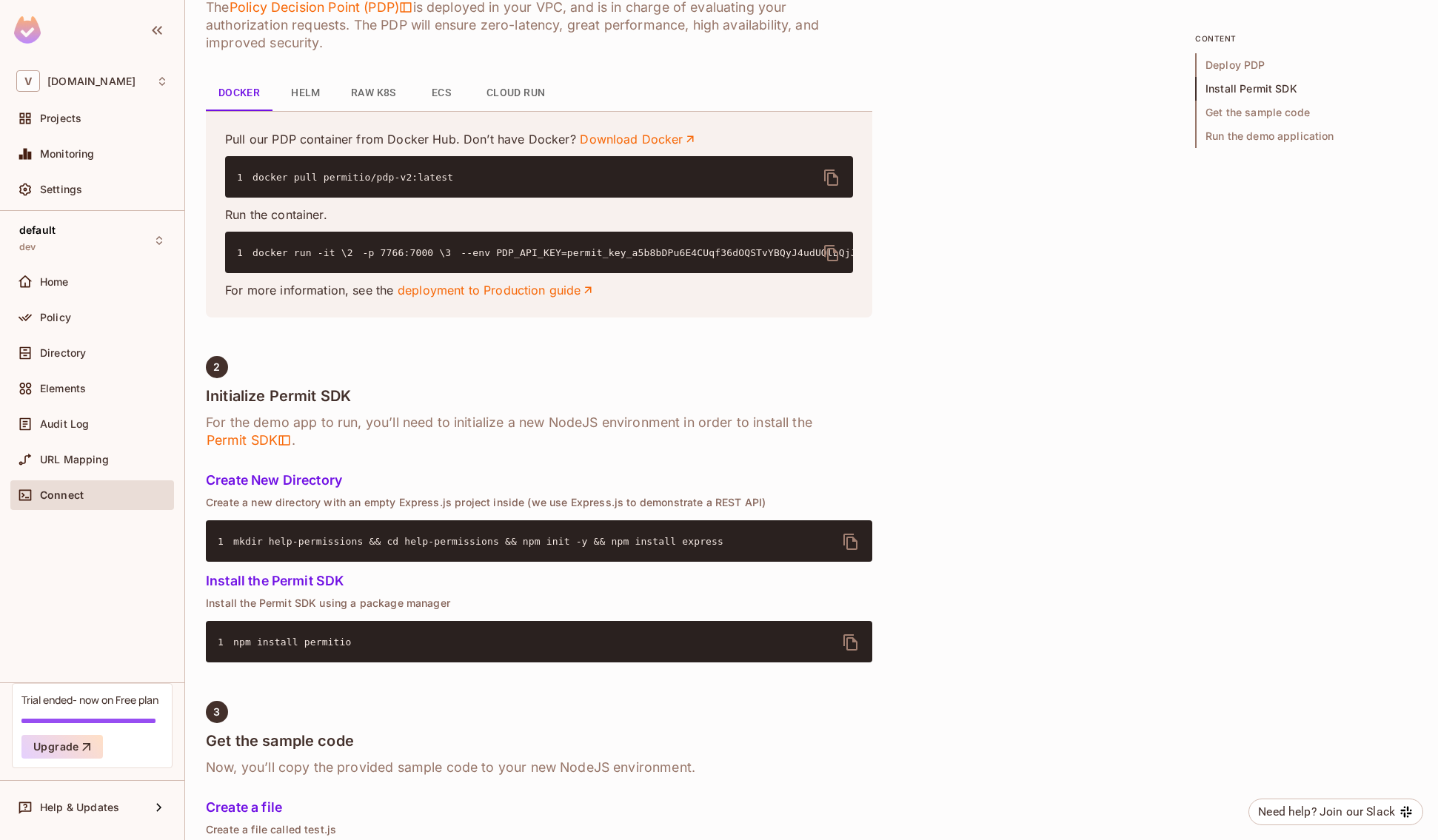
scroll to position [652, 0]
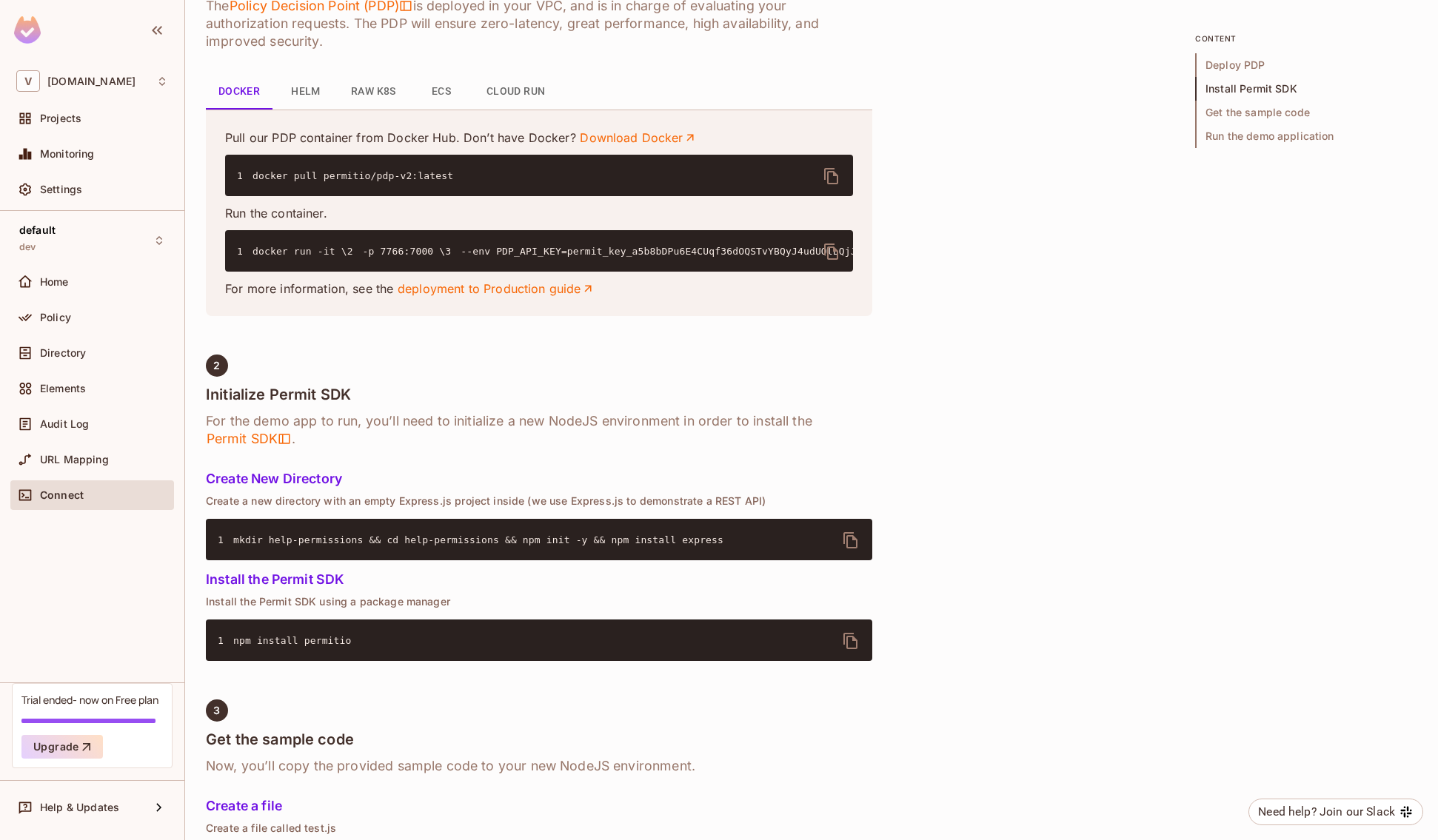
click at [845, 650] on icon "delete" at bounding box center [851, 640] width 18 height 18
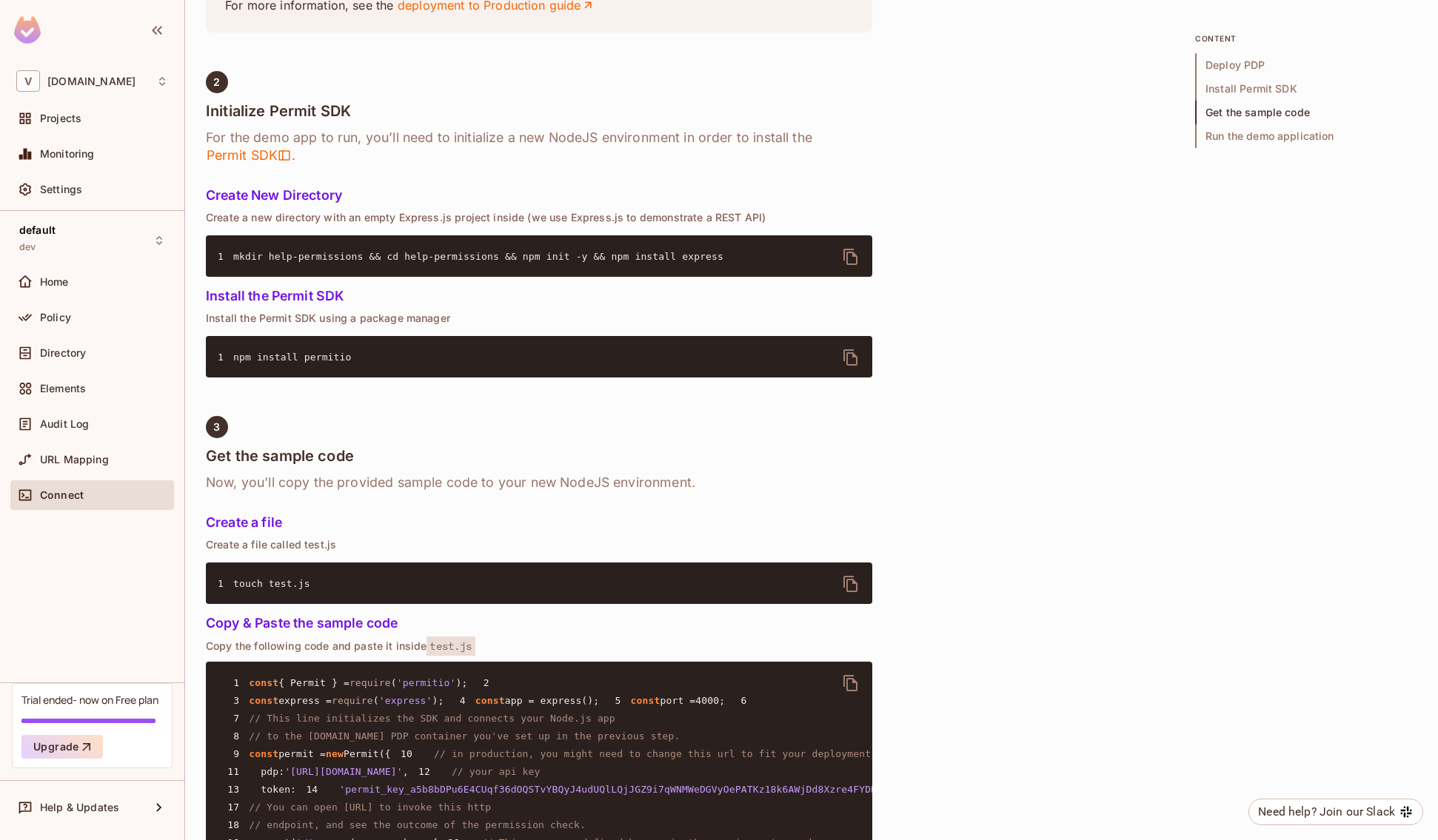
scroll to position [1005, 0]
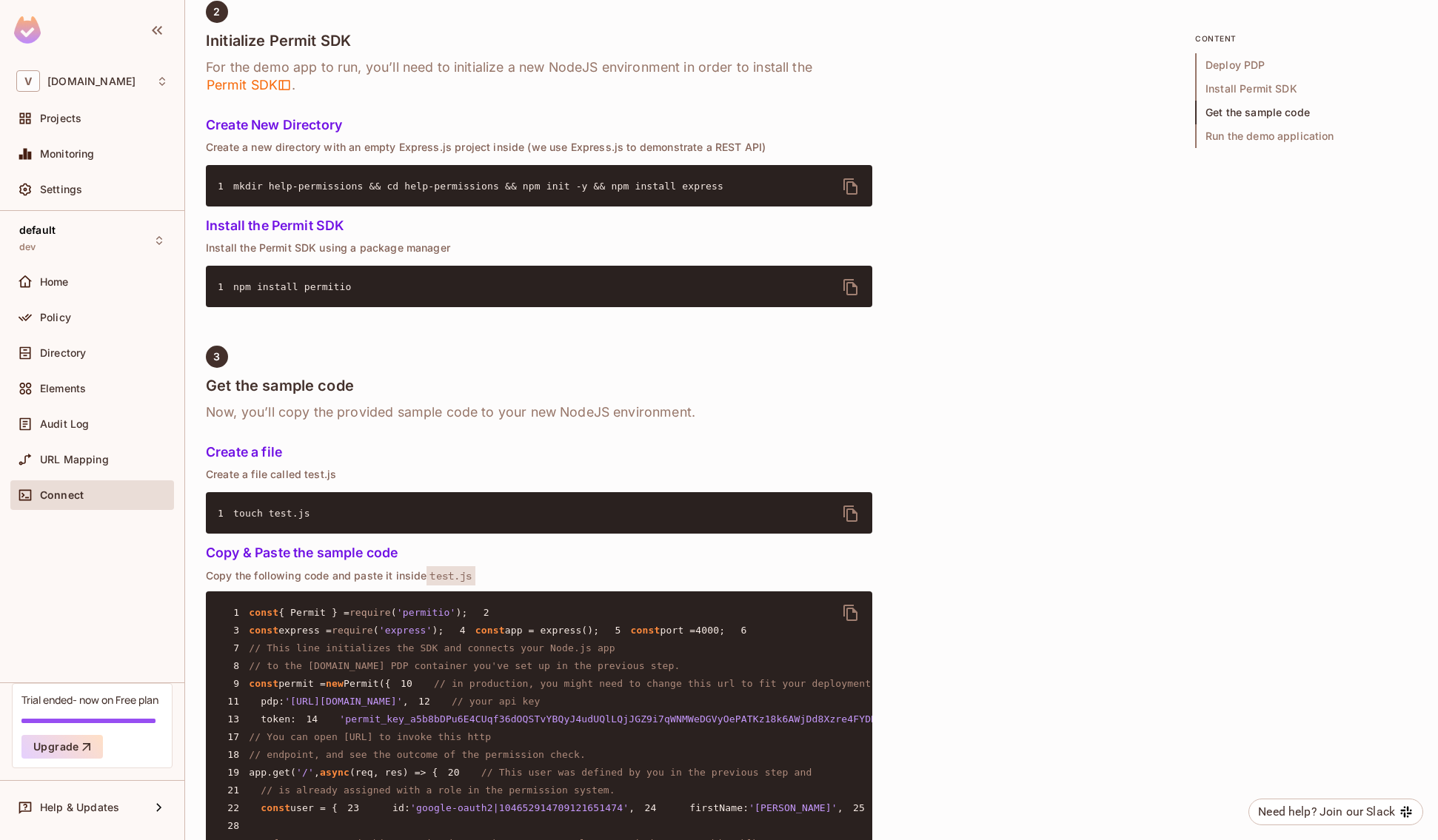
click at [850, 522] on icon "delete" at bounding box center [851, 513] width 18 height 18
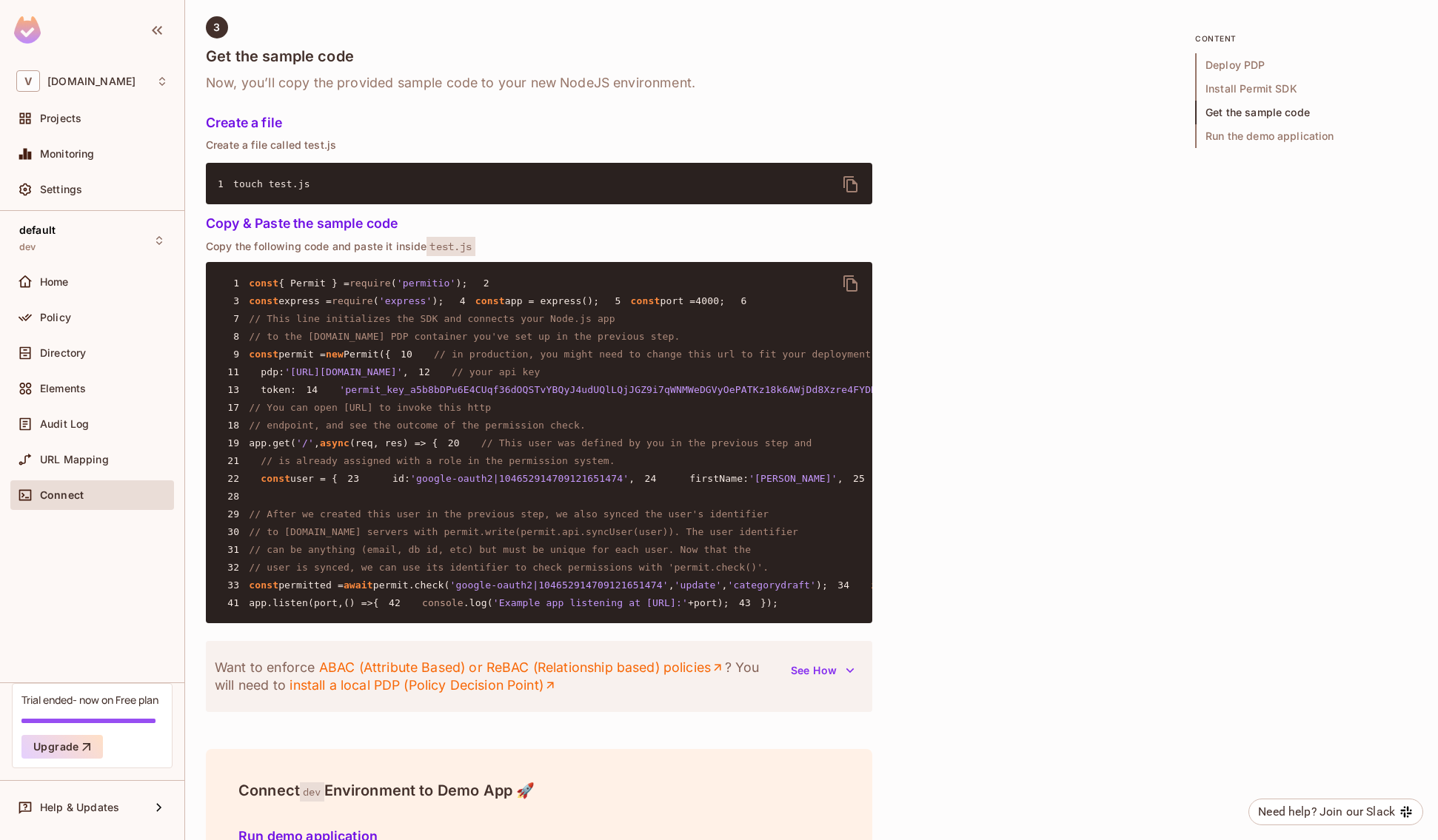
scroll to position [1341, 0]
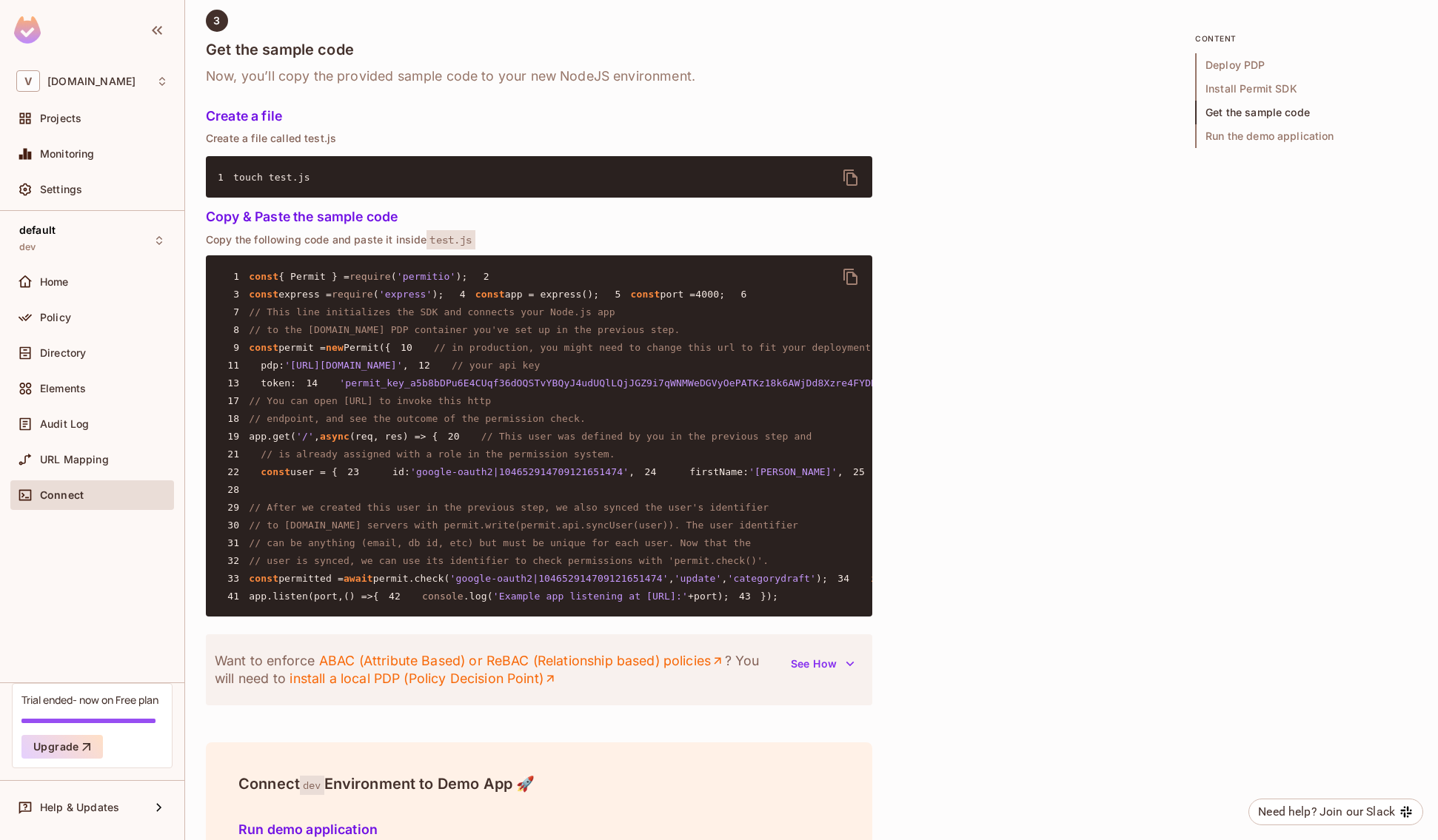
click at [845, 286] on icon "delete" at bounding box center [851, 276] width 18 height 18
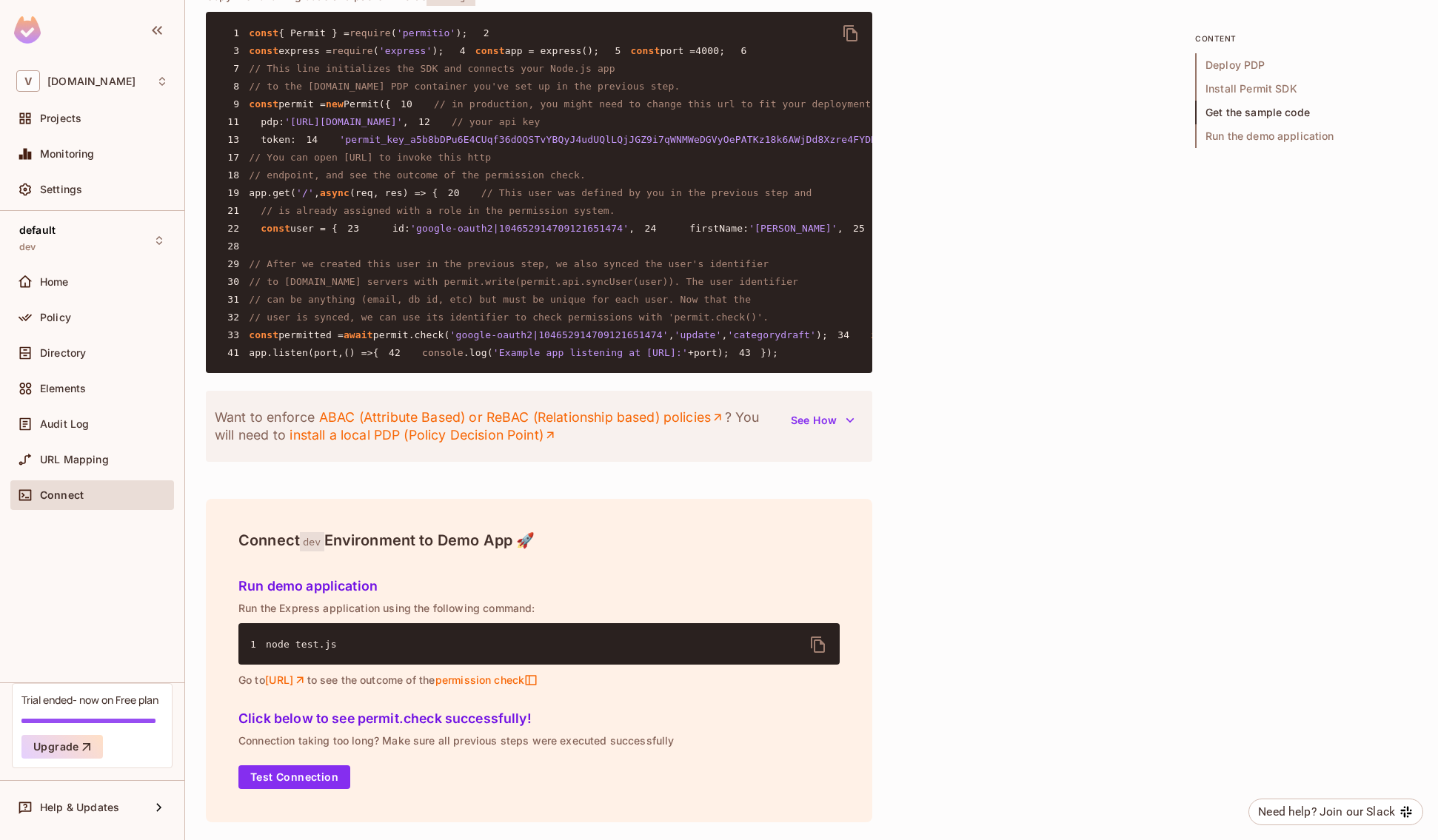
scroll to position [1804, 0]
click at [59, 418] on span "Audit Log" at bounding box center [65, 424] width 49 height 12
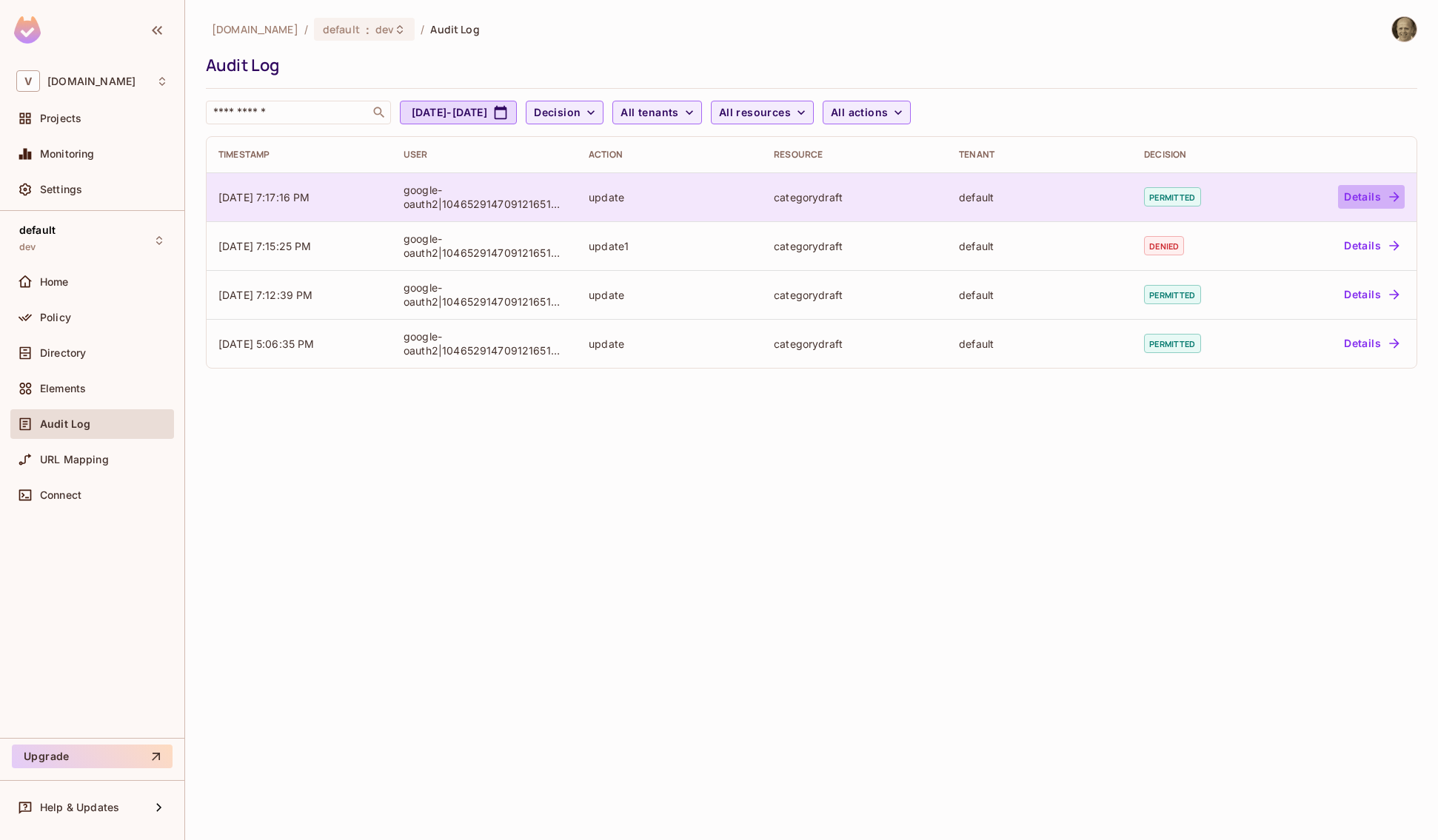
click at [1314, 199] on button "Details" at bounding box center [1371, 197] width 66 height 24
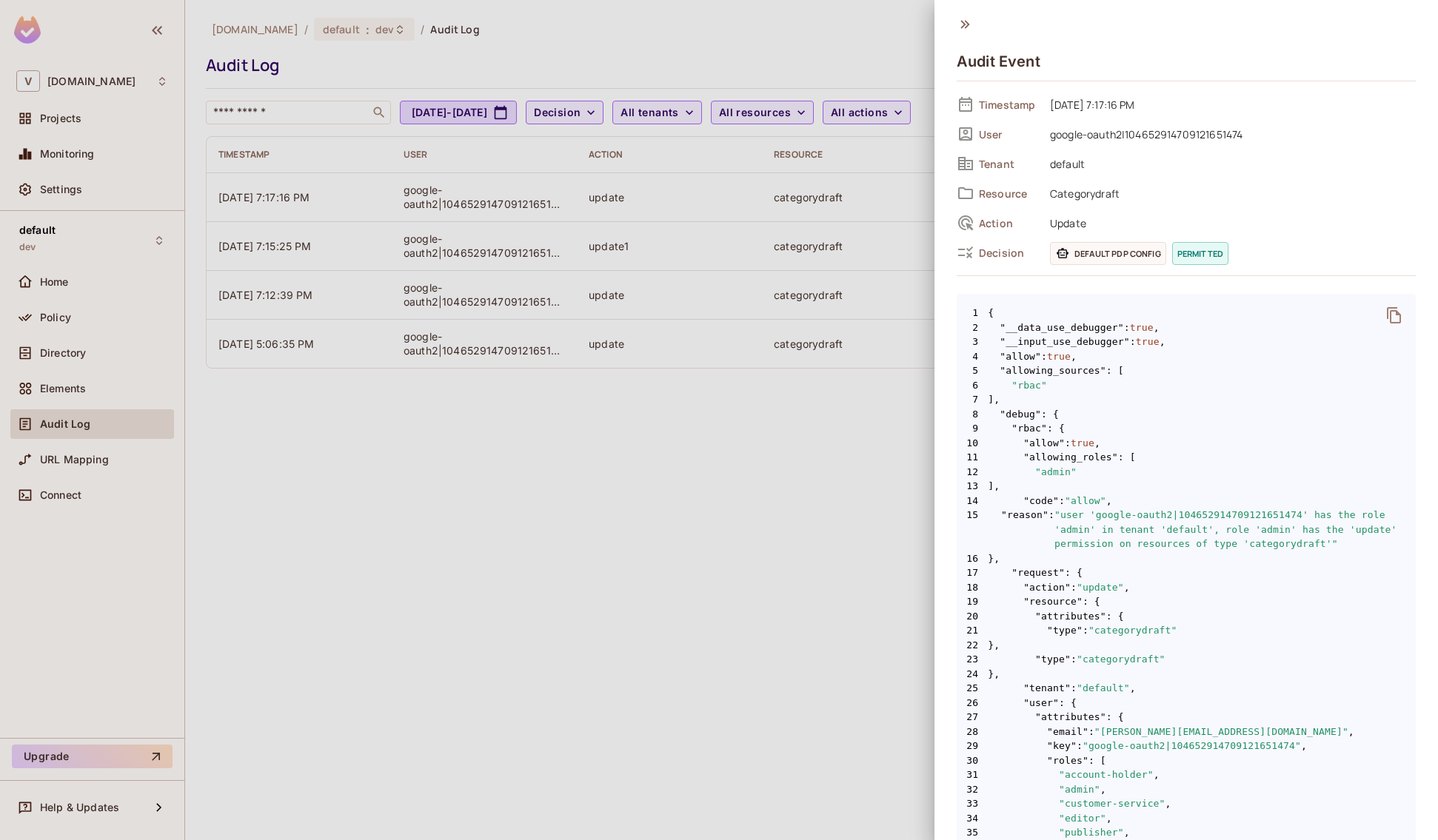
scroll to position [3, 0]
click at [1128, 255] on span "Default PDP config" at bounding box center [1108, 250] width 116 height 23
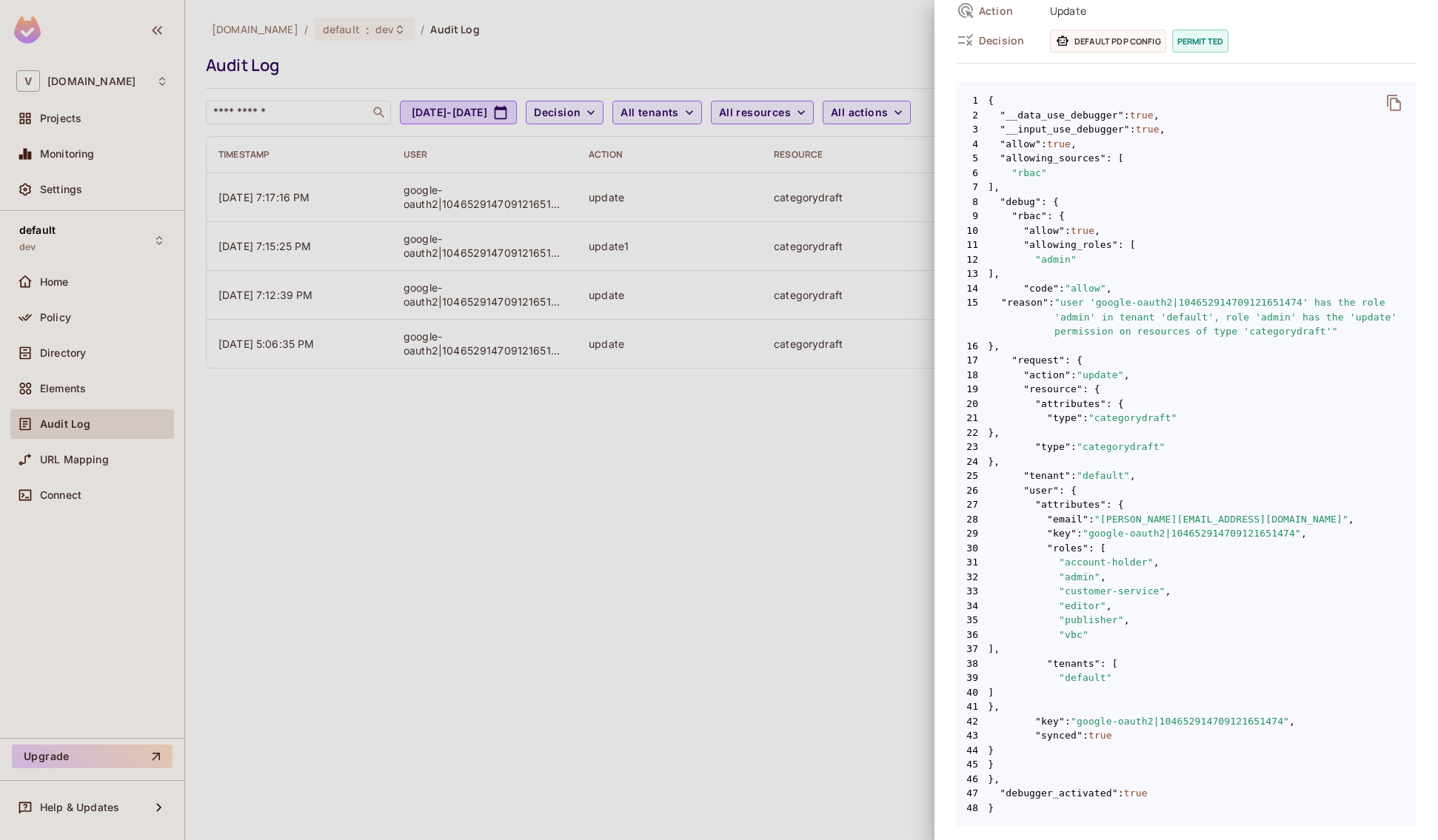
scroll to position [0, 0]
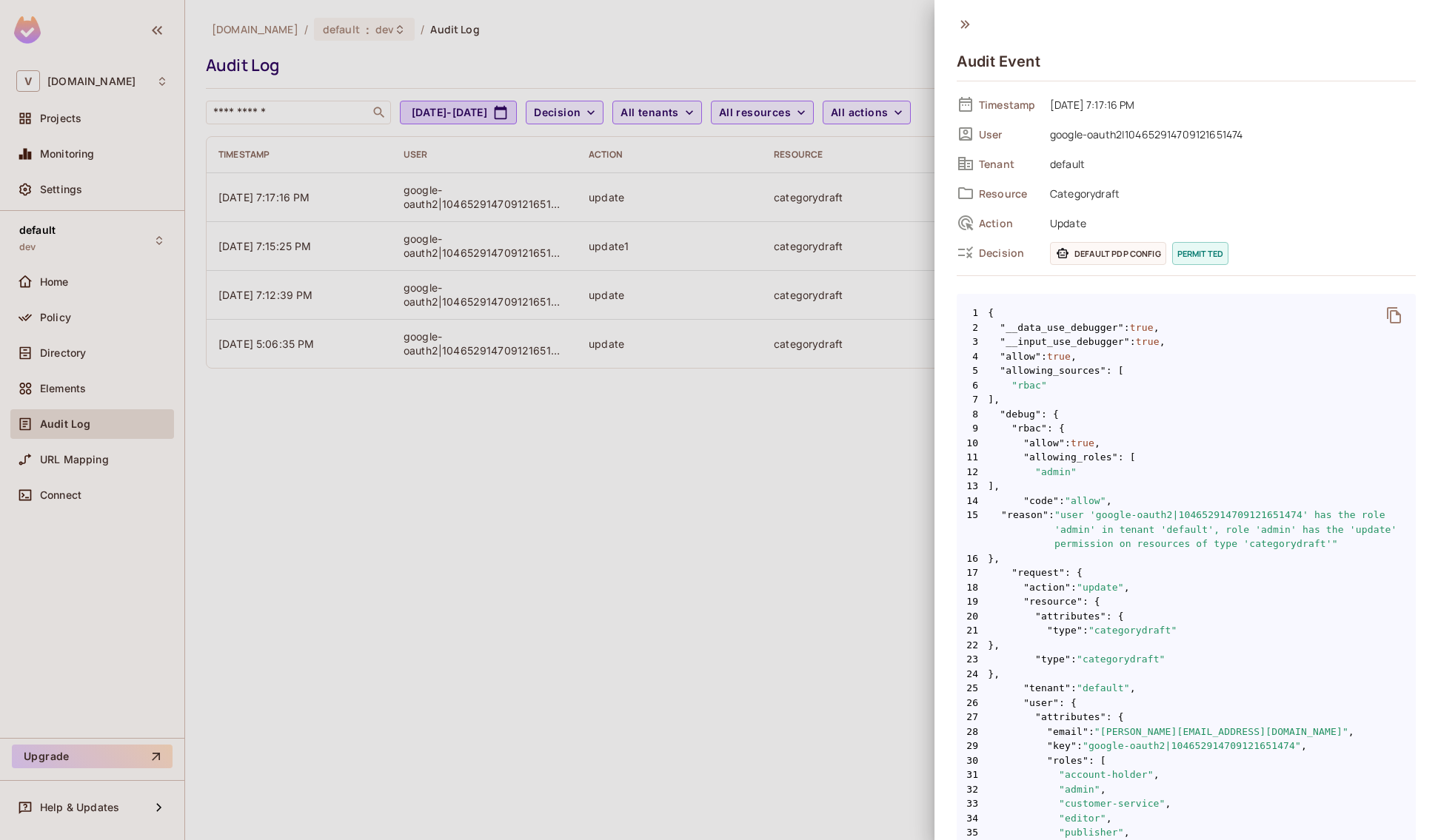
click at [763, 551] on div at bounding box center [719, 420] width 1438 height 840
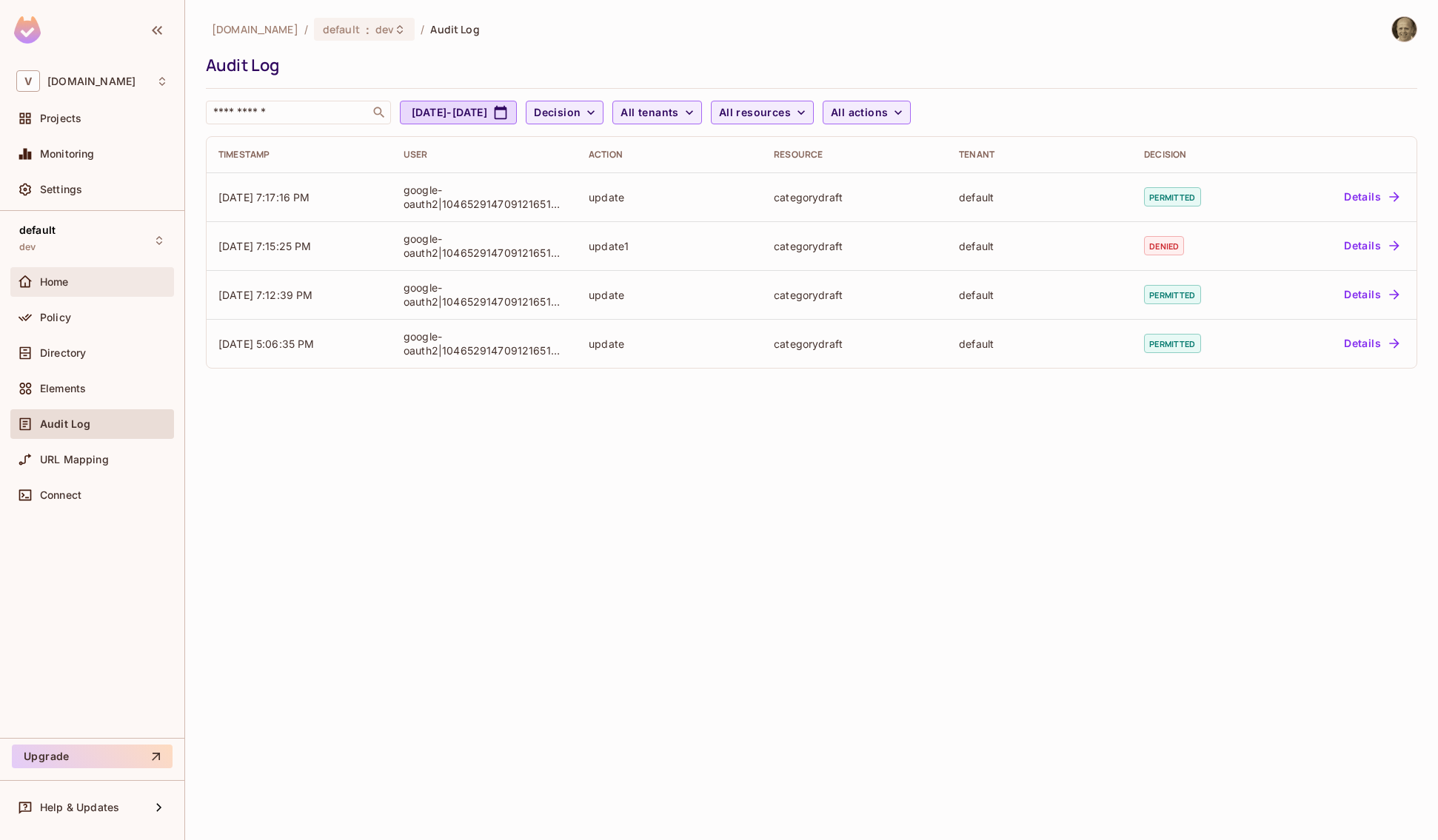
click at [43, 284] on span "Home" at bounding box center [55, 282] width 29 height 12
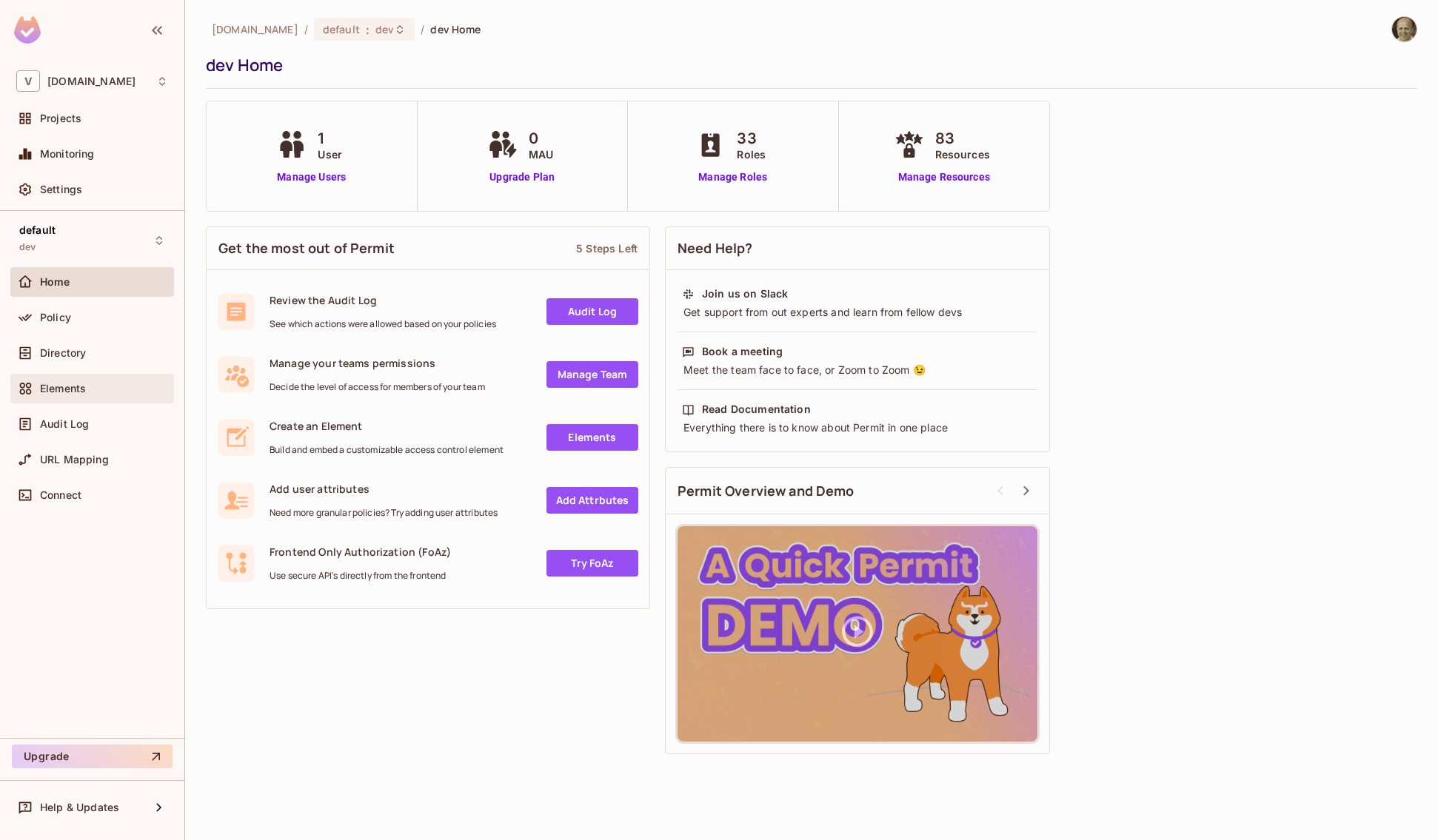
click at [46, 387] on span "Elements" at bounding box center [63, 389] width 46 height 12
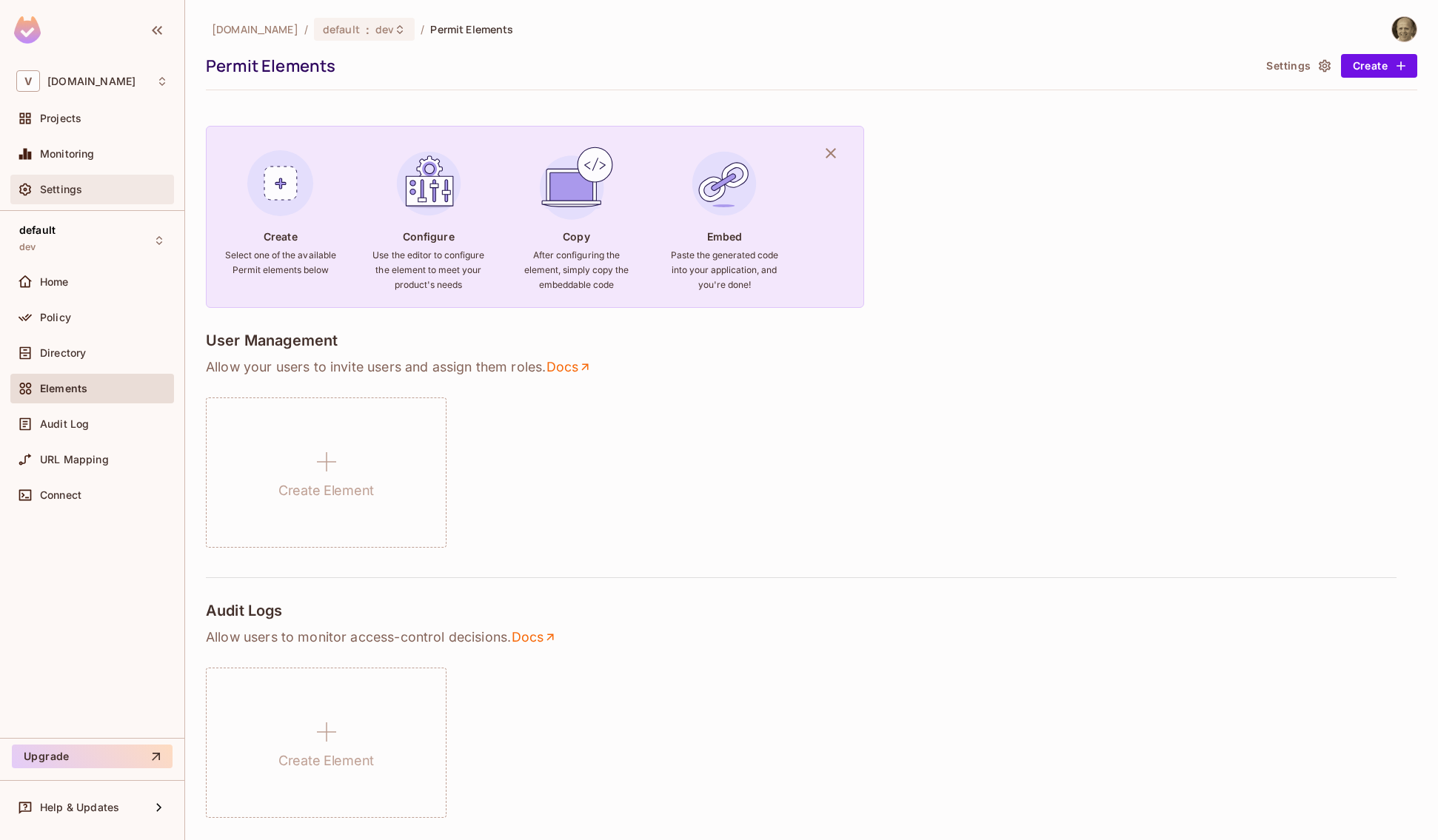
click at [71, 181] on div "Settings" at bounding box center [92, 189] width 152 height 18
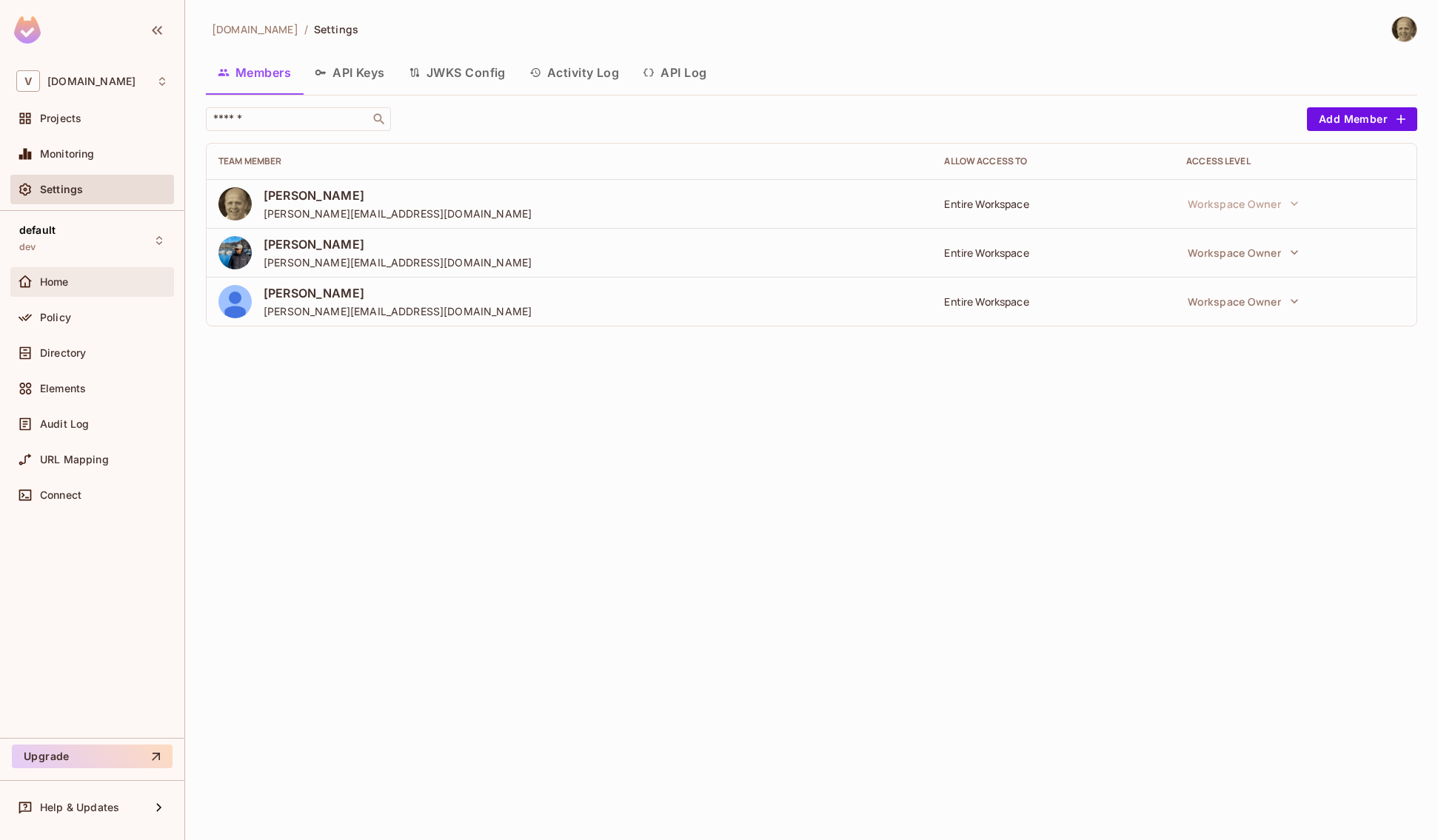
click at [62, 290] on div "Home" at bounding box center [92, 281] width 152 height 18
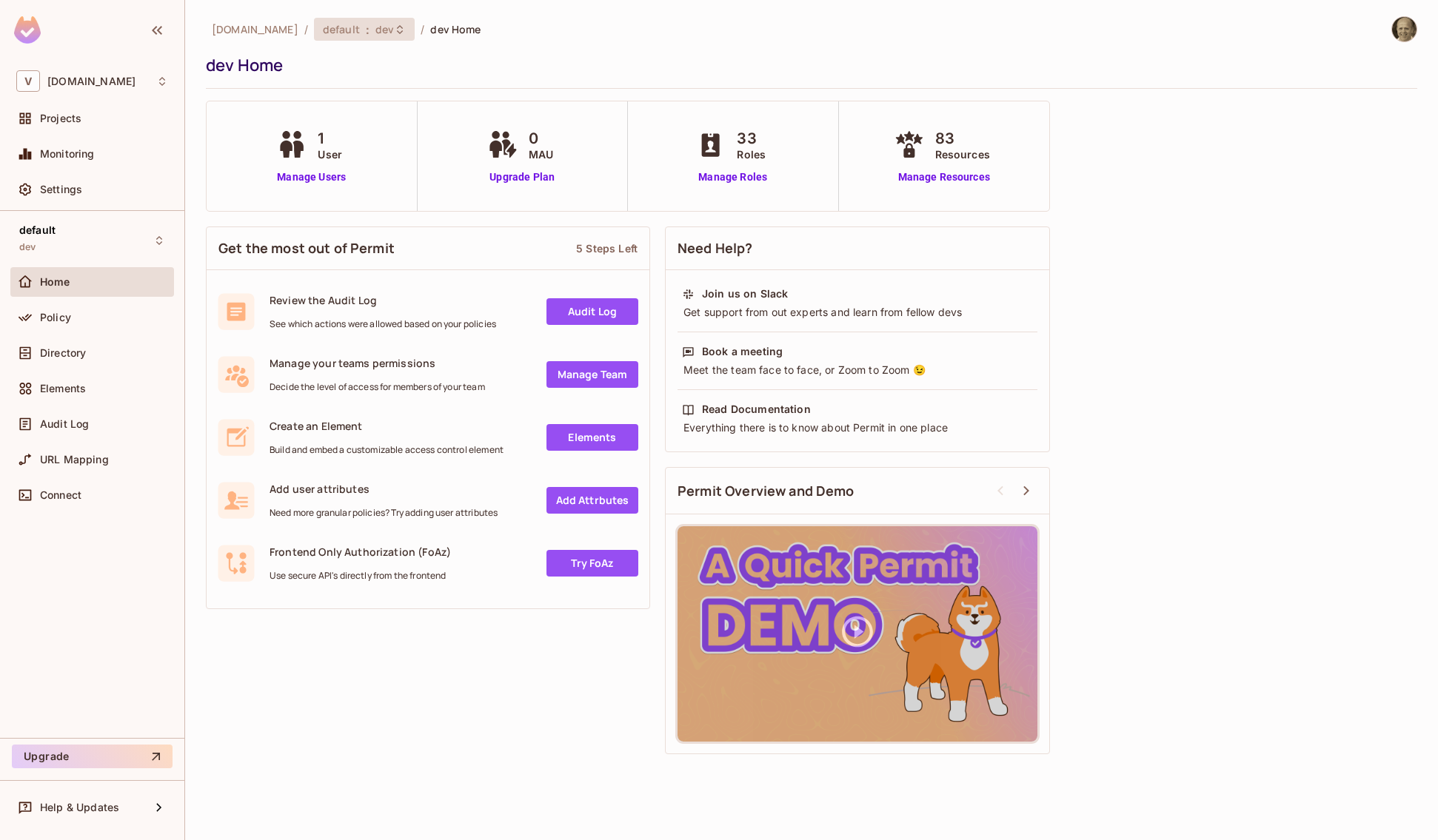
click at [376, 29] on span "dev" at bounding box center [385, 29] width 18 height 14
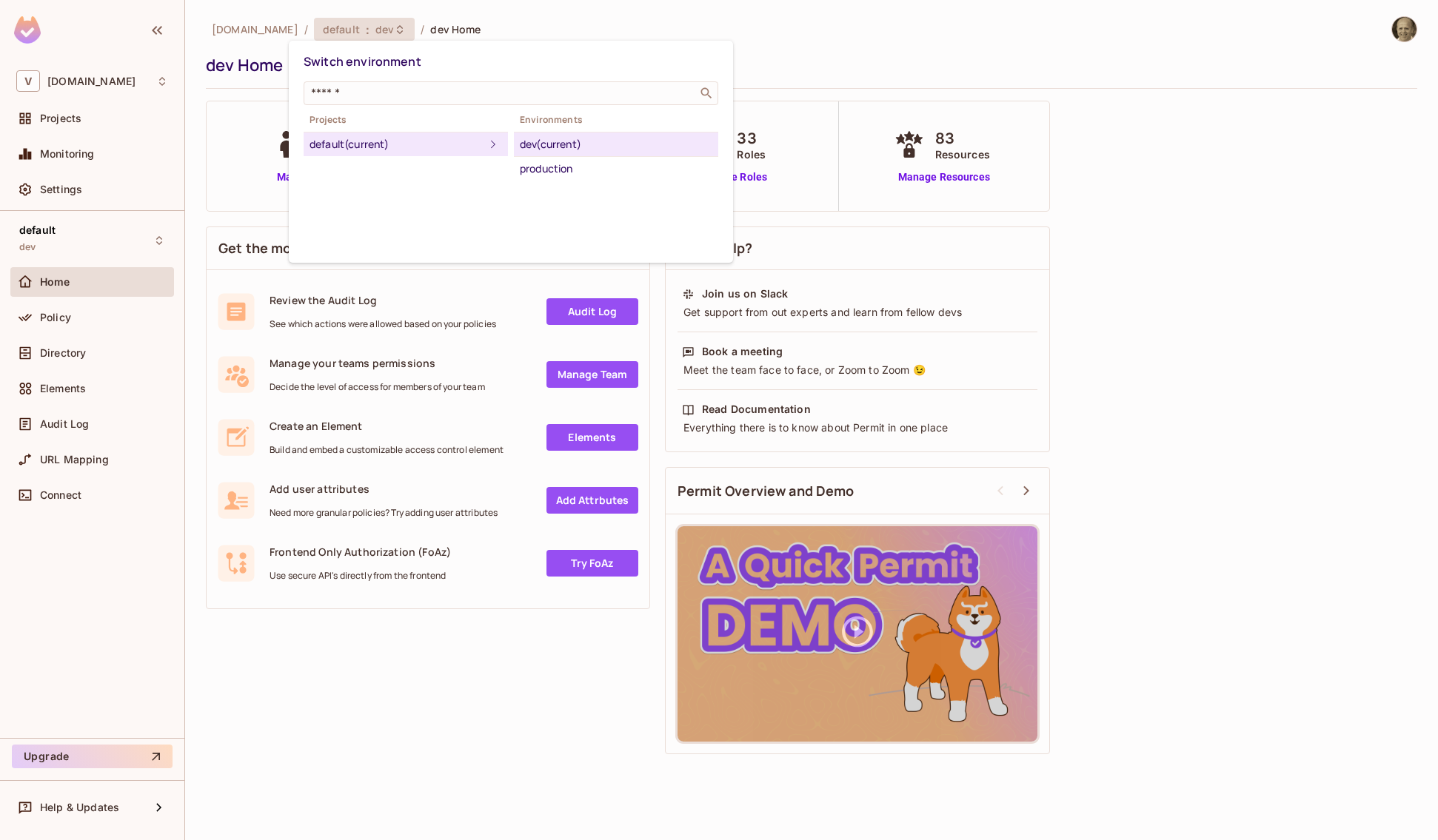
click at [1112, 279] on div at bounding box center [719, 420] width 1438 height 840
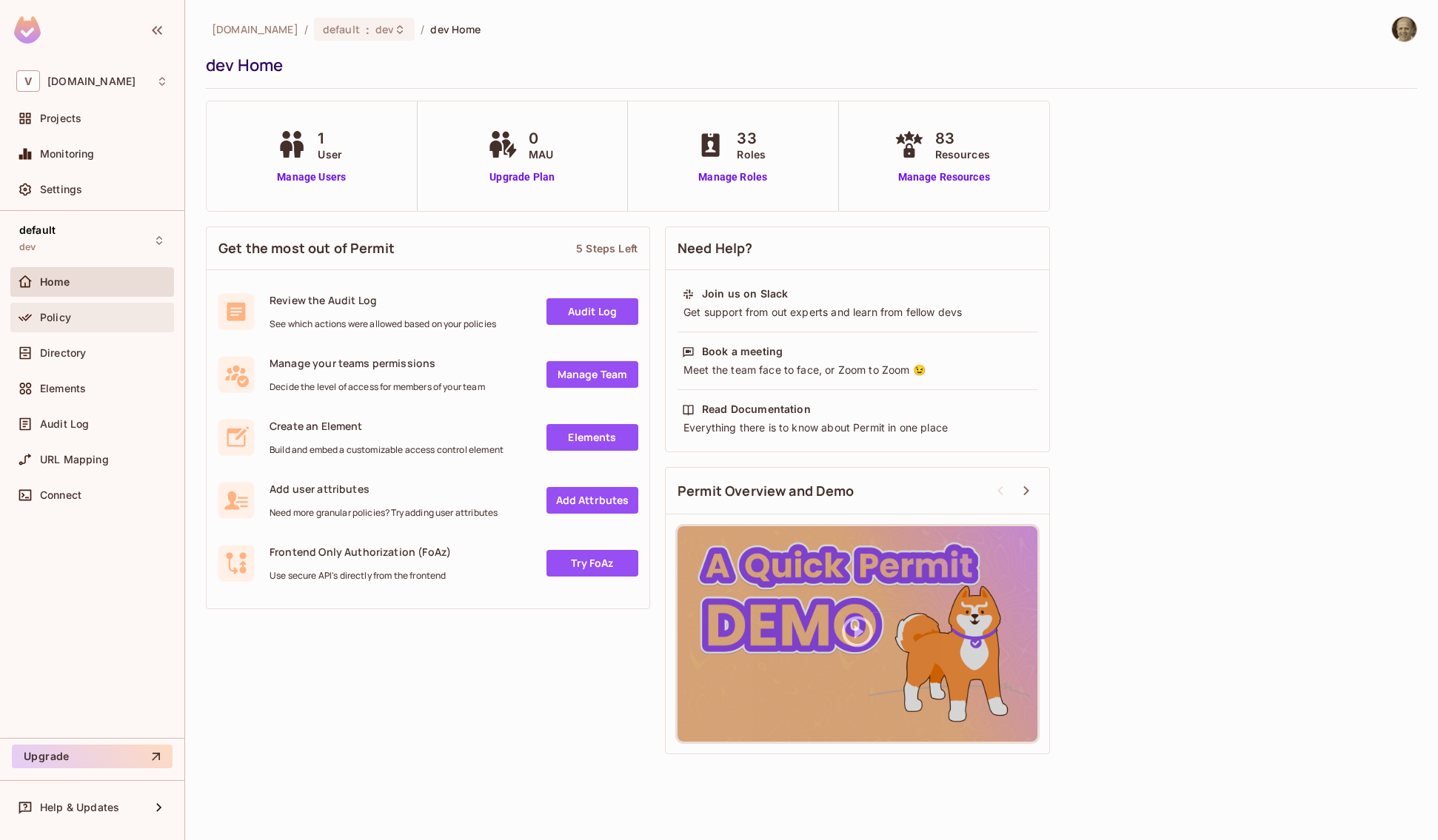
click at [59, 328] on div "Policy" at bounding box center [92, 317] width 164 height 29
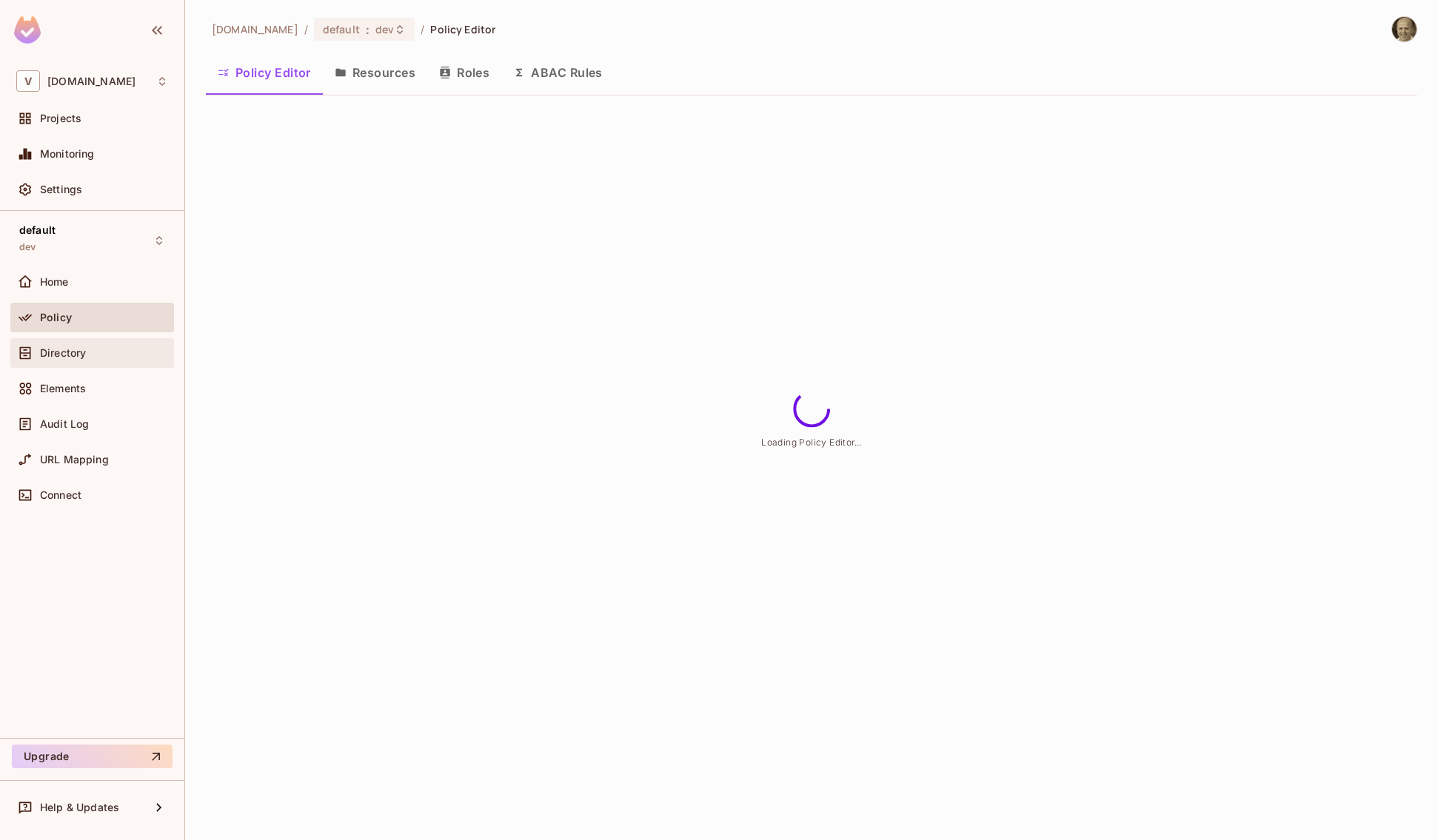
click at [68, 355] on span "Directory" at bounding box center [63, 353] width 46 height 12
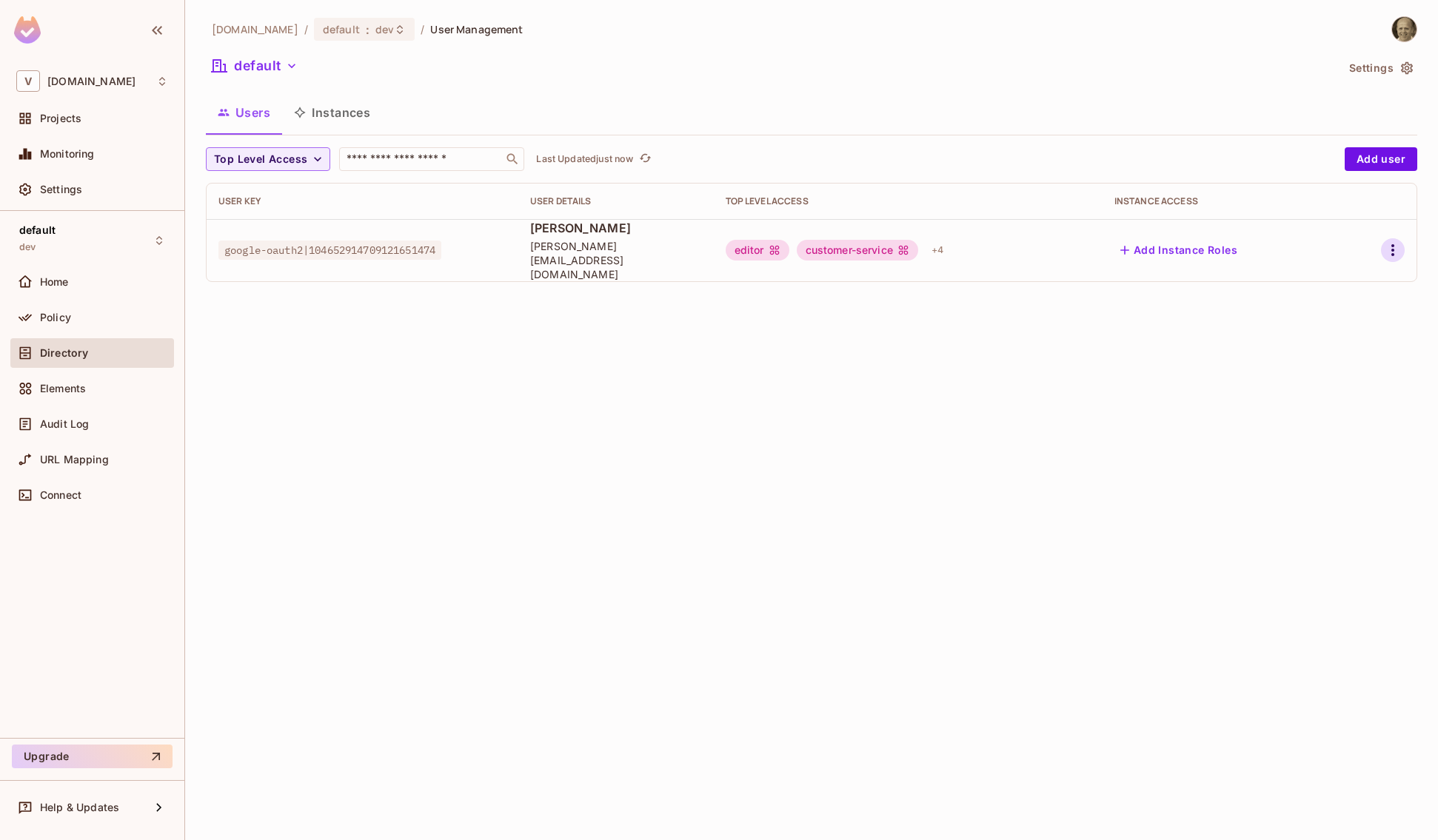
click at [1314, 246] on icon "button" at bounding box center [1393, 249] width 18 height 18
click at [1314, 271] on li "Edit" at bounding box center [1329, 277] width 131 height 33
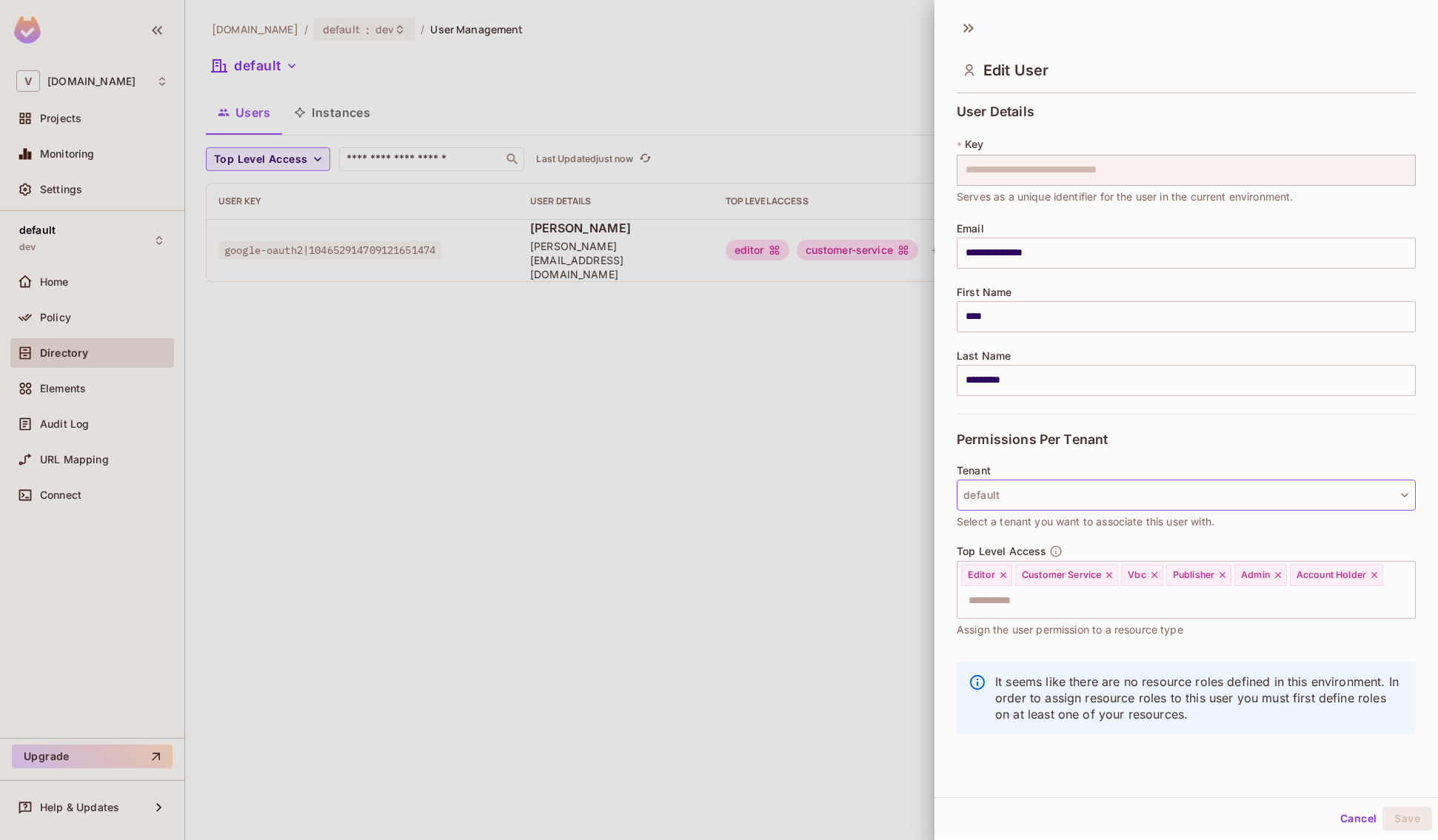
click at [1036, 487] on button "default" at bounding box center [1186, 495] width 459 height 31
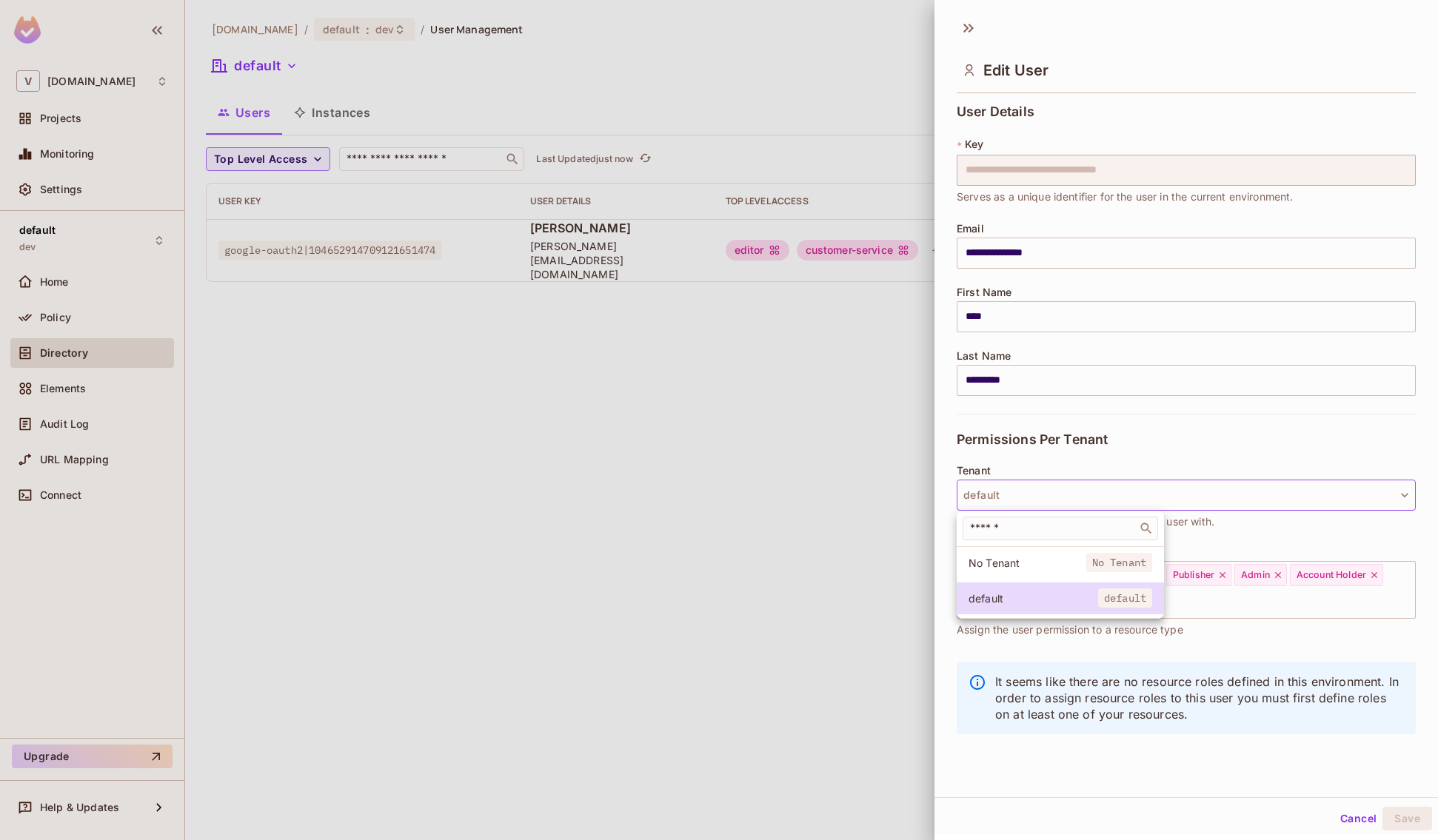
click at [565, 511] on div at bounding box center [719, 420] width 1438 height 840
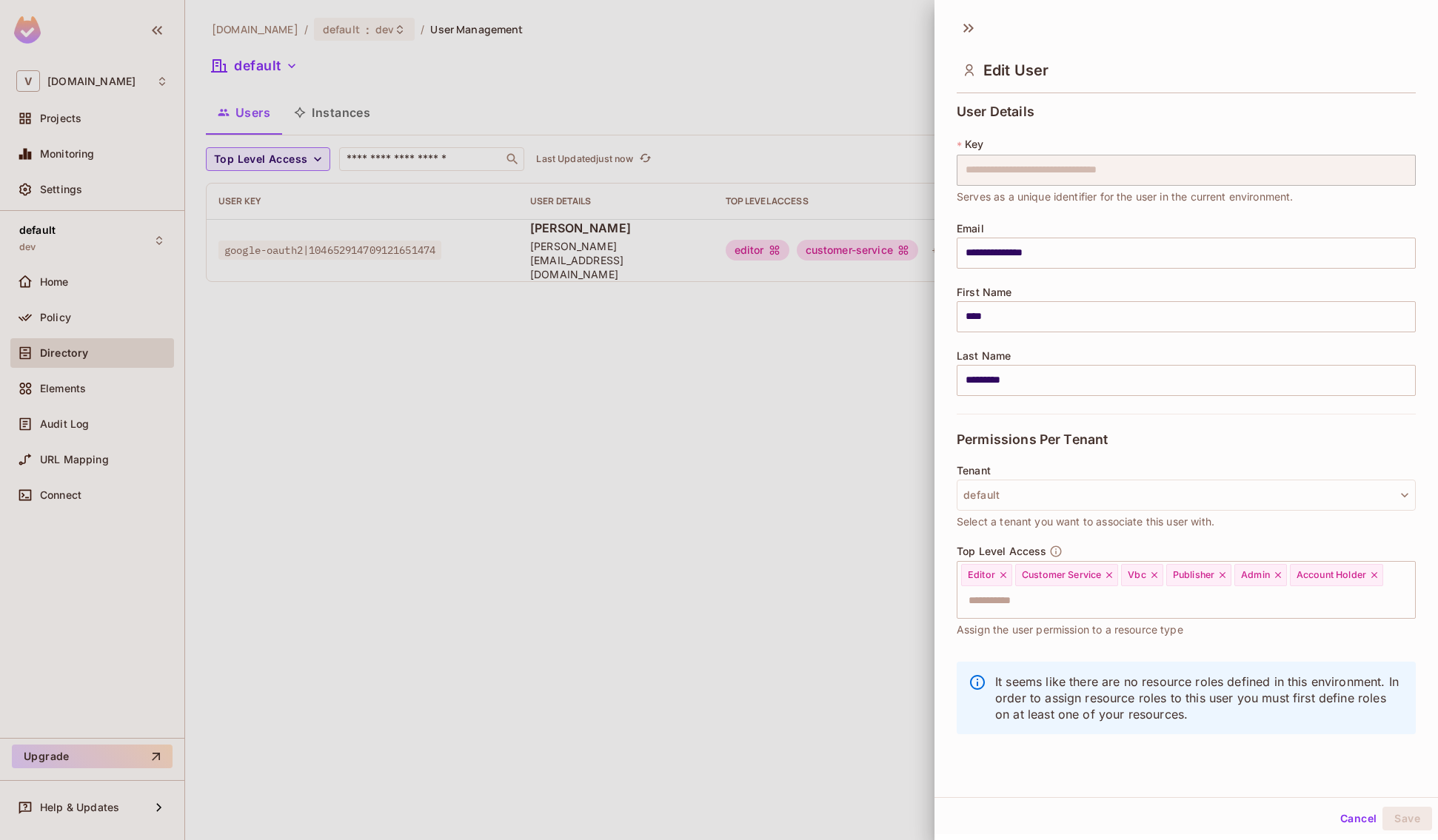
click at [565, 511] on div at bounding box center [719, 420] width 1438 height 840
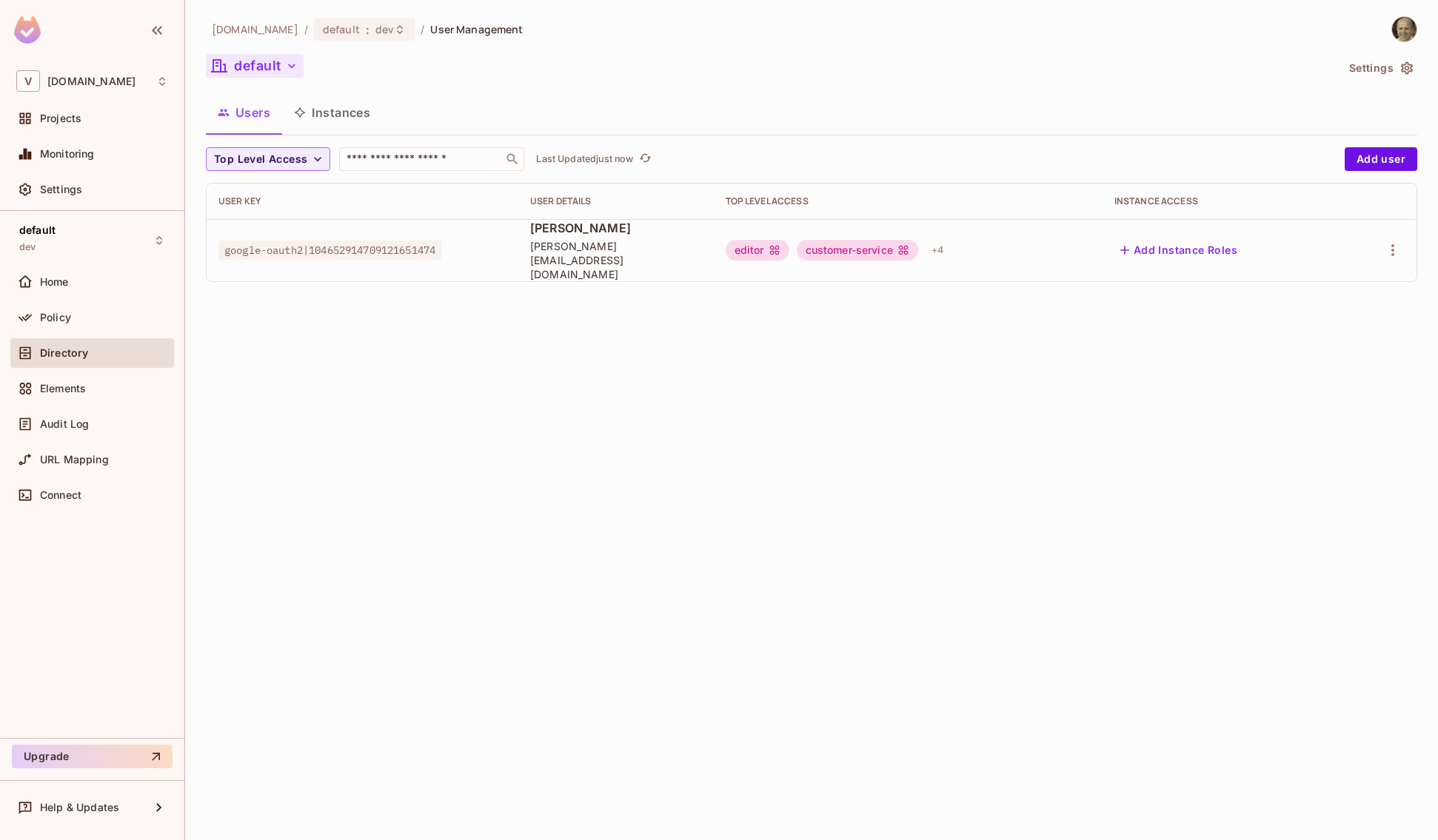
click at [290, 68] on icon "button" at bounding box center [292, 66] width 15 height 15
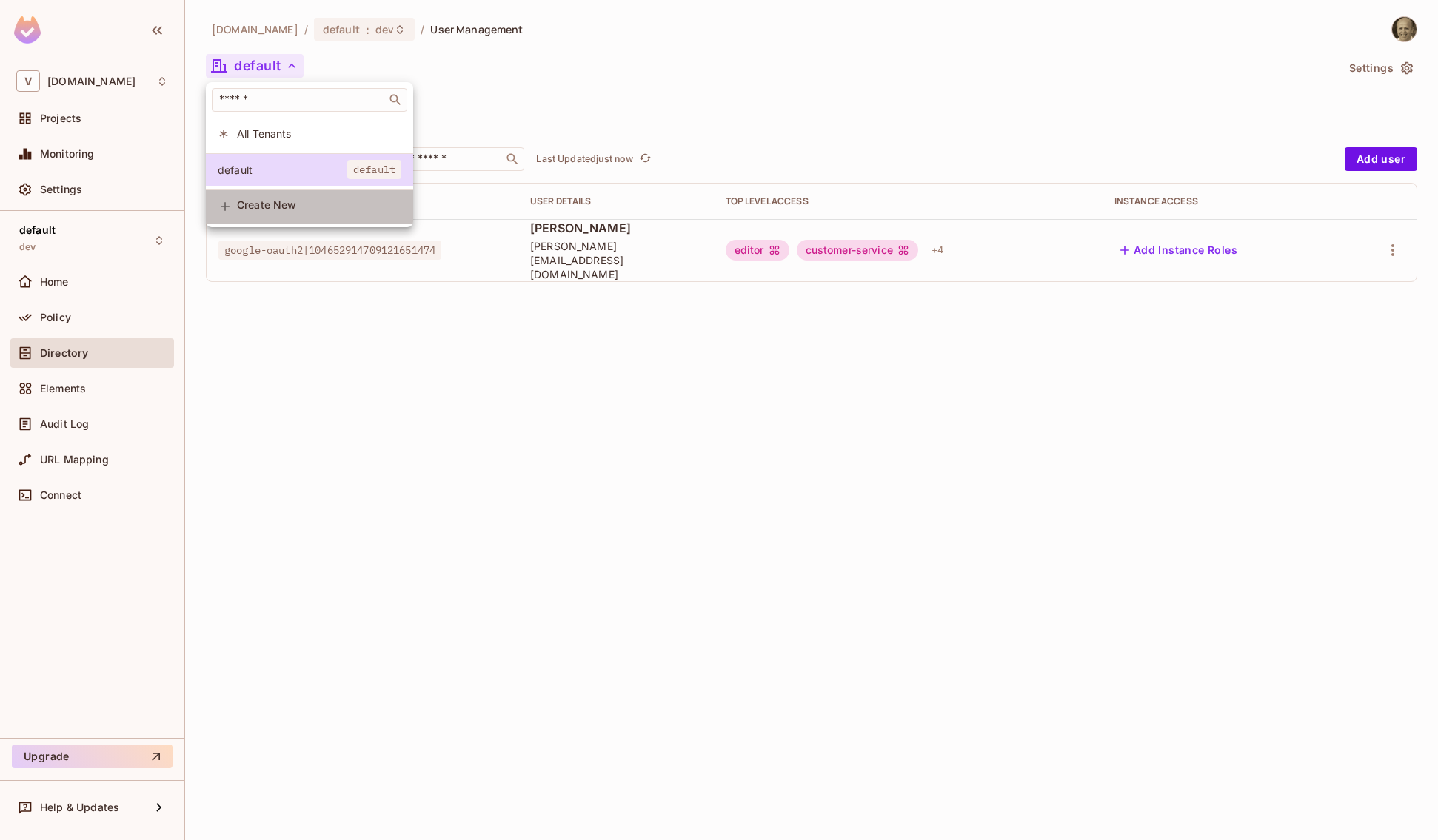
click at [255, 211] on span "Create New" at bounding box center [319, 205] width 165 height 12
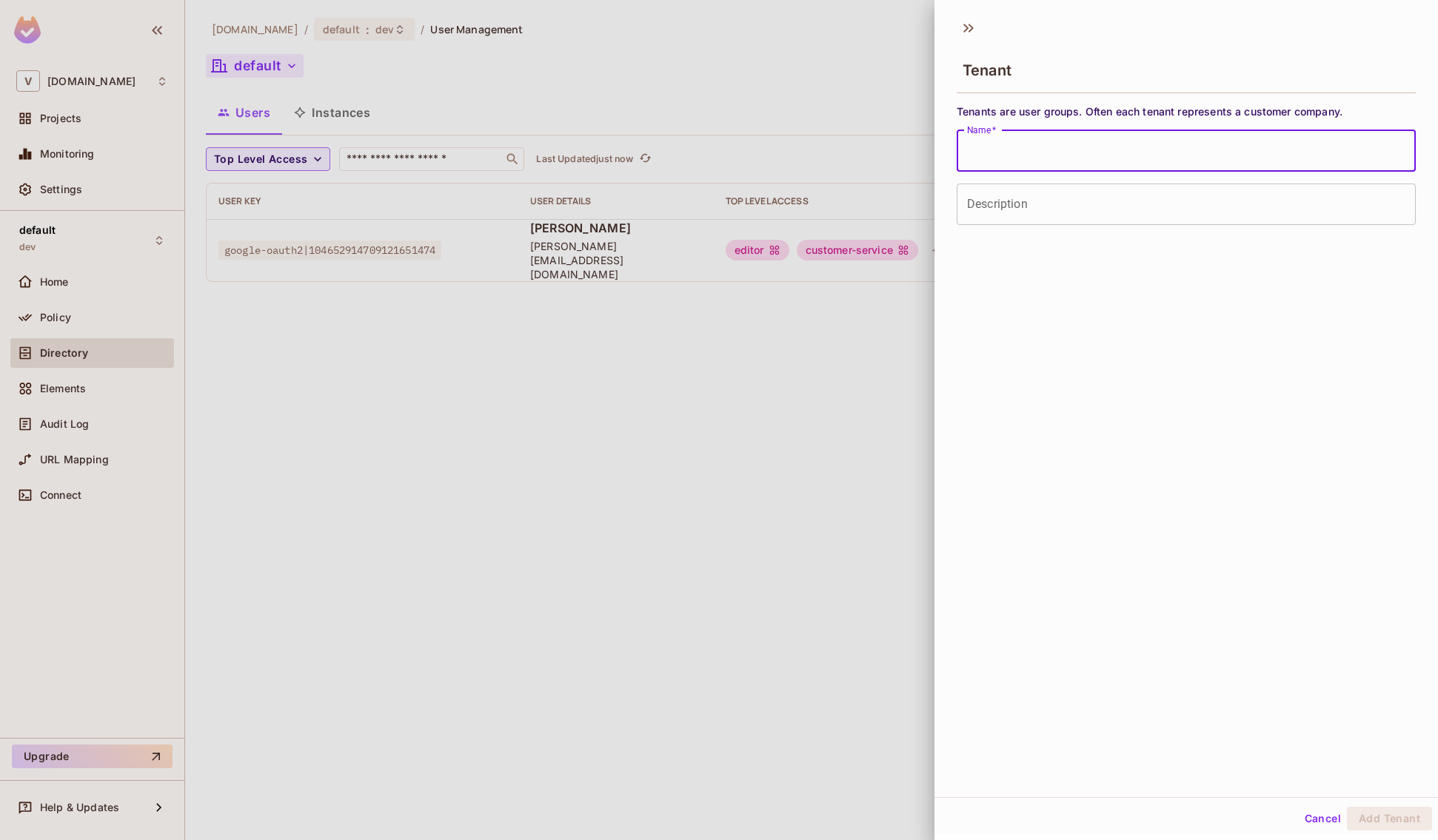
click at [1053, 156] on input "Name   *" at bounding box center [1186, 150] width 459 height 41
click at [1050, 147] on input "******" at bounding box center [1186, 150] width 459 height 41
type input "******"
click at [1019, 189] on input "Description" at bounding box center [1186, 204] width 459 height 41
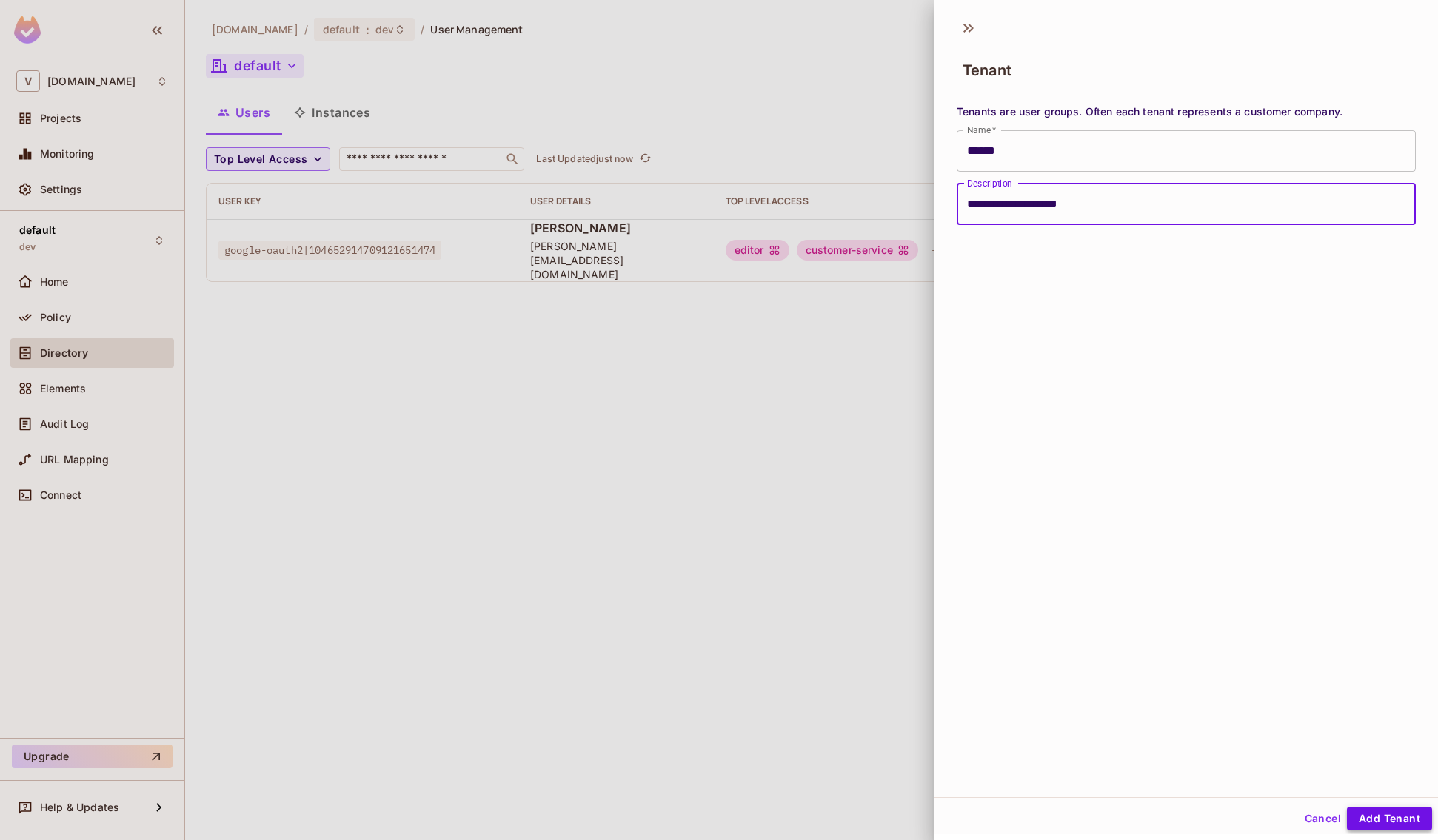
type input "**********"
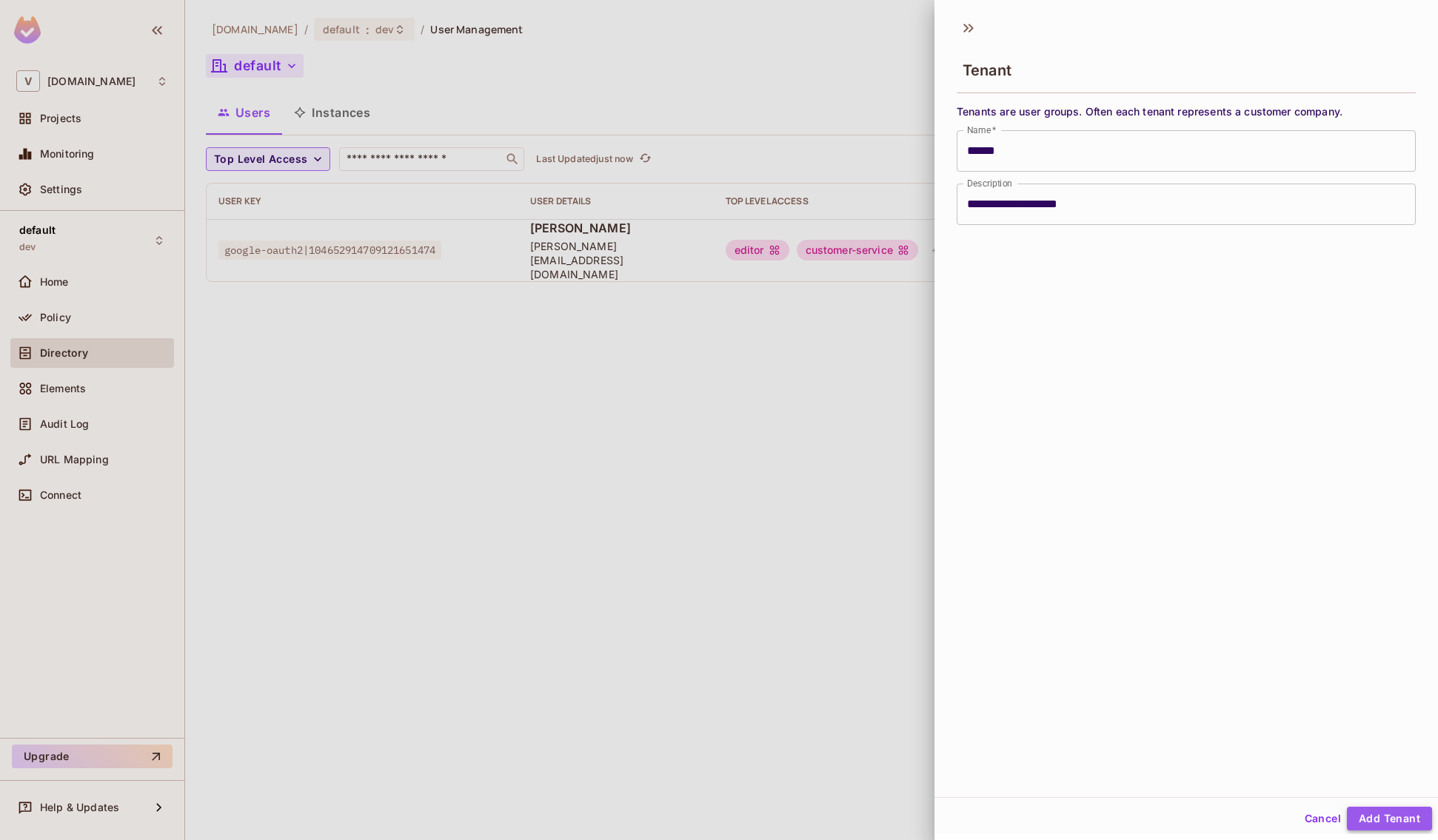
click at [1314, 671] on button "Add Tenant" at bounding box center [1389, 818] width 85 height 24
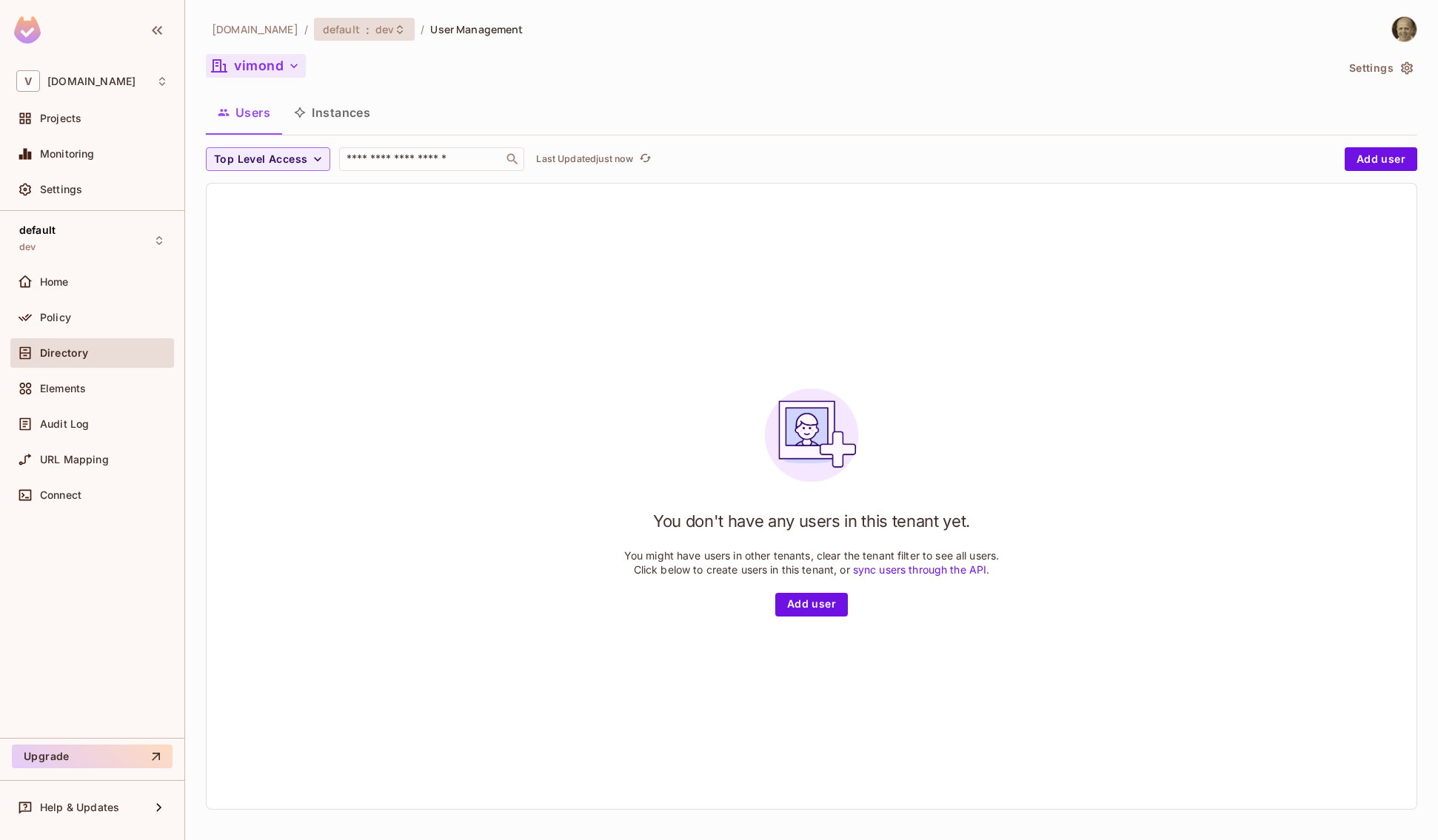
click at [397, 26] on icon at bounding box center [399, 29] width 6 height 9
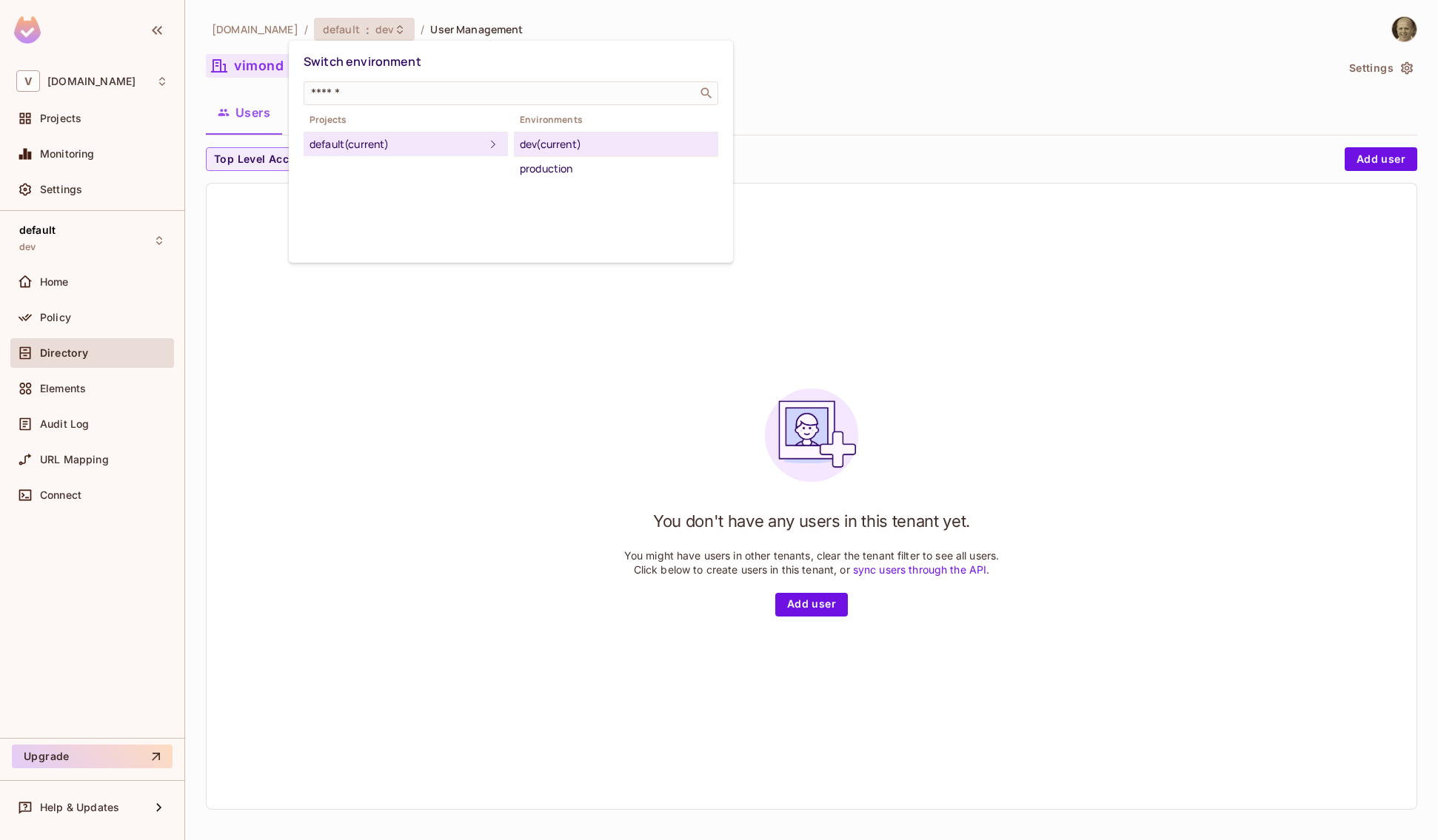
click at [308, 386] on div at bounding box center [719, 420] width 1438 height 840
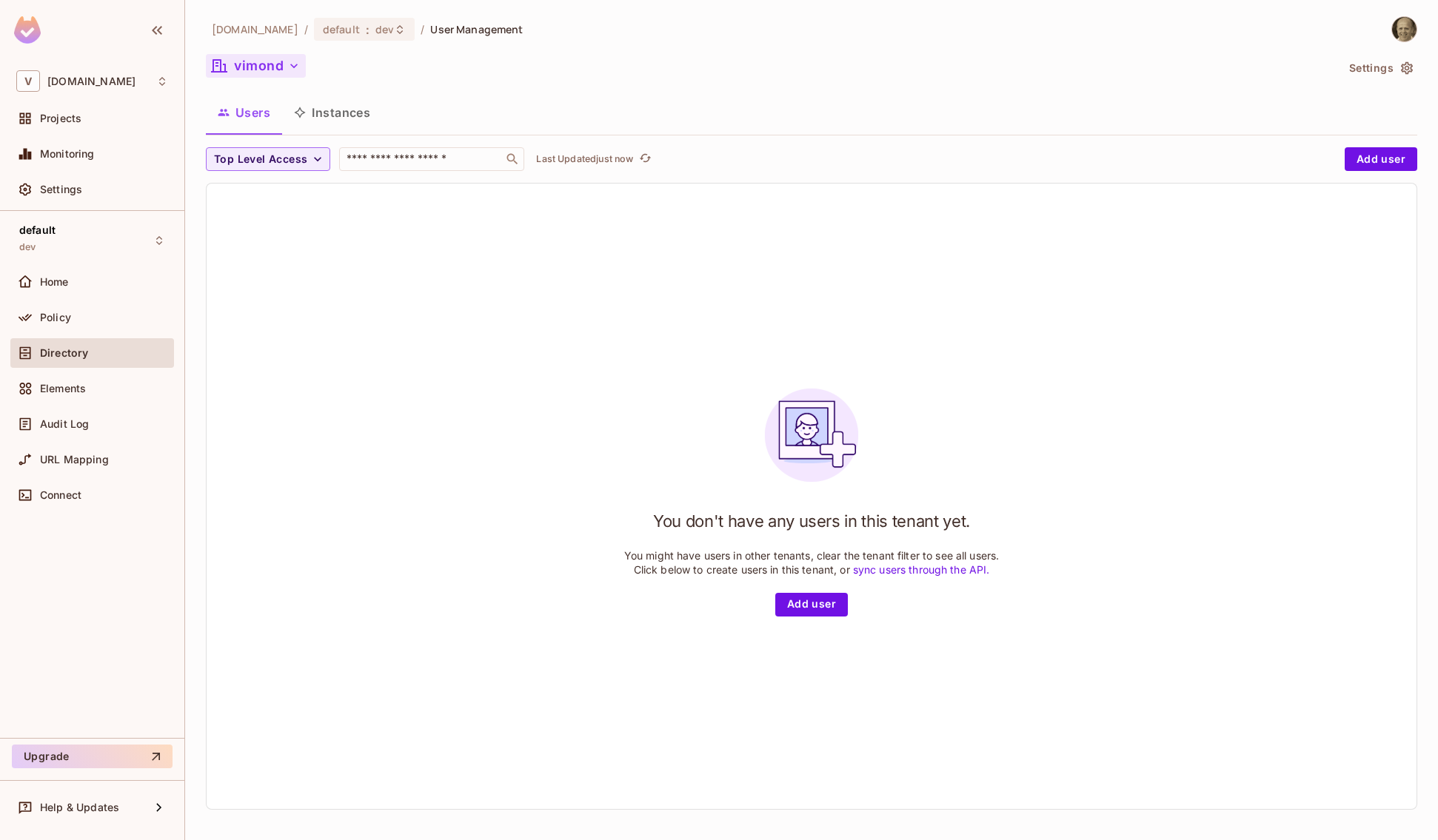
click at [295, 68] on icon "button" at bounding box center [294, 66] width 15 height 15
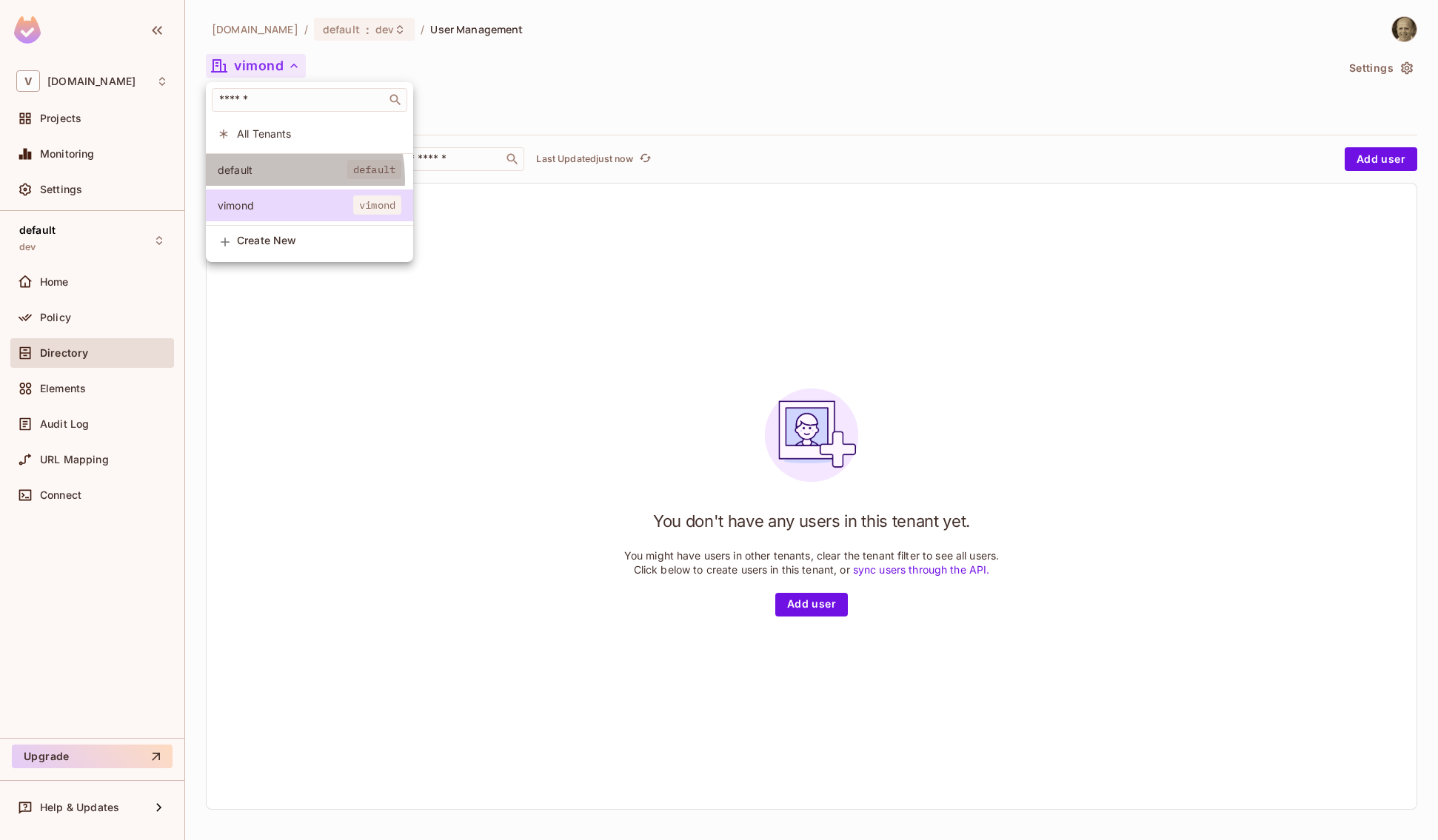
click at [268, 179] on li "default default" at bounding box center [309, 170] width 208 height 32
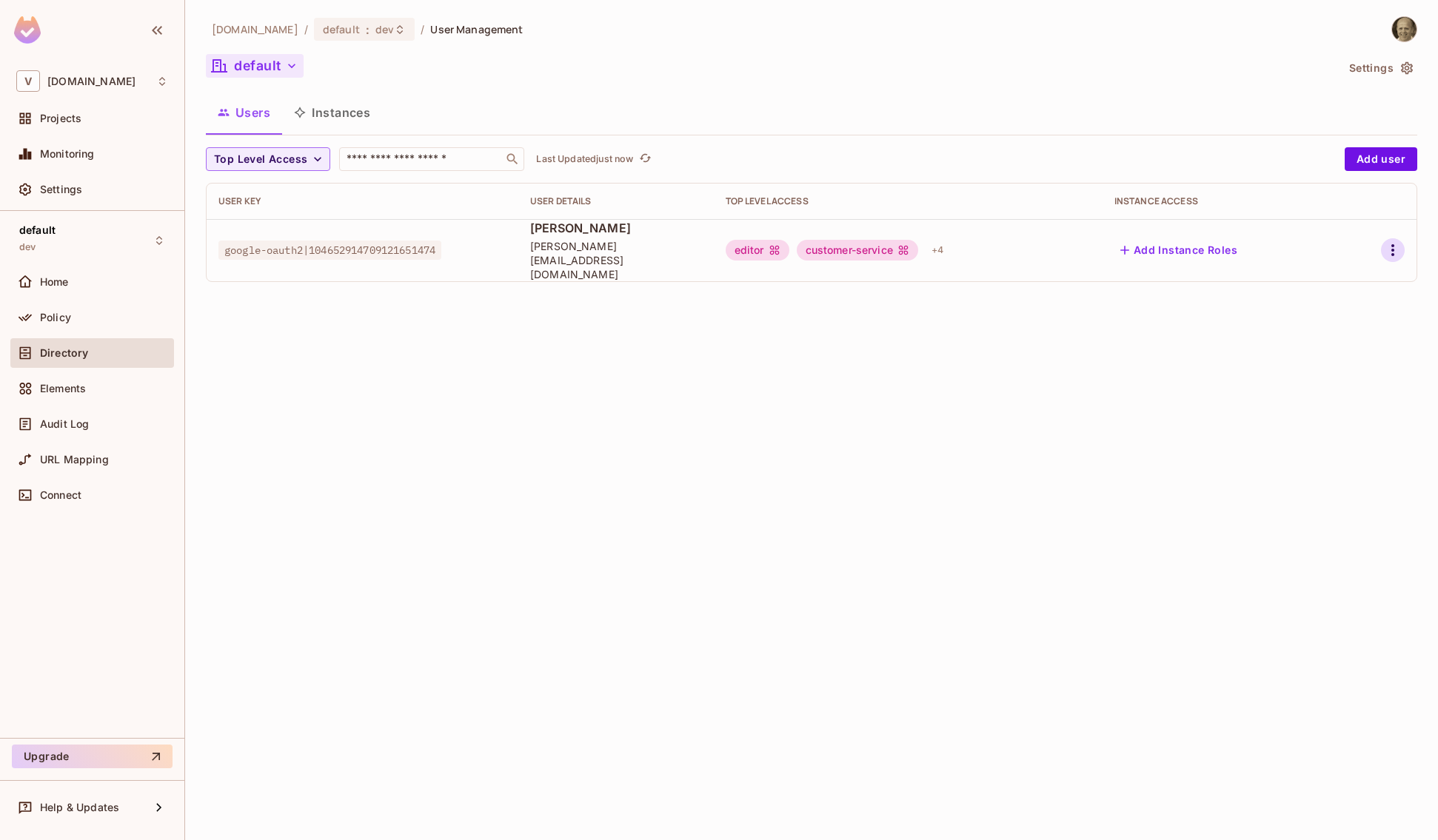
click at [1314, 241] on icon "button" at bounding box center [1393, 249] width 18 height 18
click at [1314, 271] on div "Edit" at bounding box center [1315, 278] width 20 height 15
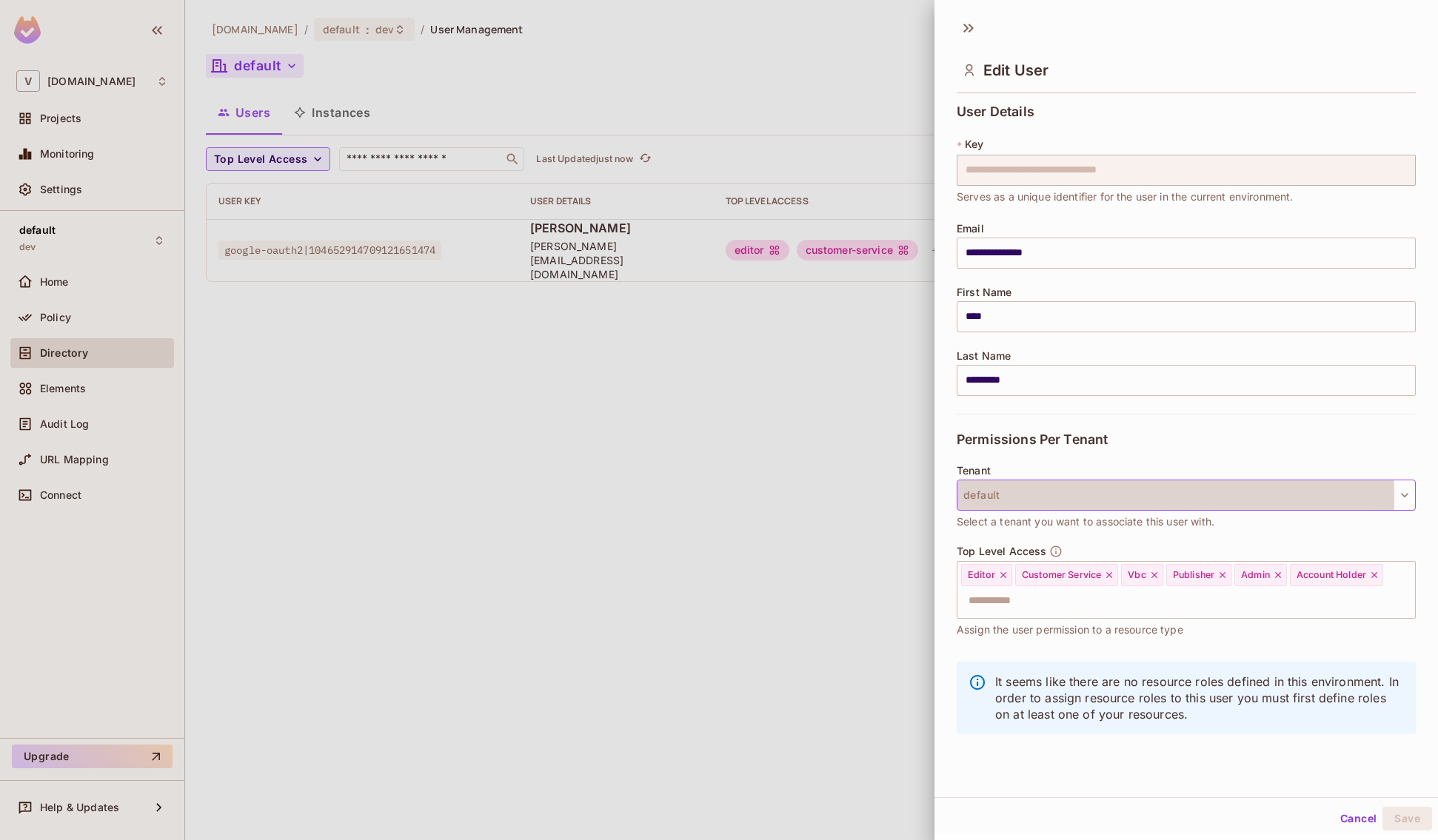
click at [1091, 496] on button "default" at bounding box center [1186, 495] width 459 height 31
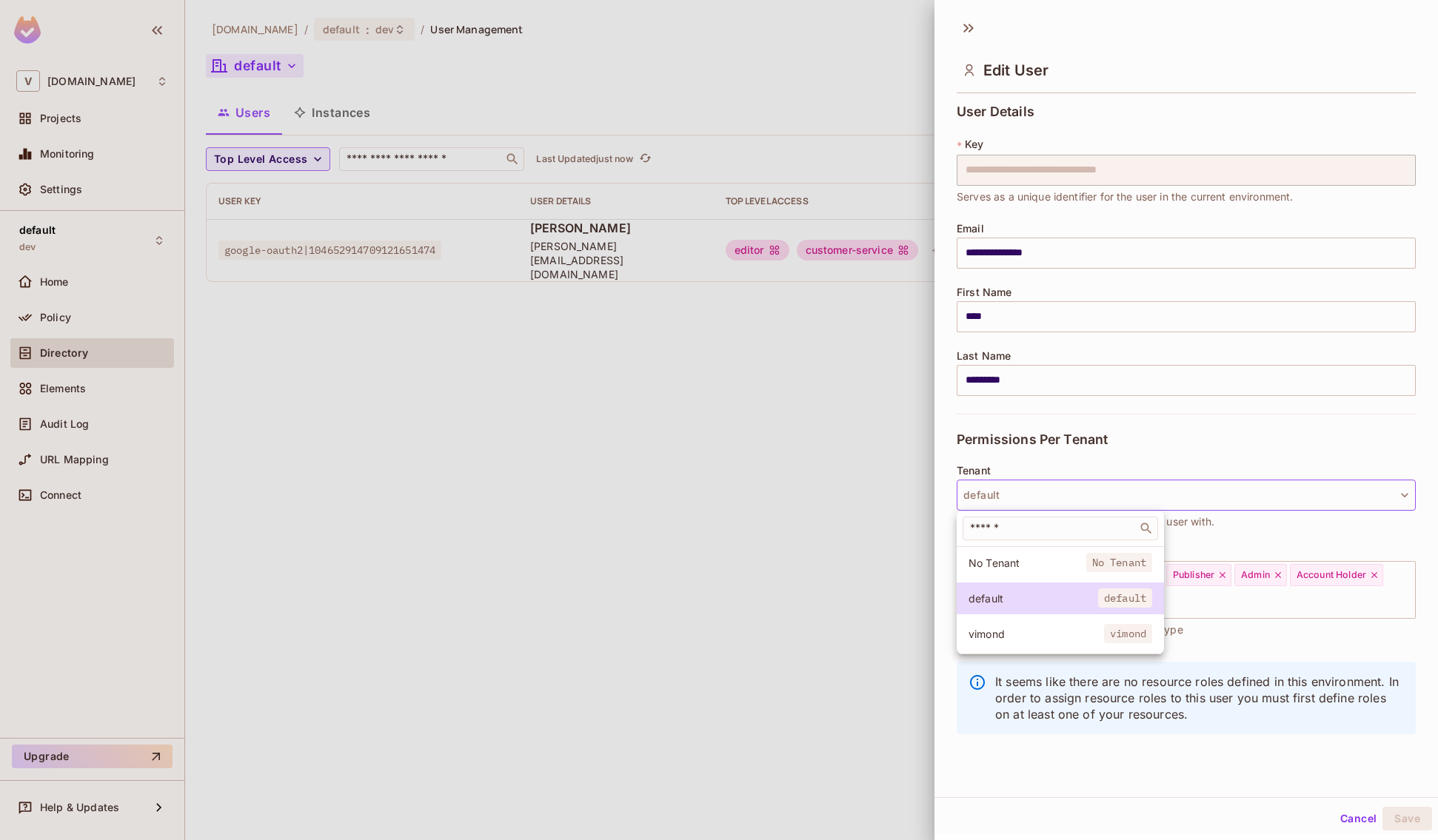
click at [1012, 638] on span "vimond" at bounding box center [1036, 633] width 135 height 14
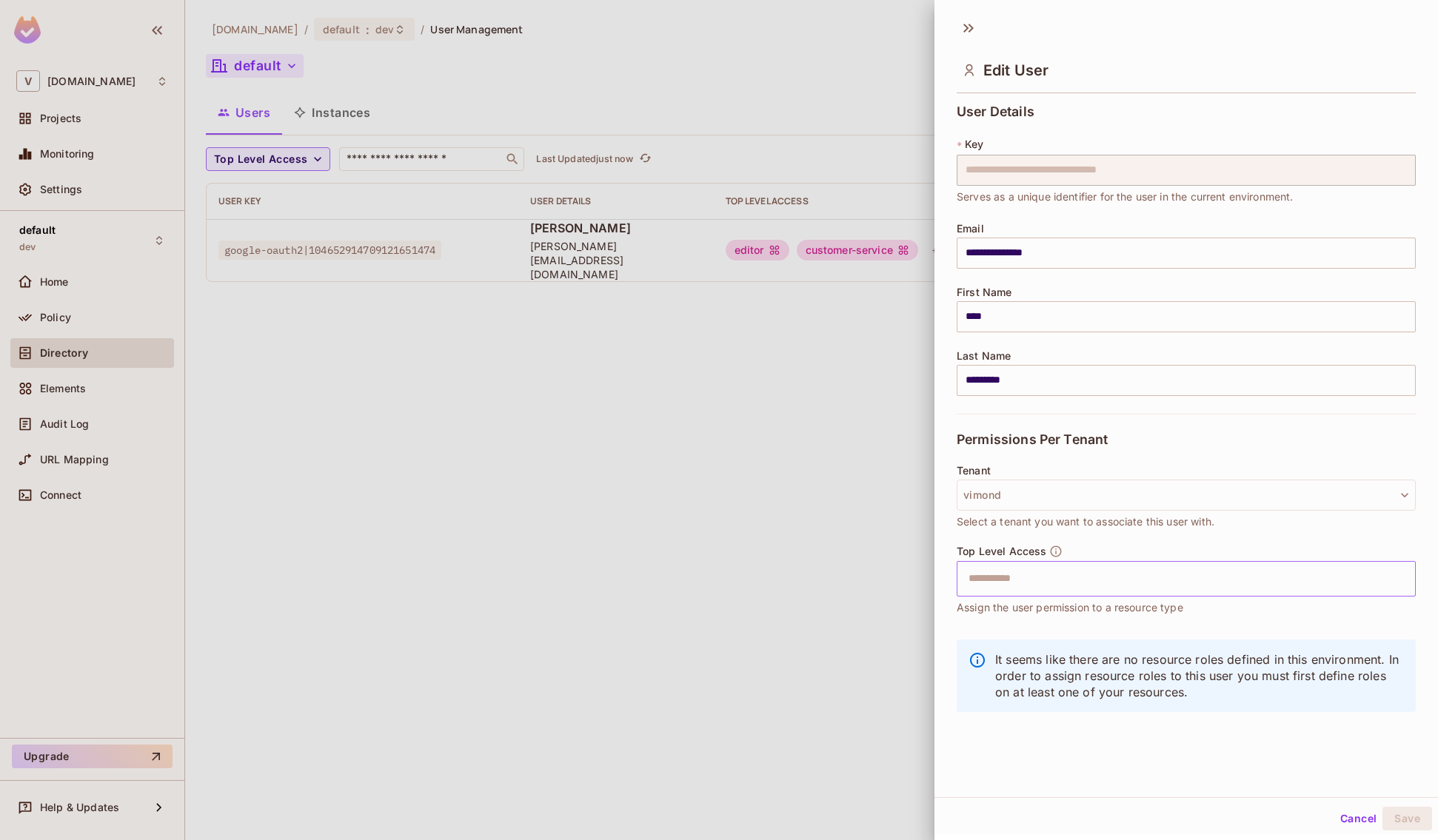
click at [1137, 564] on input "text" at bounding box center [1173, 578] width 427 height 29
click at [629, 508] on div at bounding box center [719, 420] width 1438 height 840
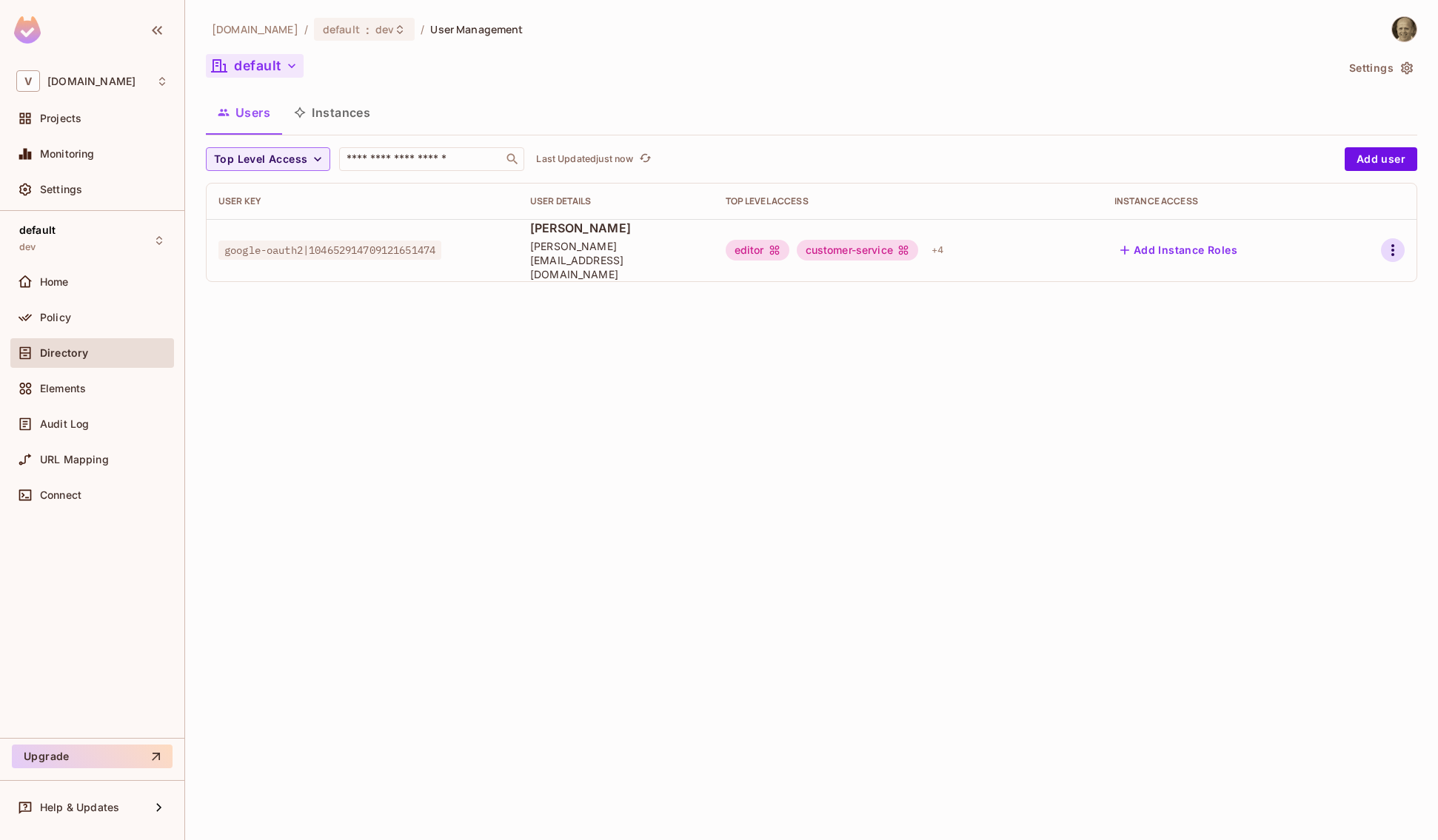
click at [1314, 245] on icon "button" at bounding box center [1393, 249] width 18 height 18
click at [1314, 283] on span "Edit" at bounding box center [1314, 277] width 29 height 24
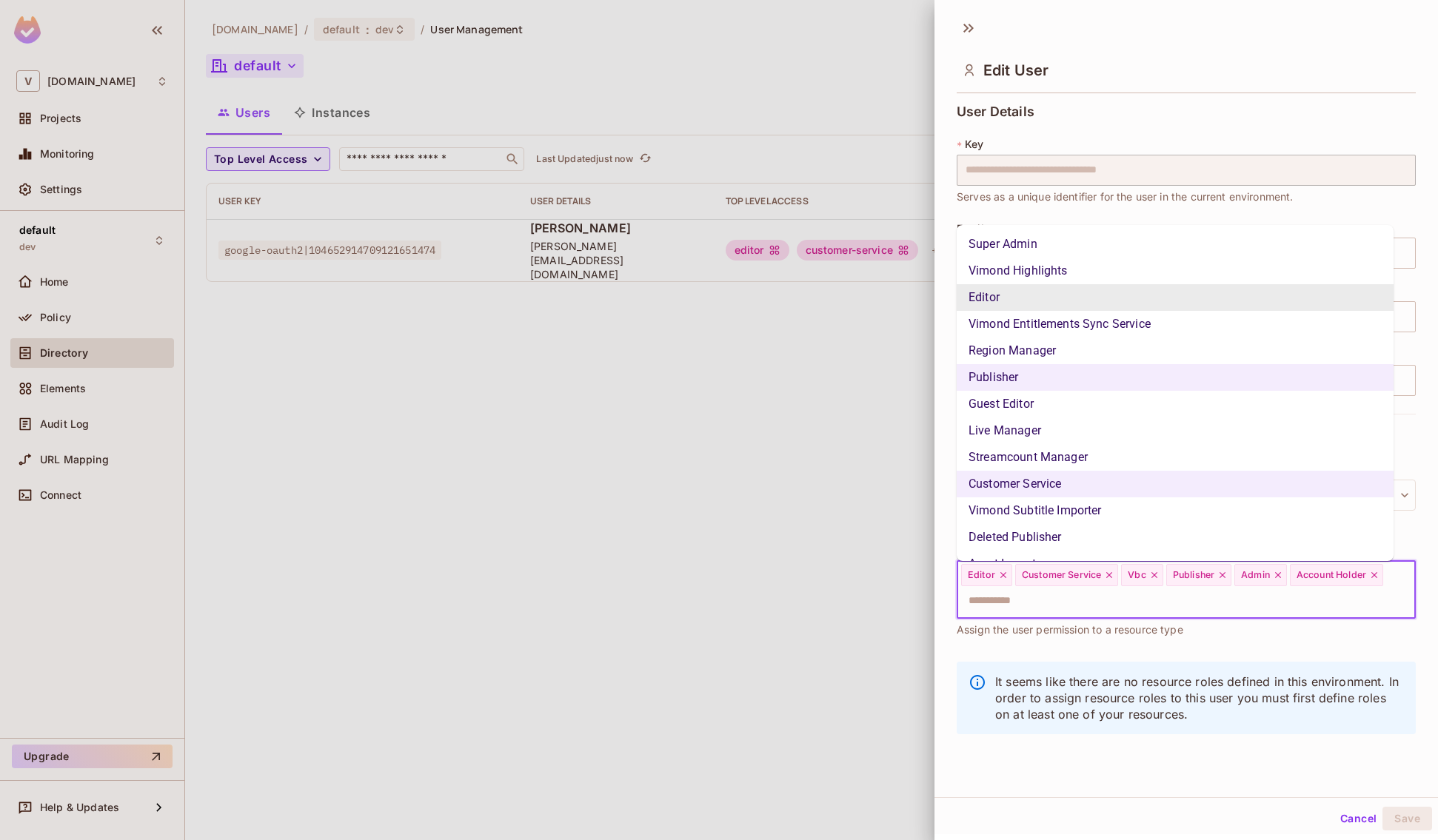
drag, startPoint x: 1063, startPoint y: 600, endPoint x: 974, endPoint y: 575, distance: 92.4
click at [974, 575] on div "Editor Customer Service Vbc Publisher Admin Account Holder ​" at bounding box center [1186, 590] width 459 height 58
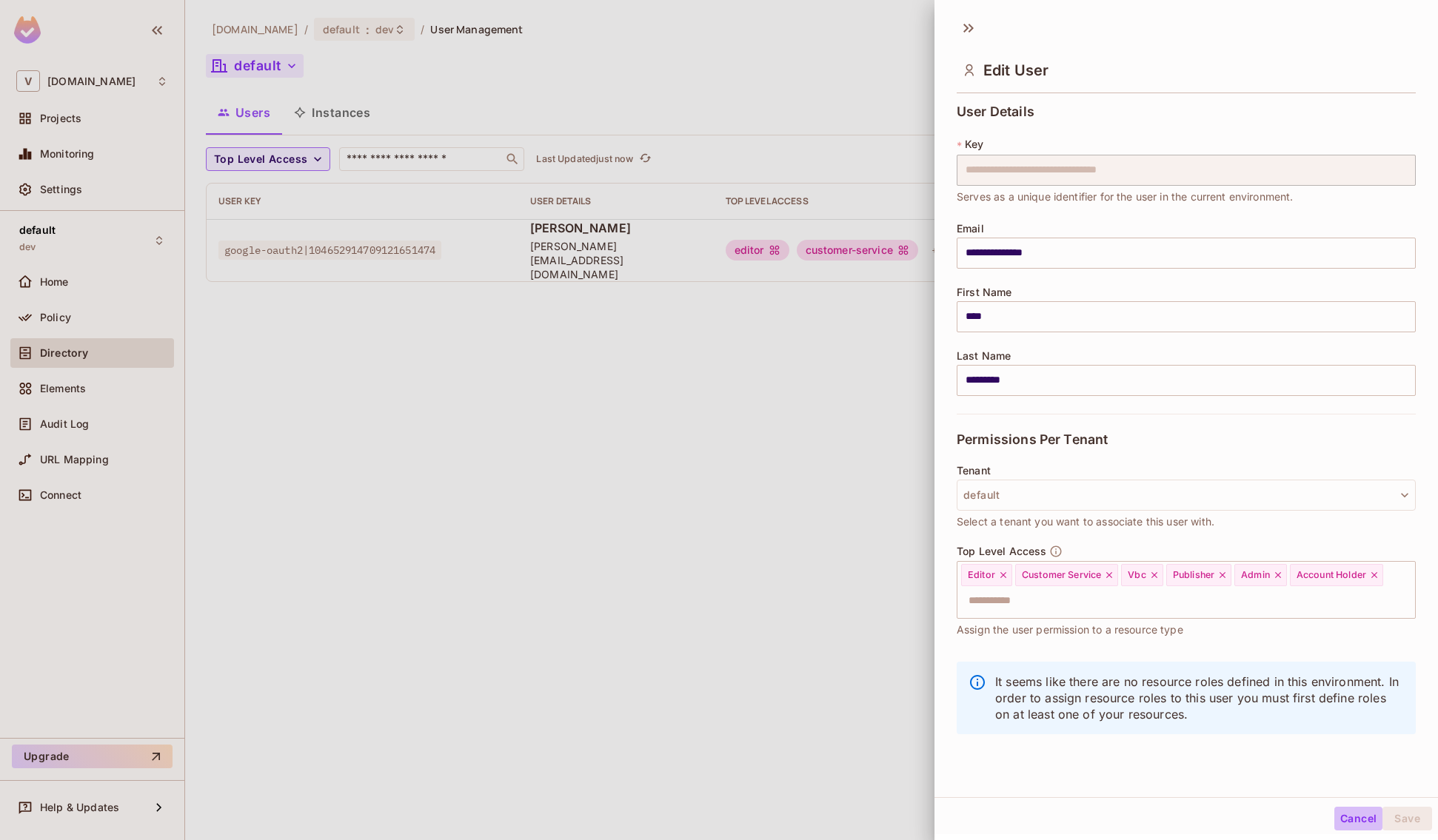
click at [1314, 671] on button "Cancel" at bounding box center [1358, 818] width 48 height 24
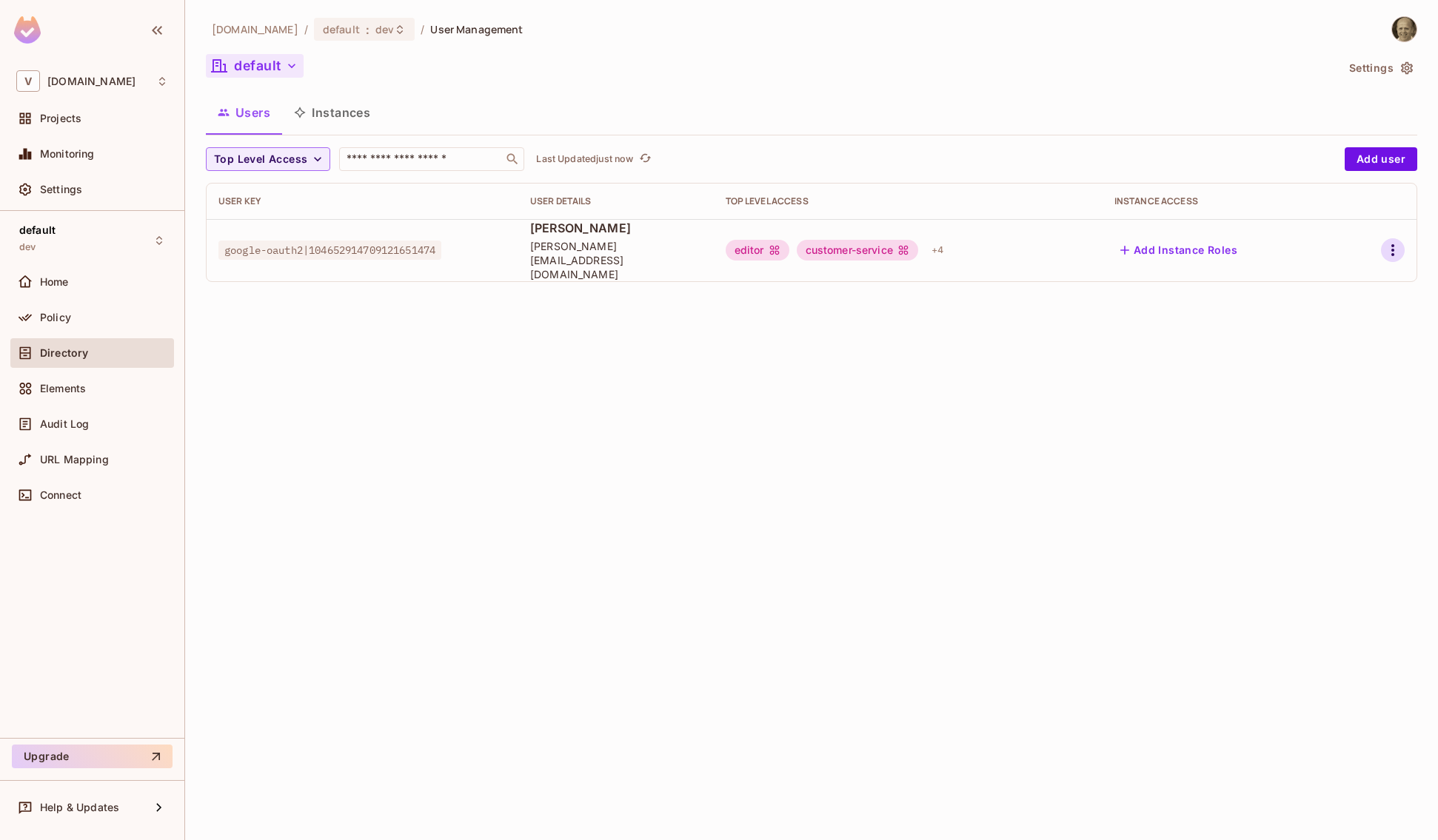
click at [1314, 250] on icon "button" at bounding box center [1393, 249] width 18 height 18
click at [1314, 285] on li "Edit" at bounding box center [1329, 277] width 131 height 33
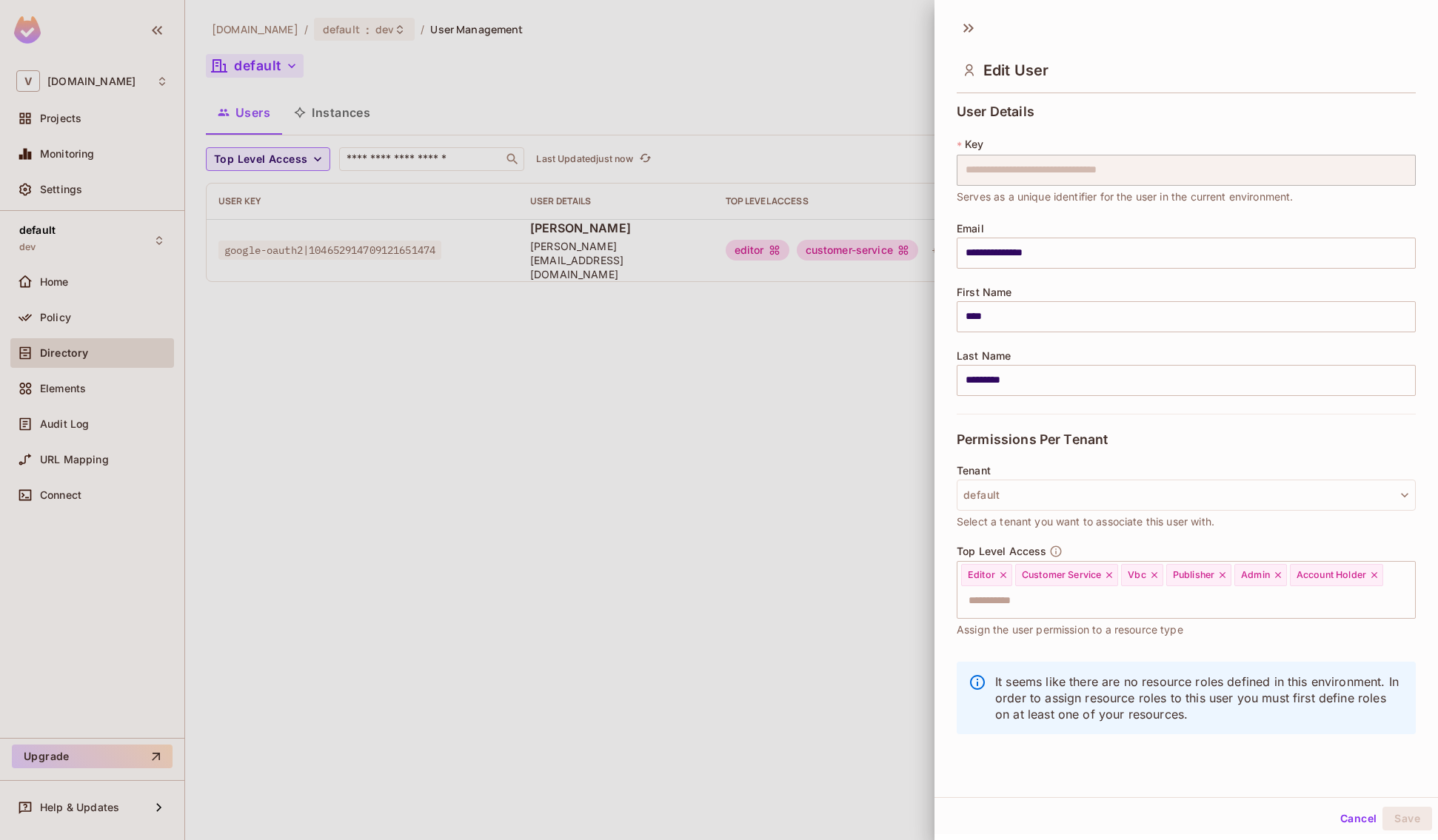
scroll to position [3, 0]
click at [1232, 482] on button "default" at bounding box center [1186, 492] width 459 height 31
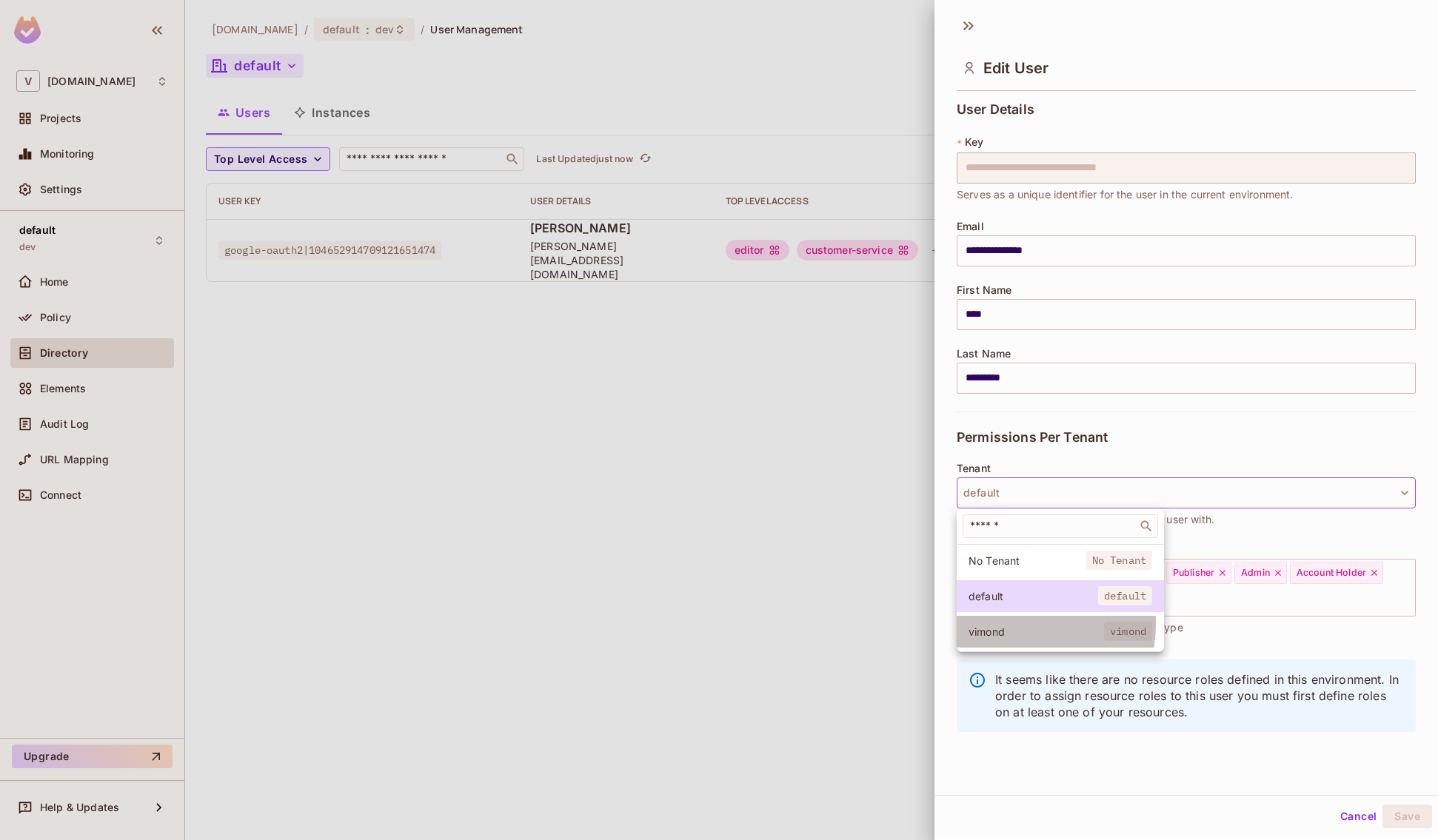
click at [993, 625] on span "vimond" at bounding box center [1036, 632] width 135 height 14
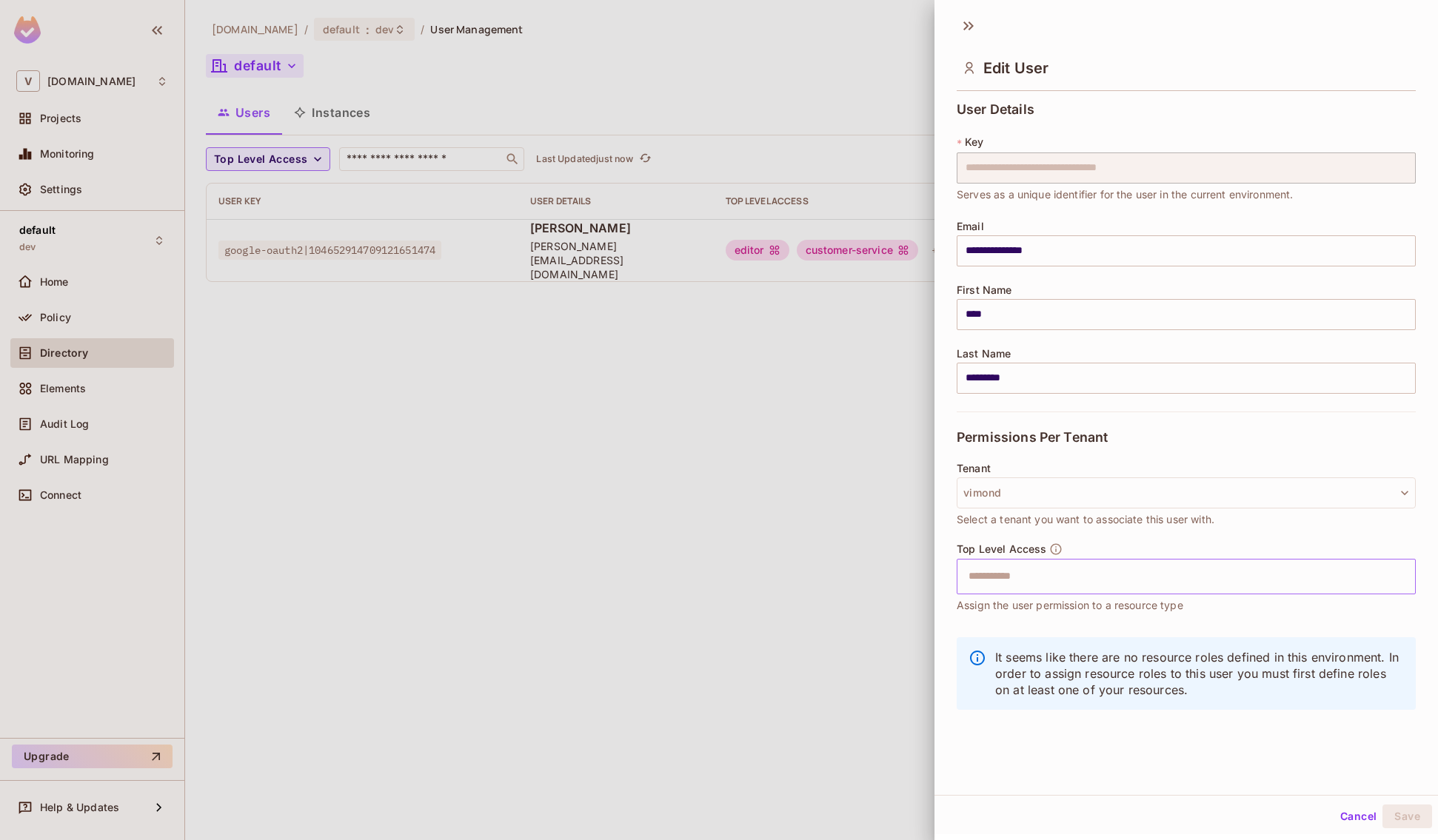
click at [1110, 575] on input "text" at bounding box center [1173, 576] width 427 height 29
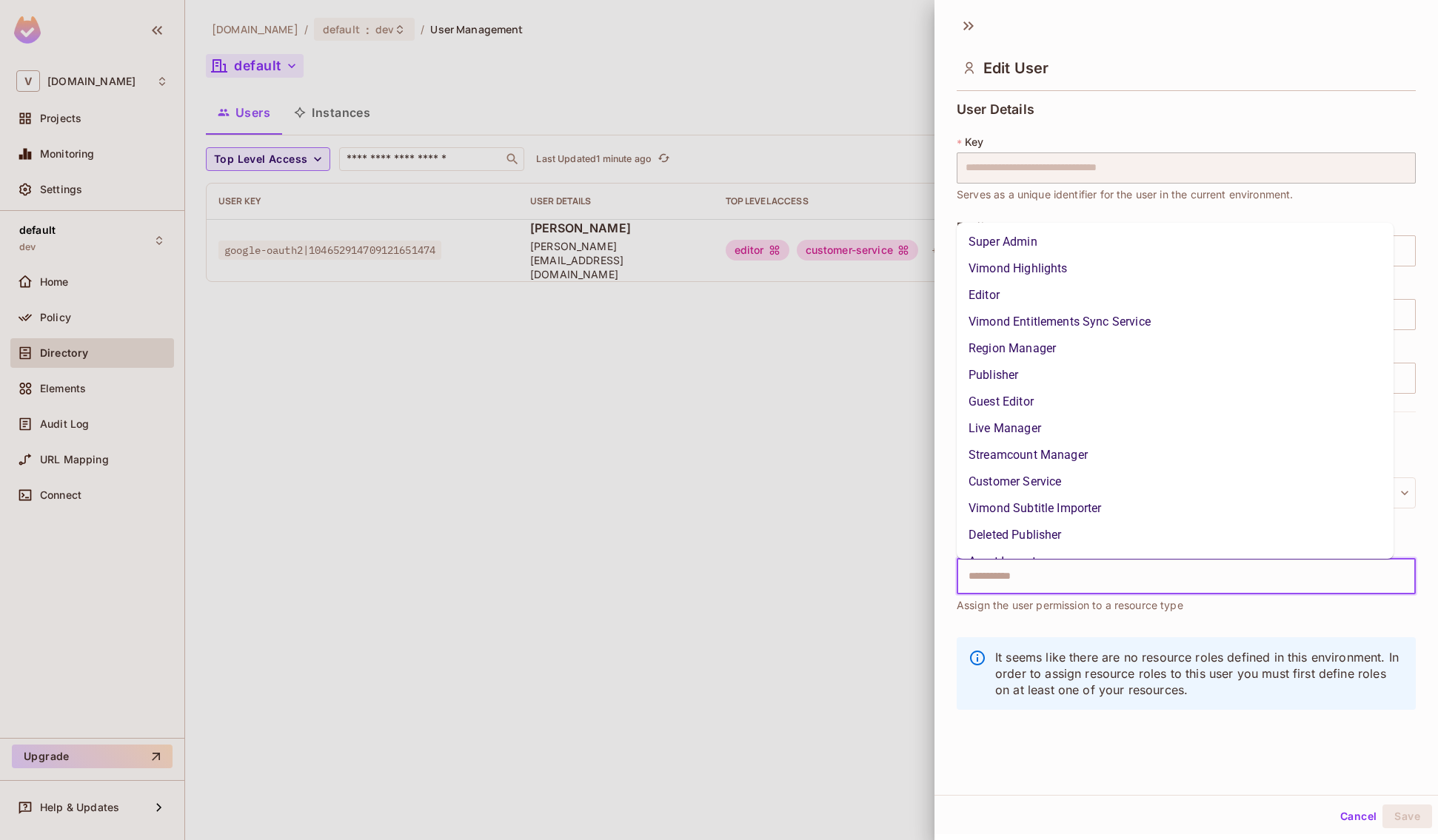
click at [1061, 412] on li "Guest Editor" at bounding box center [1175, 402] width 437 height 27
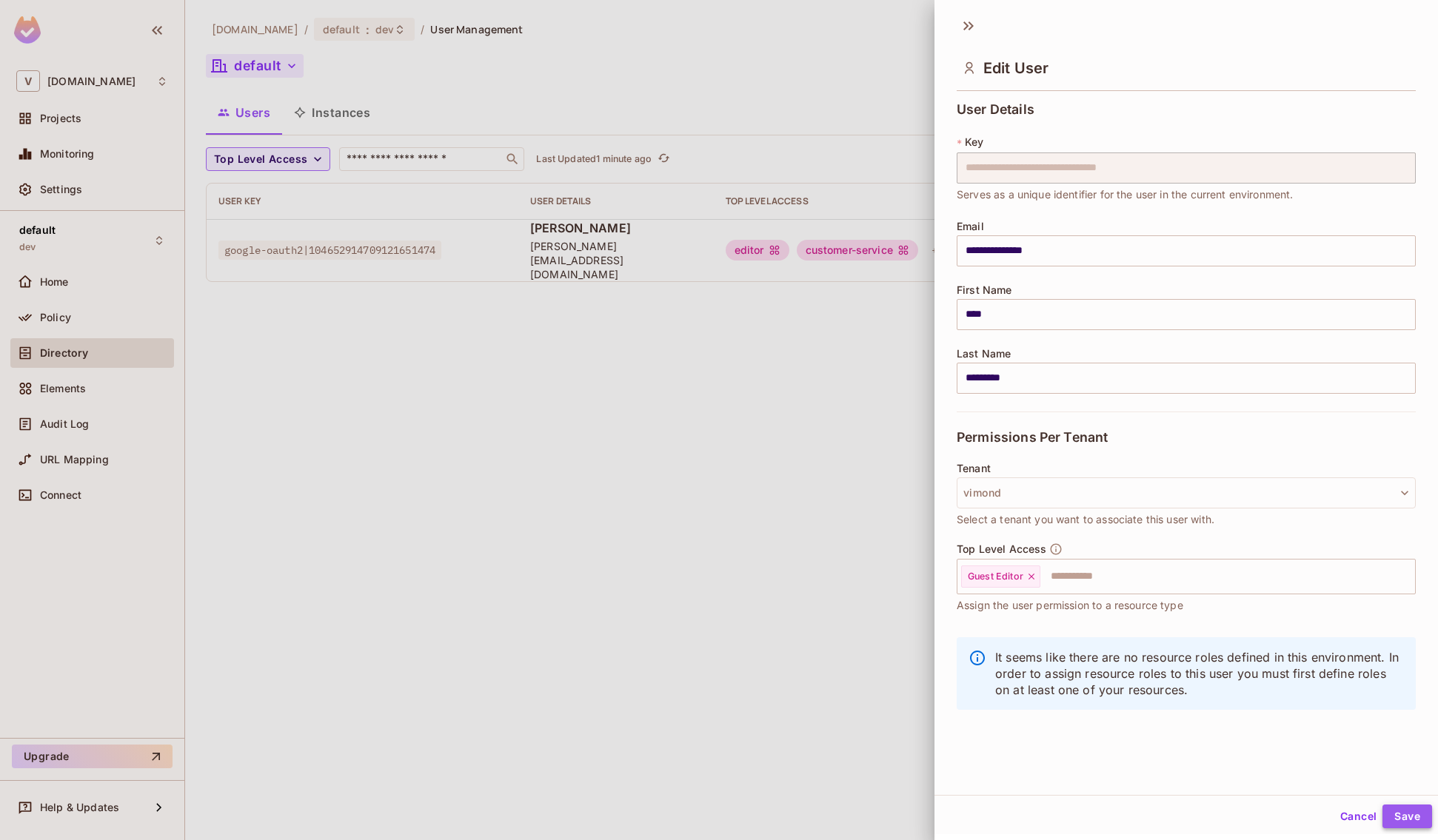
click at [1314, 671] on button "Save" at bounding box center [1407, 816] width 50 height 24
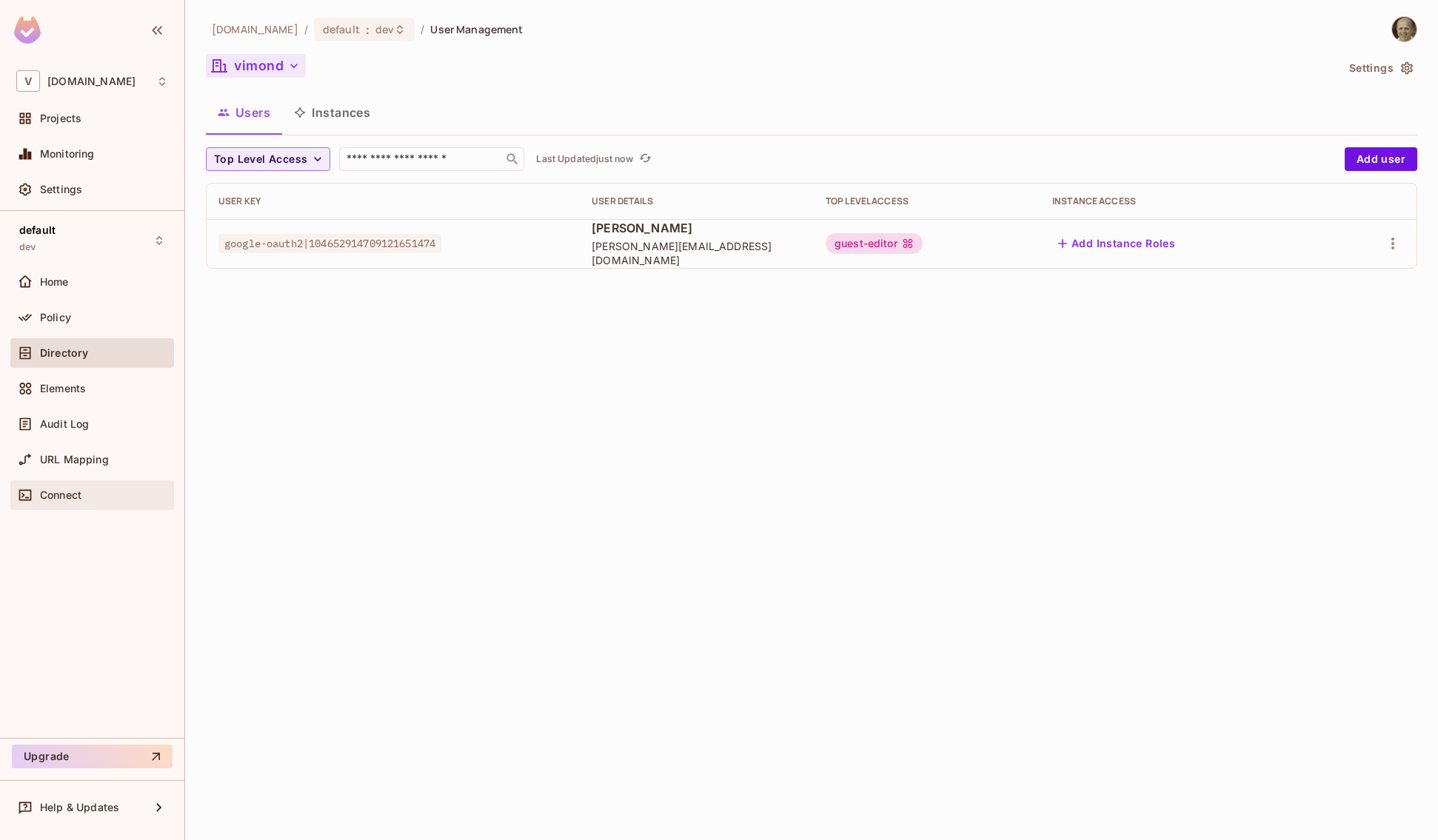
click at [64, 484] on div "Connect" at bounding box center [92, 495] width 164 height 29
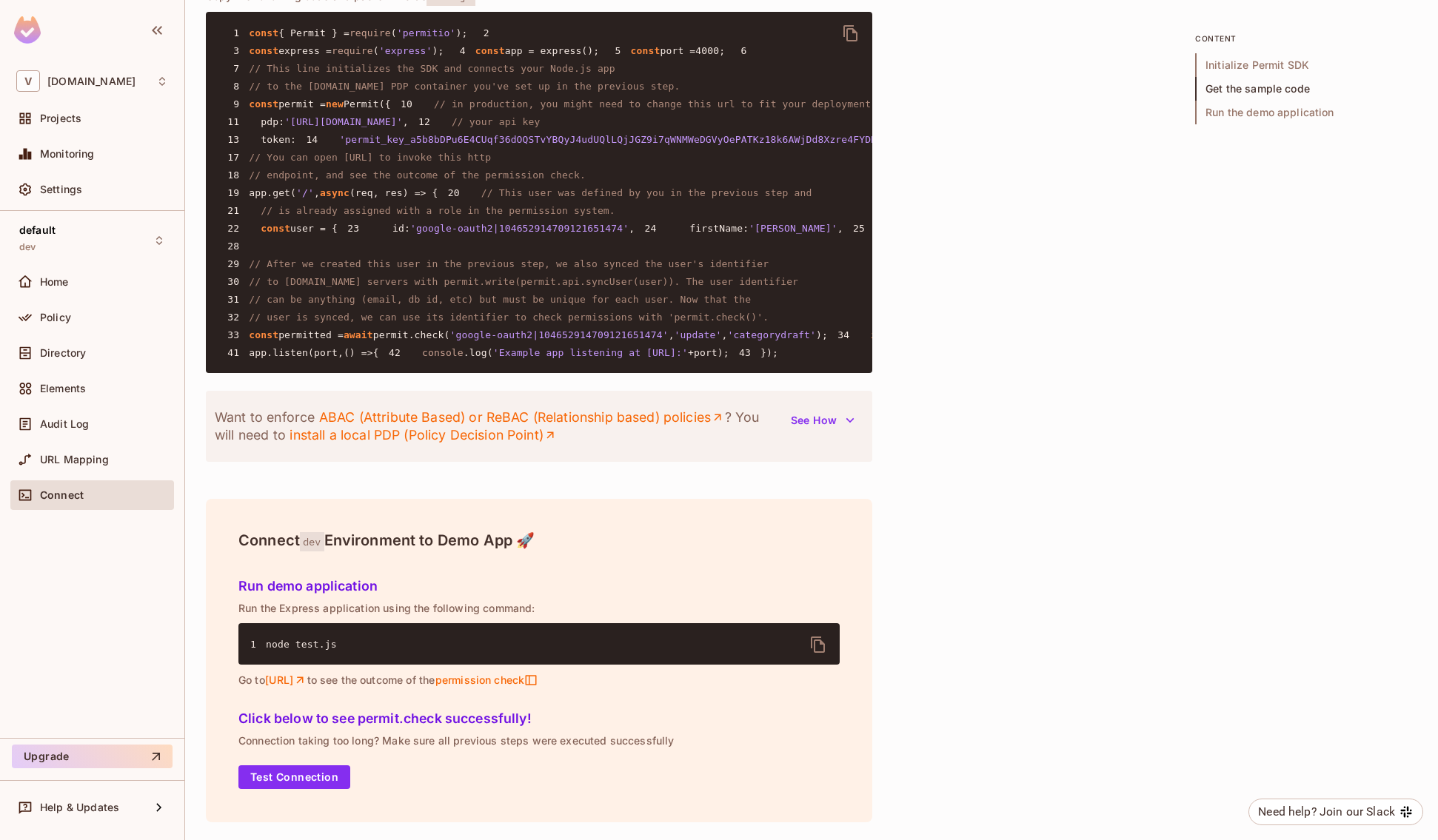
scroll to position [1441, 0]
click at [46, 428] on span "Audit Log" at bounding box center [65, 424] width 49 height 12
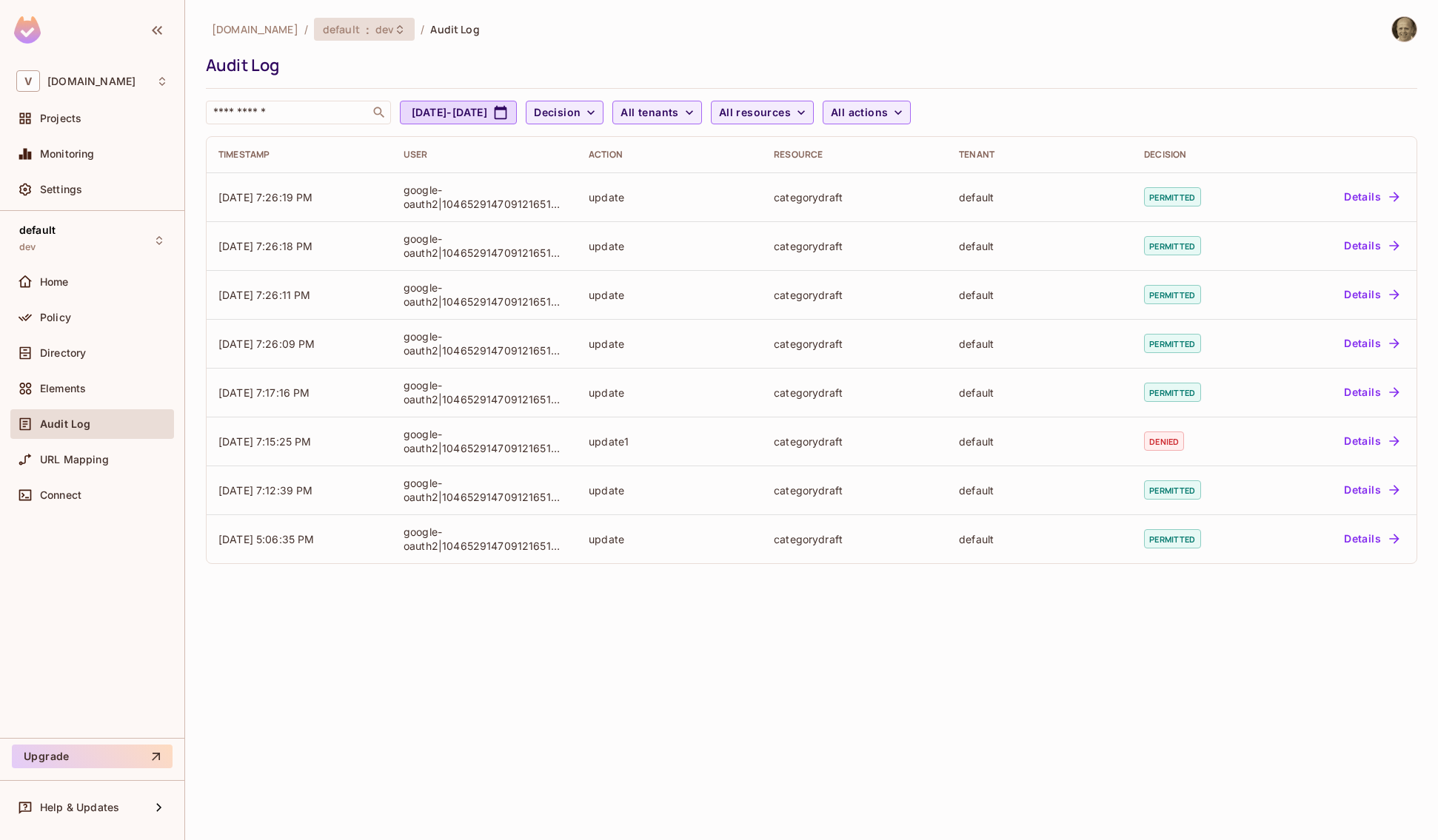
click at [394, 24] on icon at bounding box center [400, 29] width 12 height 12
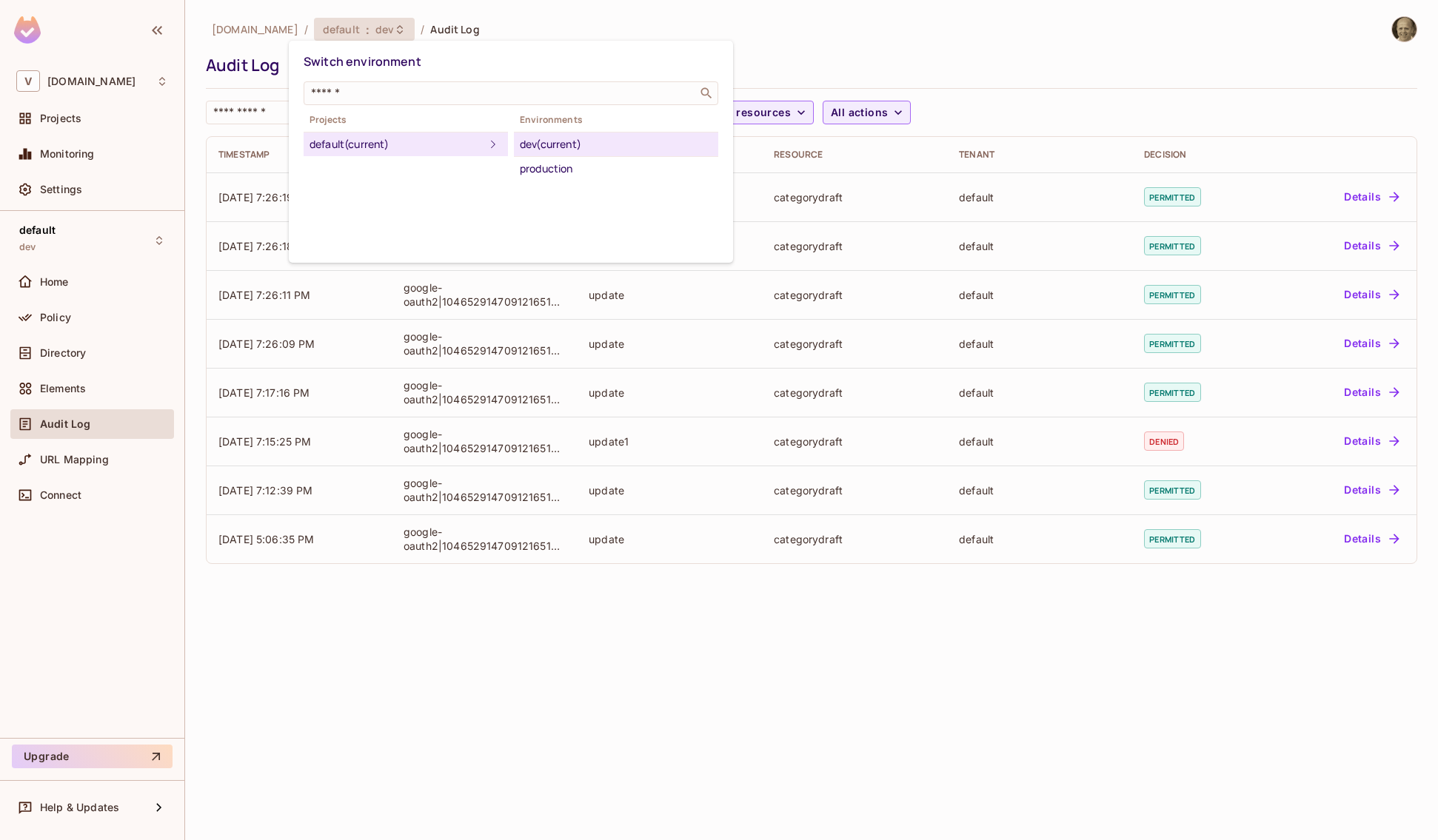
click at [306, 671] on div at bounding box center [719, 420] width 1438 height 840
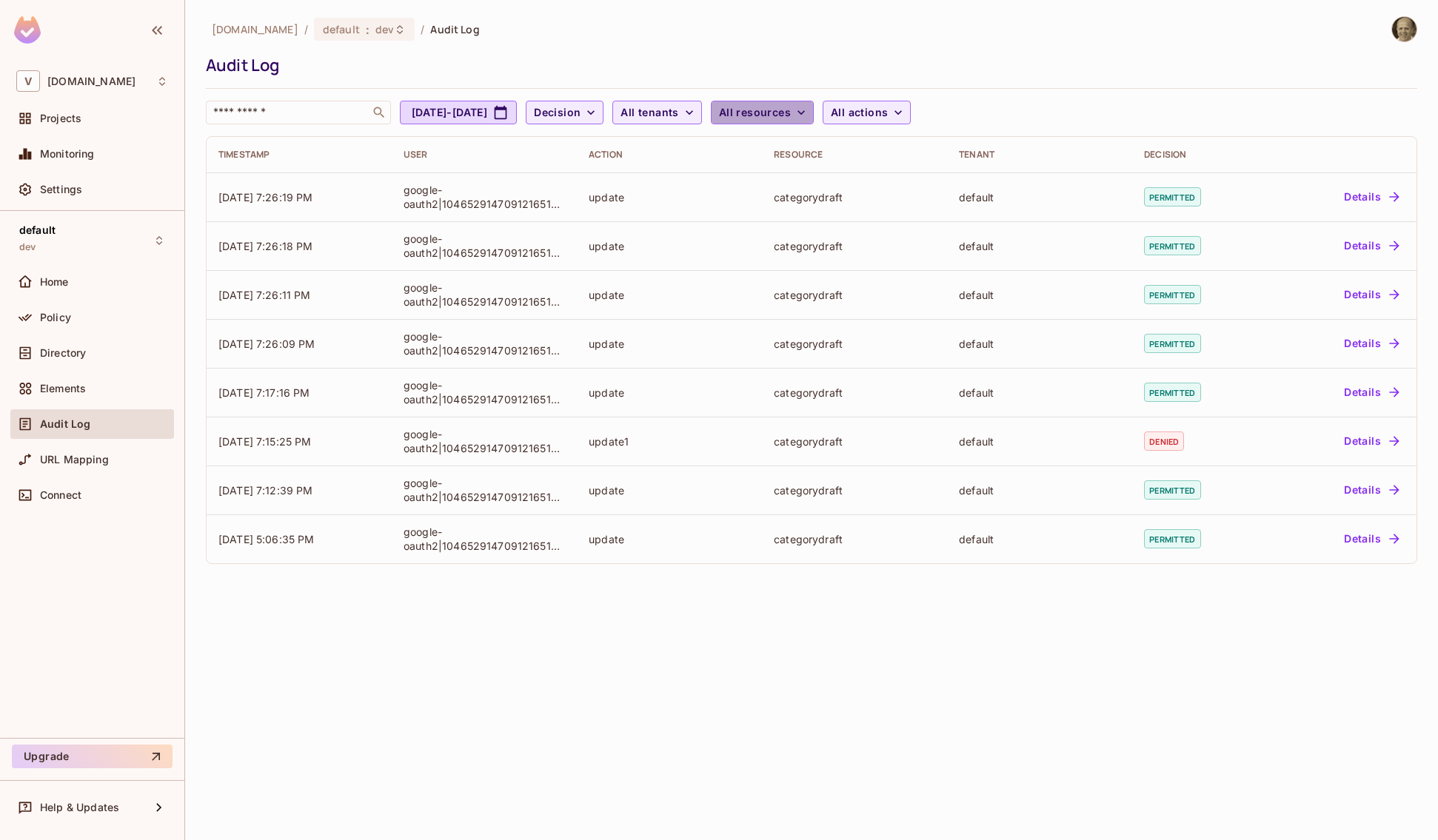
click at [791, 112] on span "All resources" at bounding box center [755, 113] width 71 height 18
click at [723, 108] on div at bounding box center [719, 420] width 1438 height 840
click at [678, 109] on span "All tenants" at bounding box center [649, 113] width 58 height 18
click at [719, 223] on span "vimond" at bounding box center [753, 219] width 140 height 14
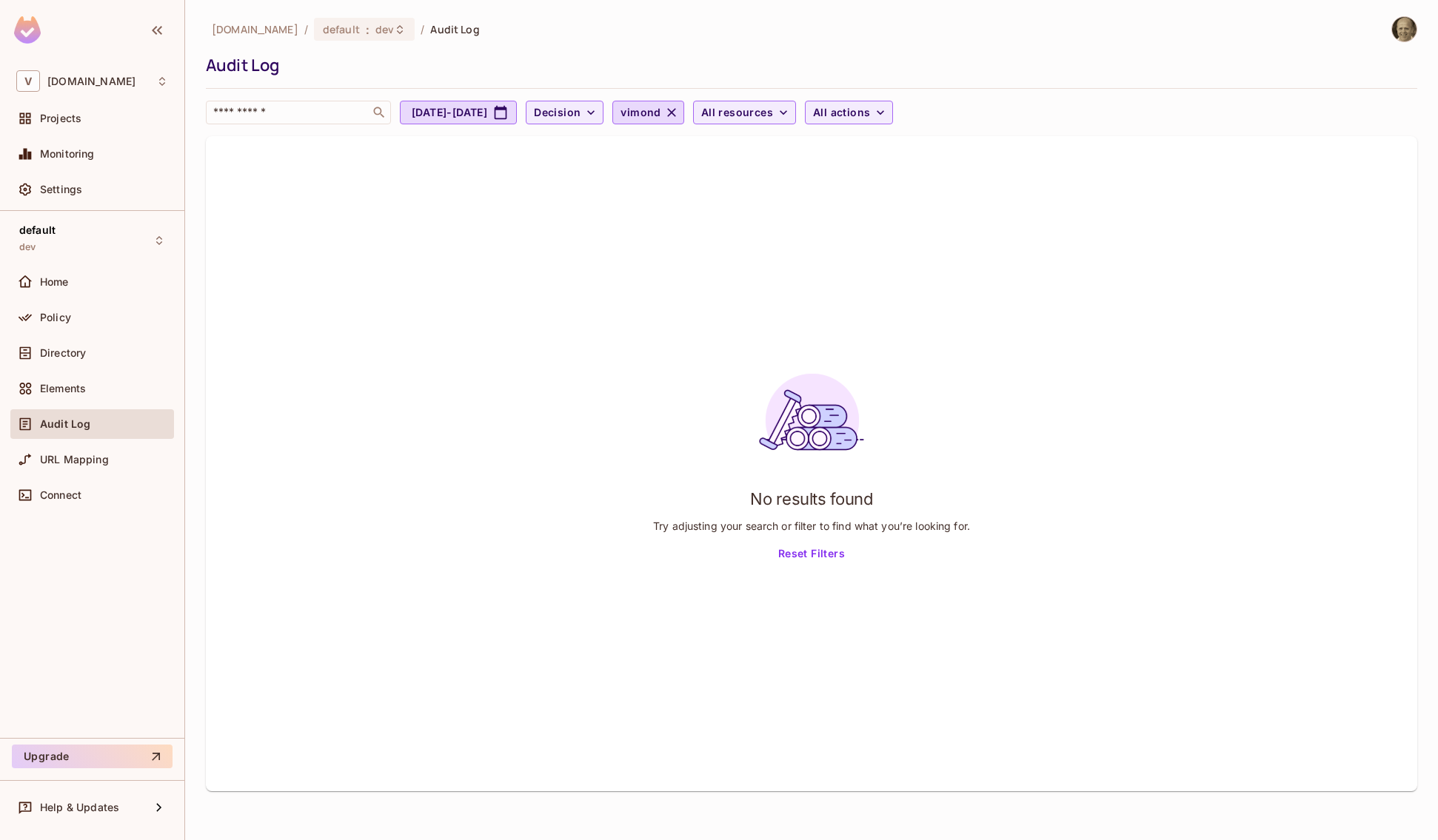
click at [435, 231] on div "No results found Try adjusting your search or filter to find what you’re lookin…" at bounding box center [812, 464] width 1212 height 655
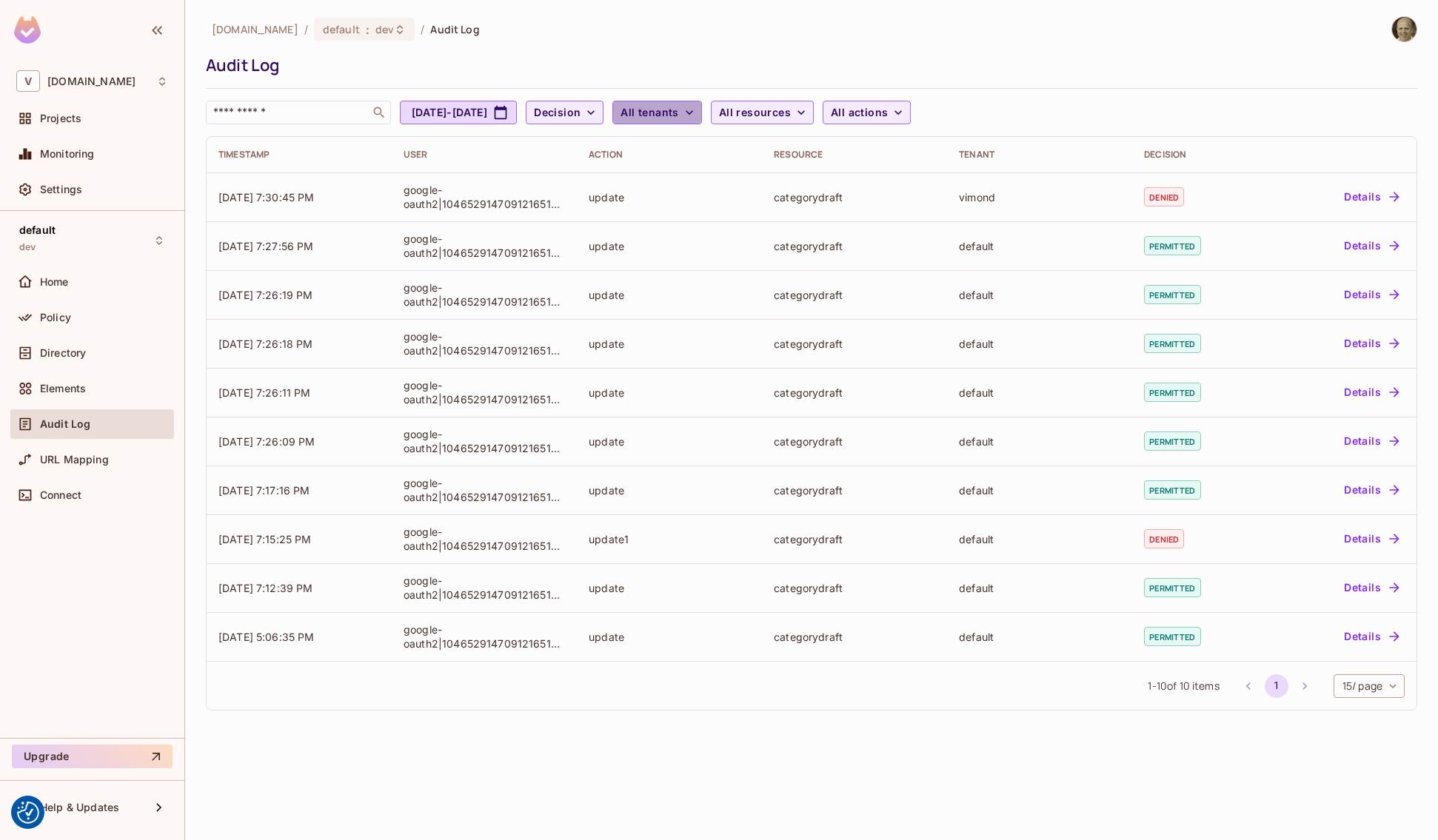
click at [678, 105] on span "All tenants" at bounding box center [649, 113] width 58 height 18
click at [714, 208] on li "vimond" at bounding box center [753, 219] width 163 height 32
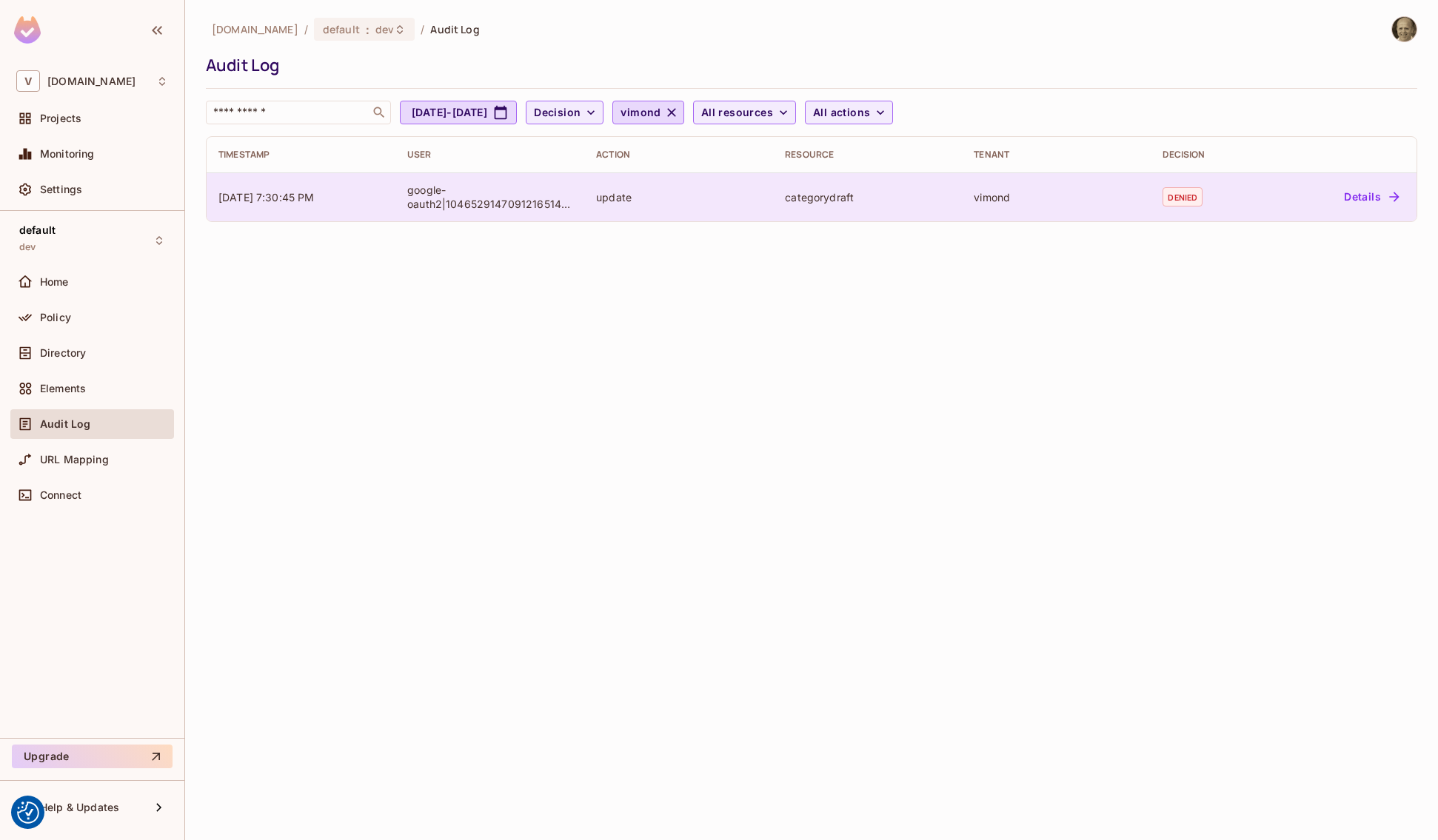
click at [1353, 198] on button "Details" at bounding box center [1371, 197] width 66 height 24
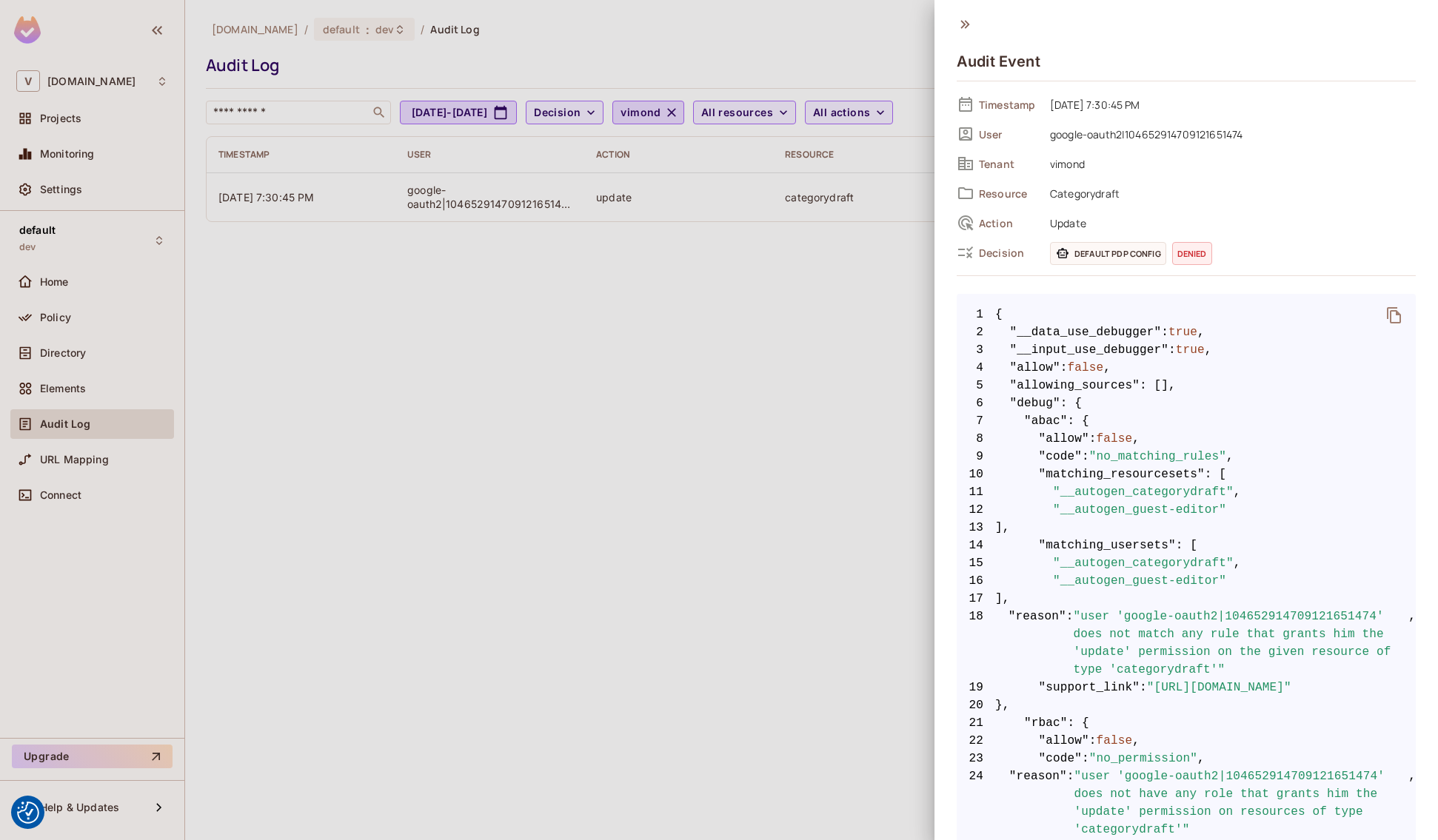
click at [311, 427] on div at bounding box center [719, 420] width 1438 height 840
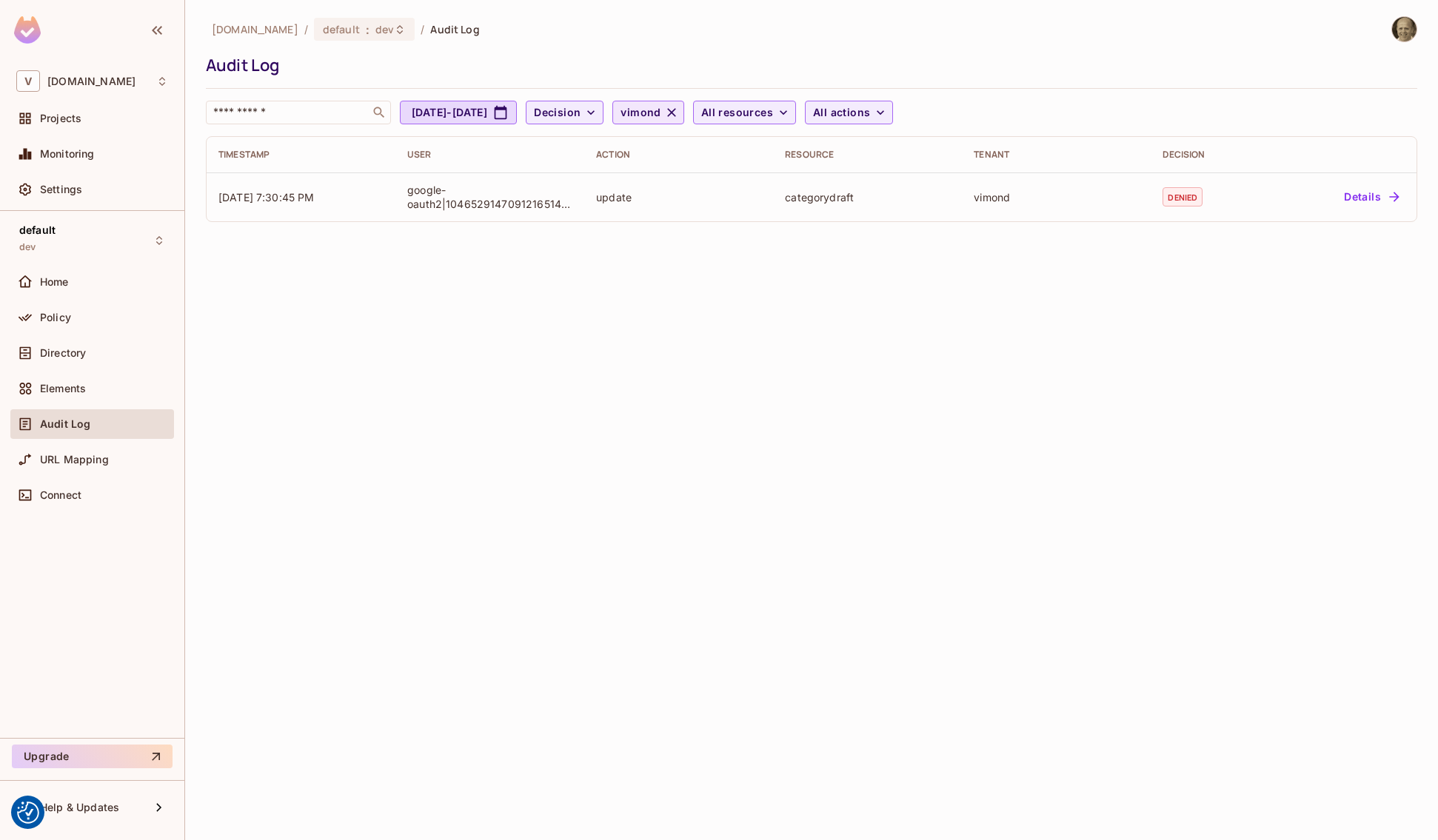
click at [676, 113] on icon "button" at bounding box center [672, 113] width 9 height 9
